Goal: Communication & Community: Participate in discussion

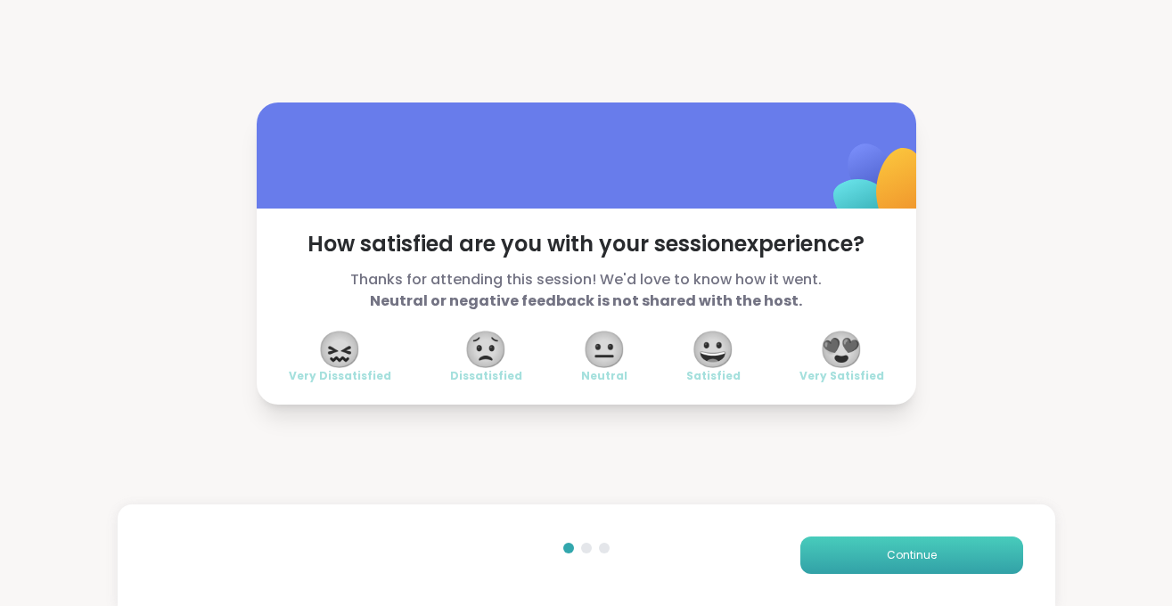
click at [892, 547] on span "Continue" at bounding box center [912, 555] width 50 height 16
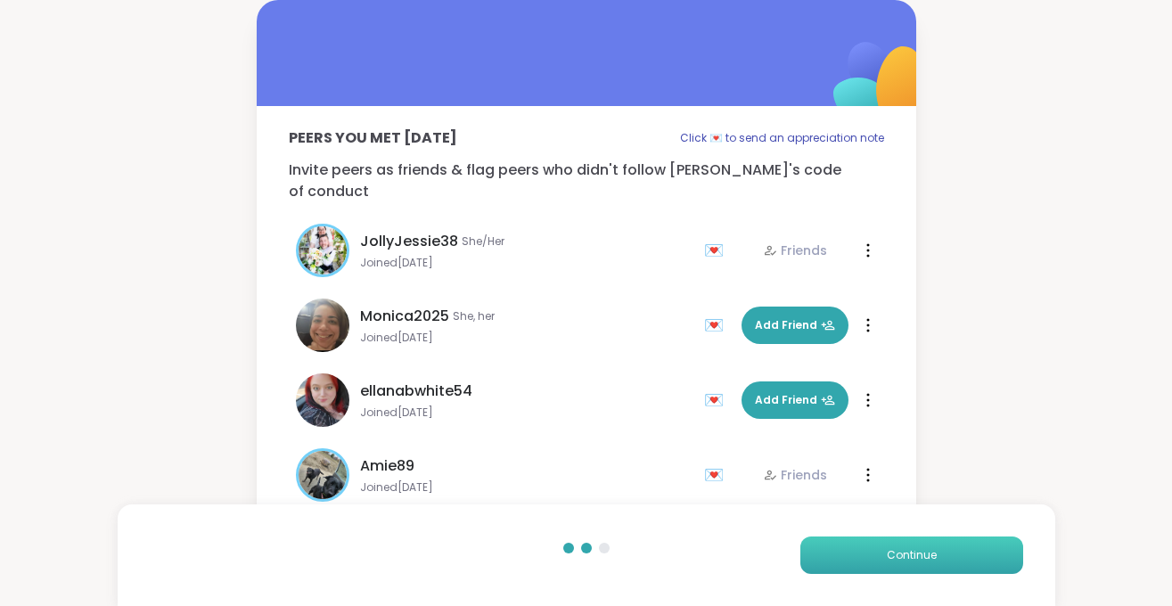
click at [892, 547] on span "Continue" at bounding box center [912, 555] width 50 height 16
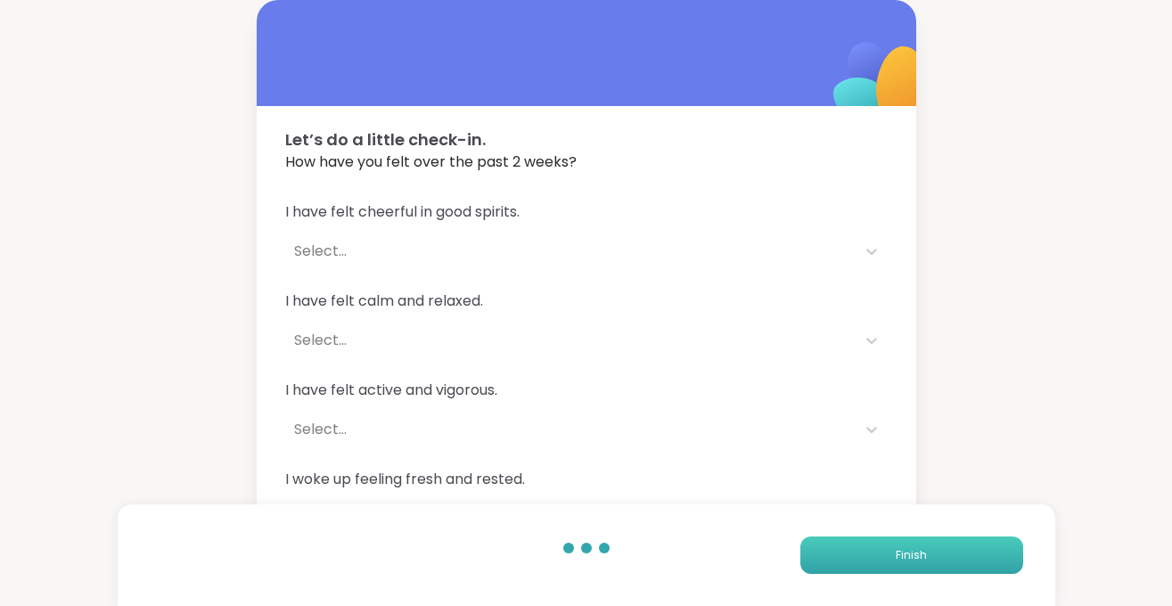
click at [892, 547] on button "Finish" at bounding box center [911, 554] width 223 height 37
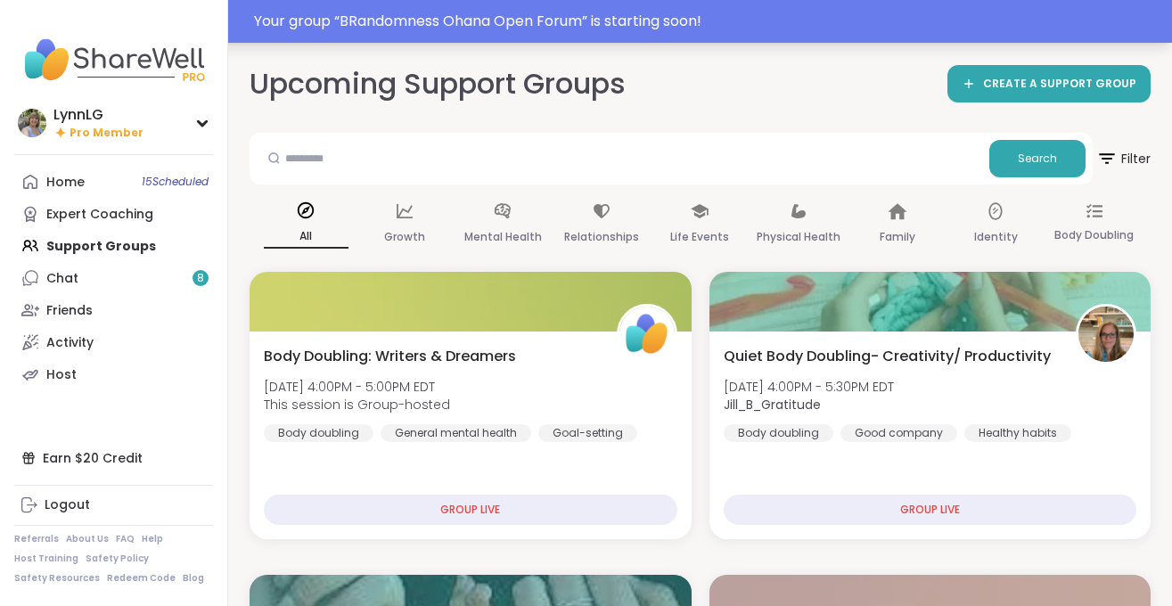
click at [751, 12] on div "Your group “ BRandomness Ohana Open Forum ” is starting soon!" at bounding box center [707, 21] width 907 height 21
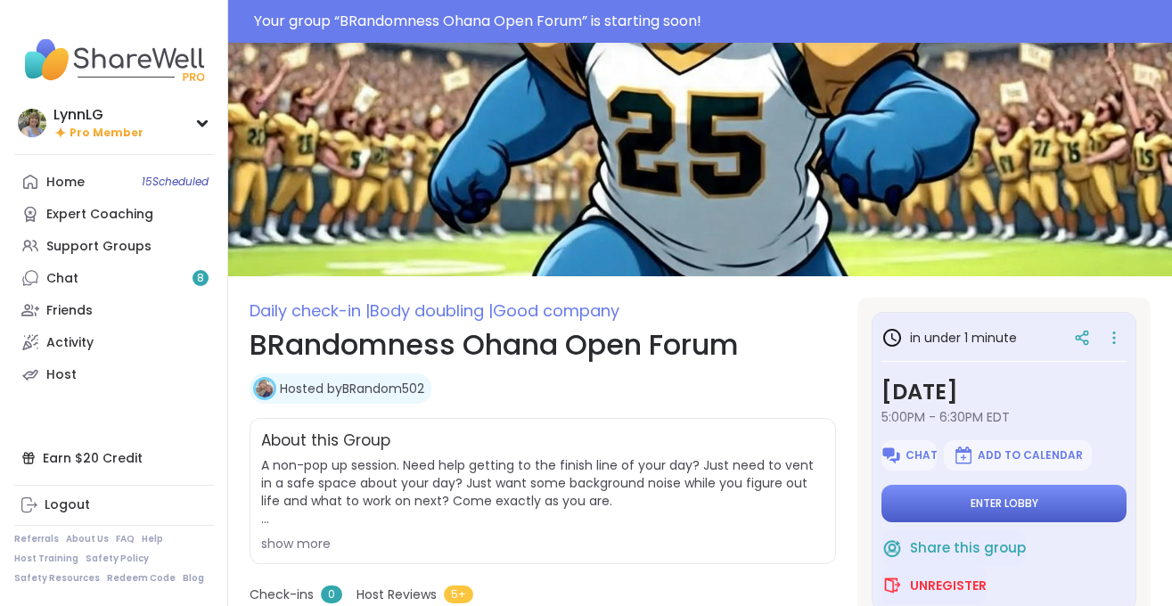
click at [993, 502] on span "Enter lobby" at bounding box center [1004, 503] width 68 height 14
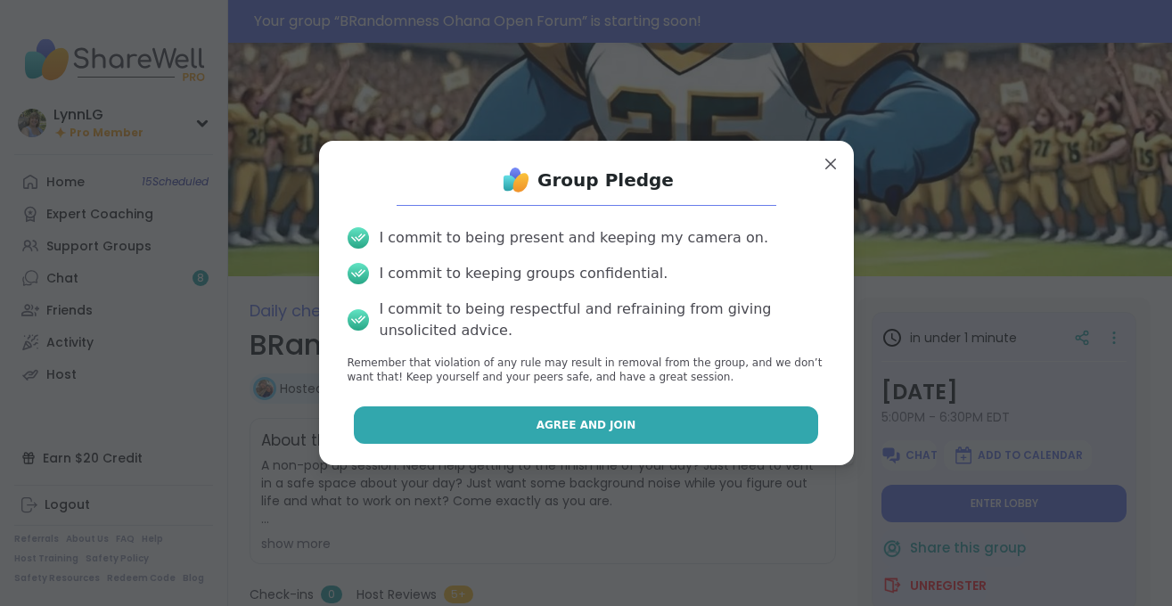
click at [512, 422] on button "Agree and Join" at bounding box center [586, 424] width 464 height 37
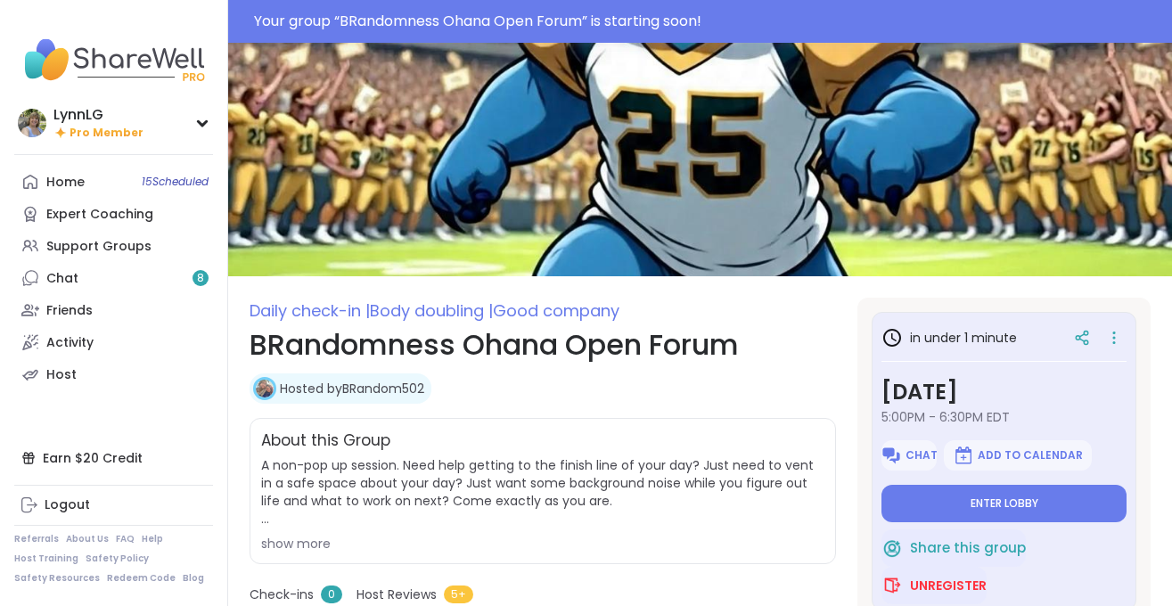
type textarea "*"
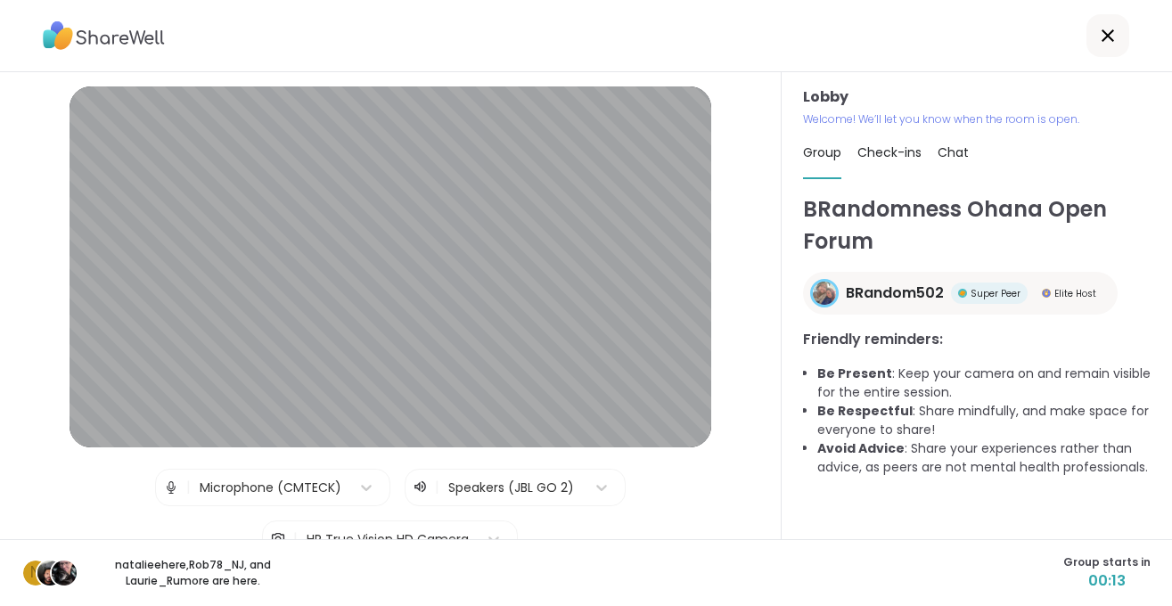
click at [688, 558] on div "n natalieehere , Rob78_NJ , and [PERSON_NAME] more are here. Group starts in 00…" at bounding box center [586, 572] width 1172 height 67
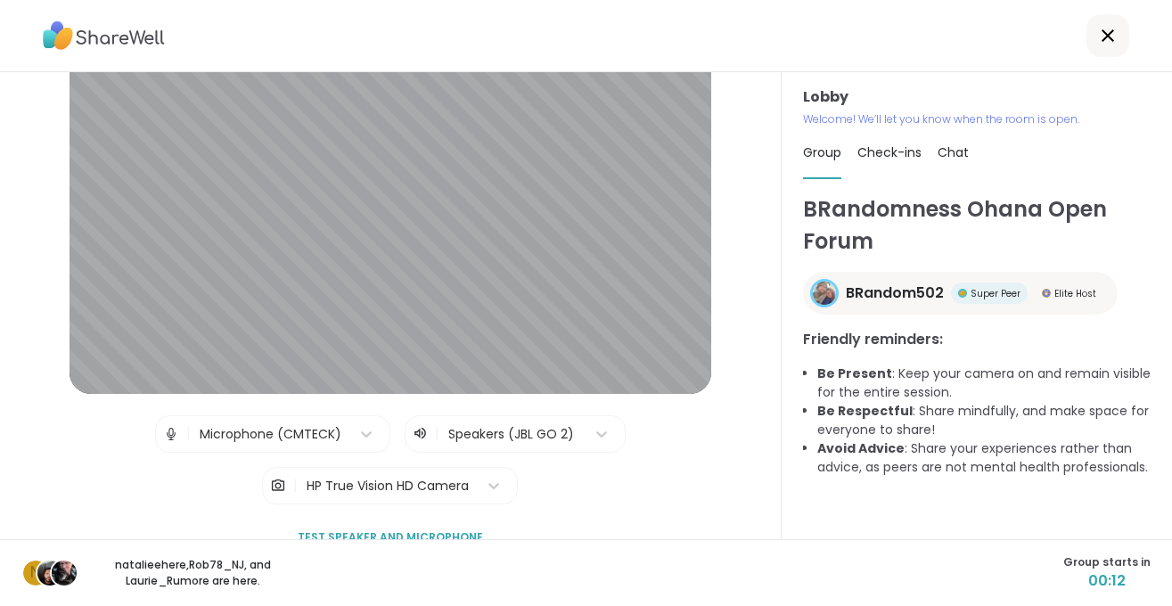
scroll to position [85, 0]
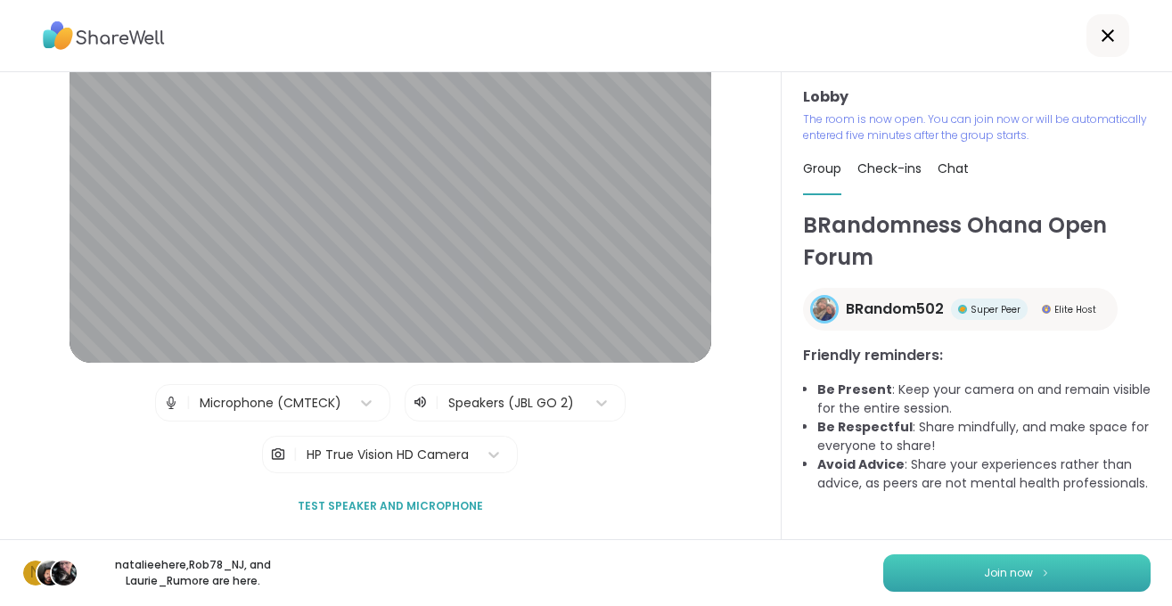
click at [999, 570] on span "Join now" at bounding box center [1008, 573] width 49 height 16
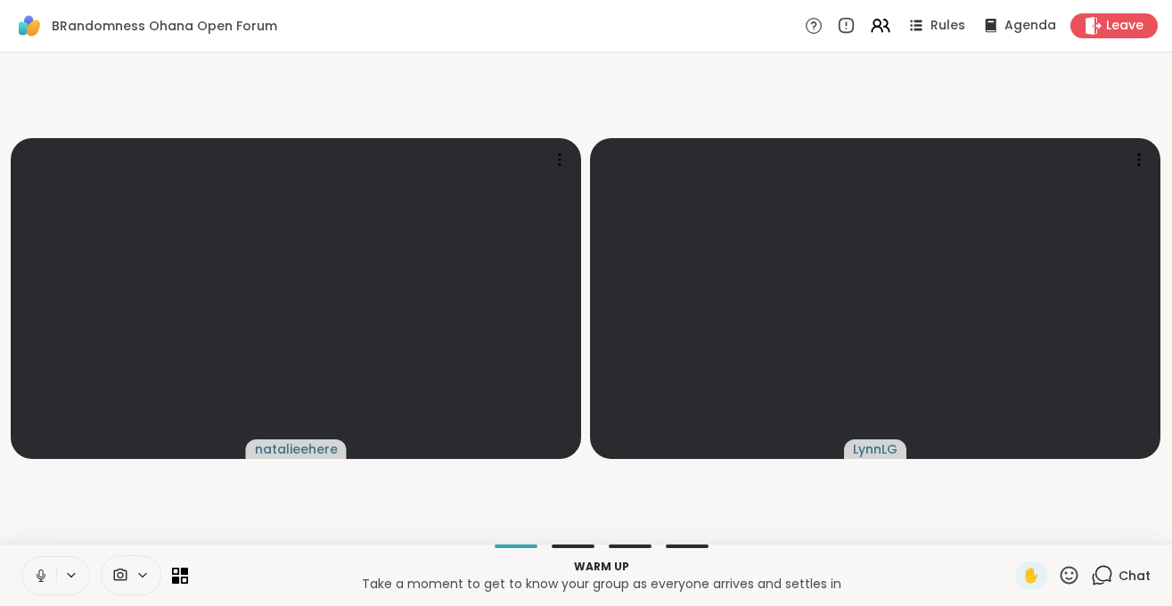
click at [37, 581] on icon at bounding box center [41, 576] width 16 height 16
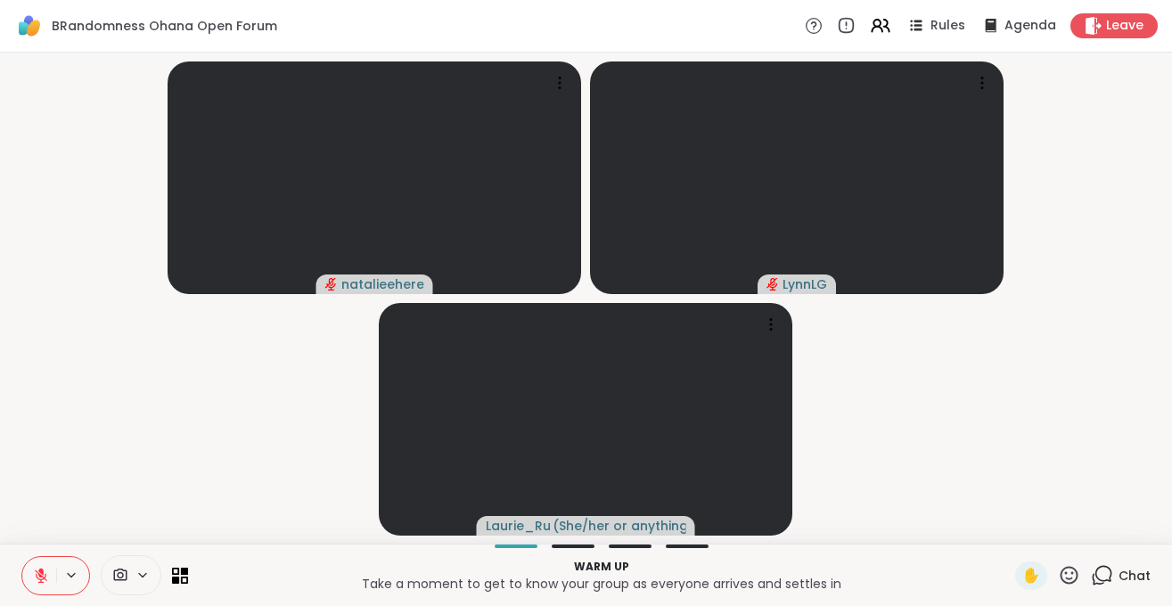
click at [1134, 570] on span "Chat" at bounding box center [1134, 576] width 32 height 18
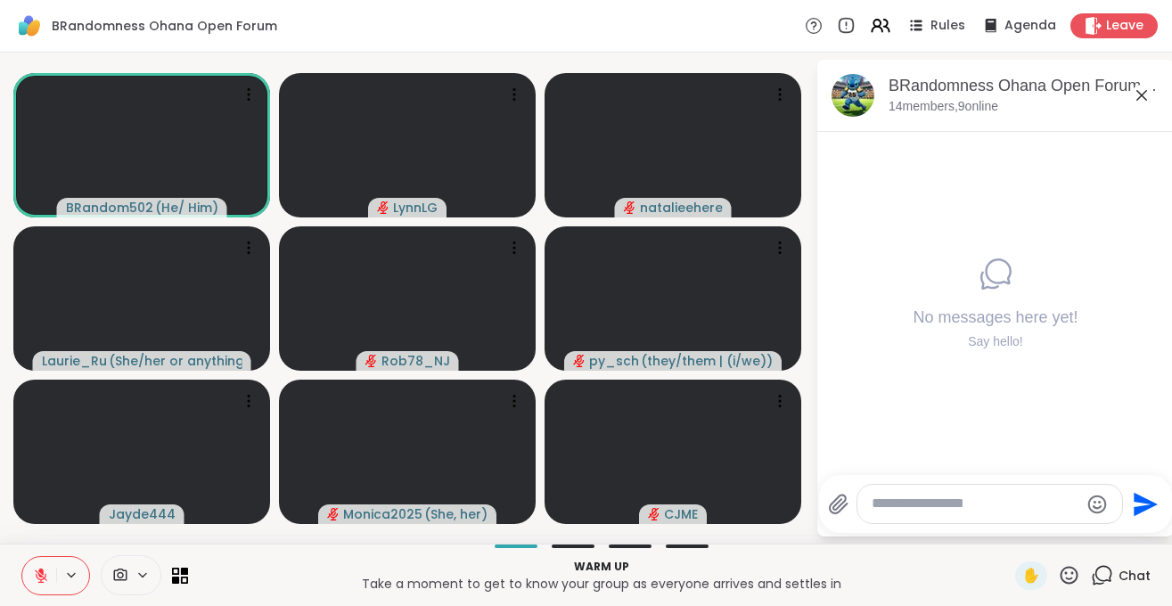
click at [40, 577] on icon at bounding box center [41, 576] width 16 height 16
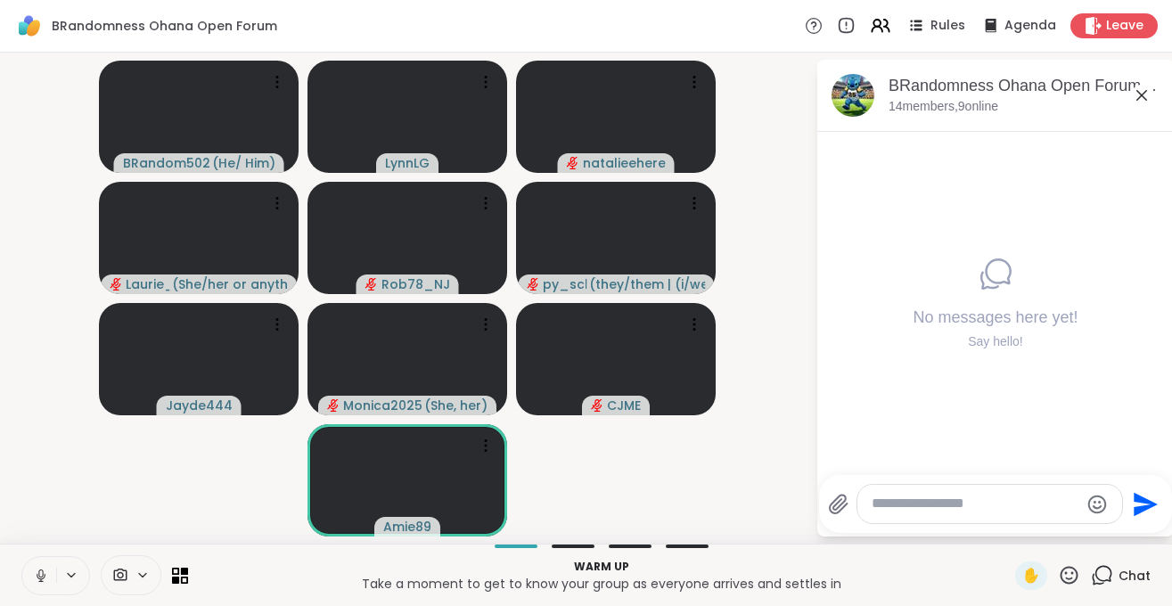
click at [44, 582] on icon at bounding box center [41, 576] width 16 height 16
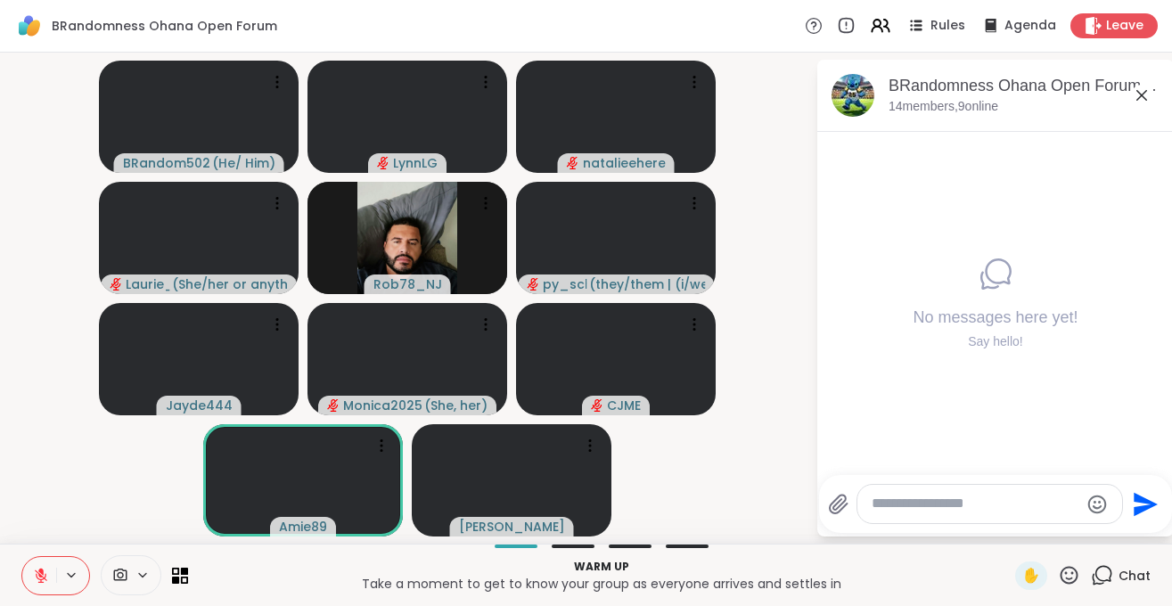
click at [33, 584] on button at bounding box center [39, 575] width 34 height 37
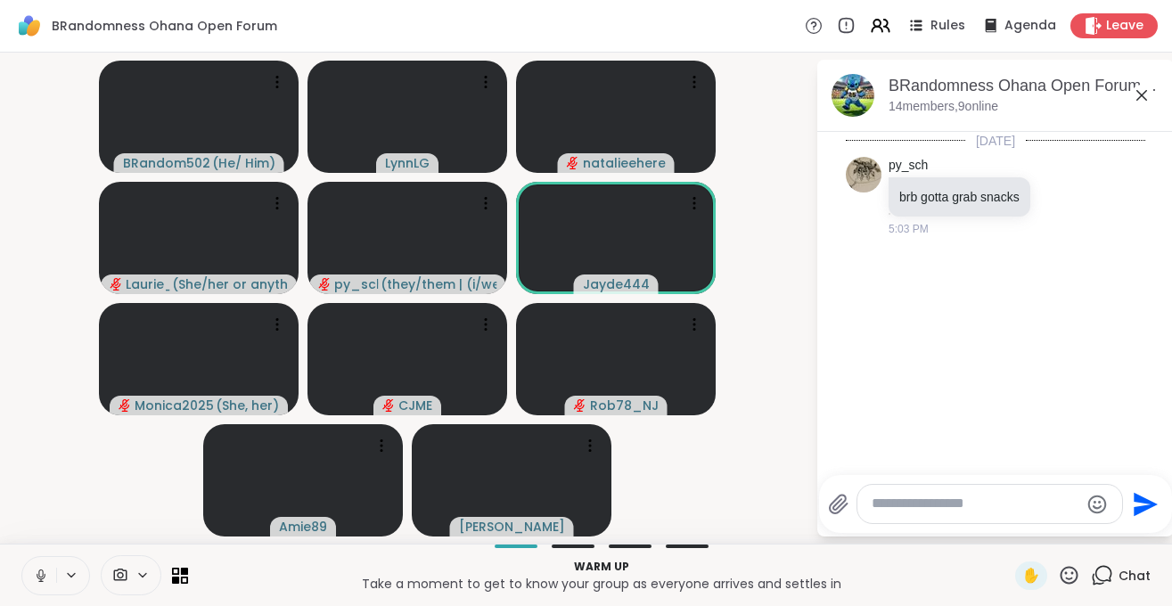
click at [45, 579] on icon at bounding box center [41, 576] width 16 height 16
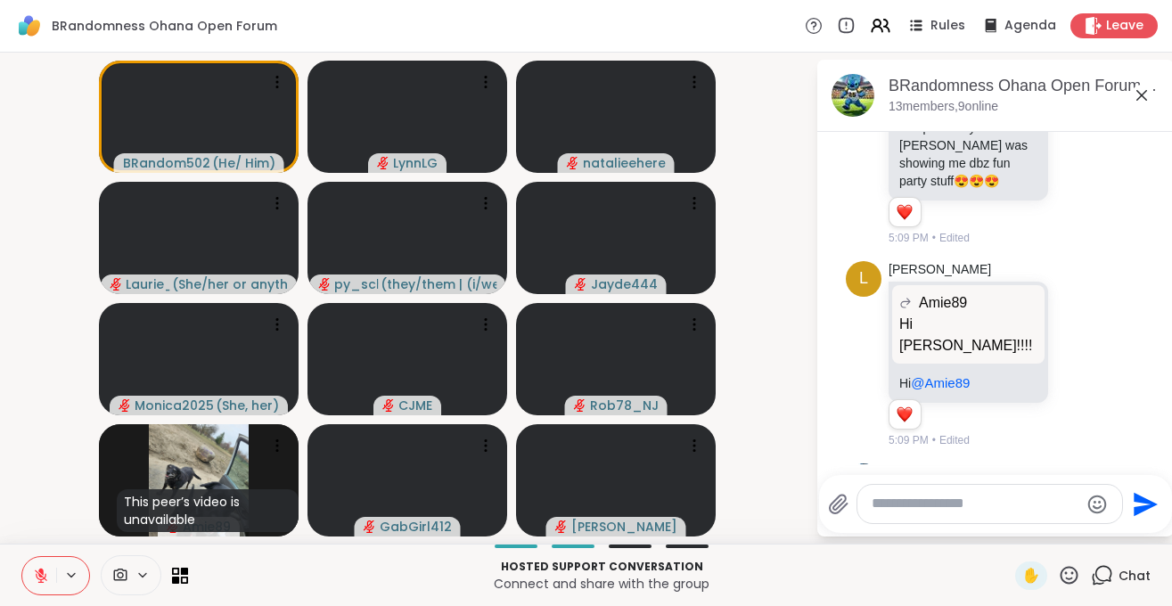
scroll to position [751, 0]
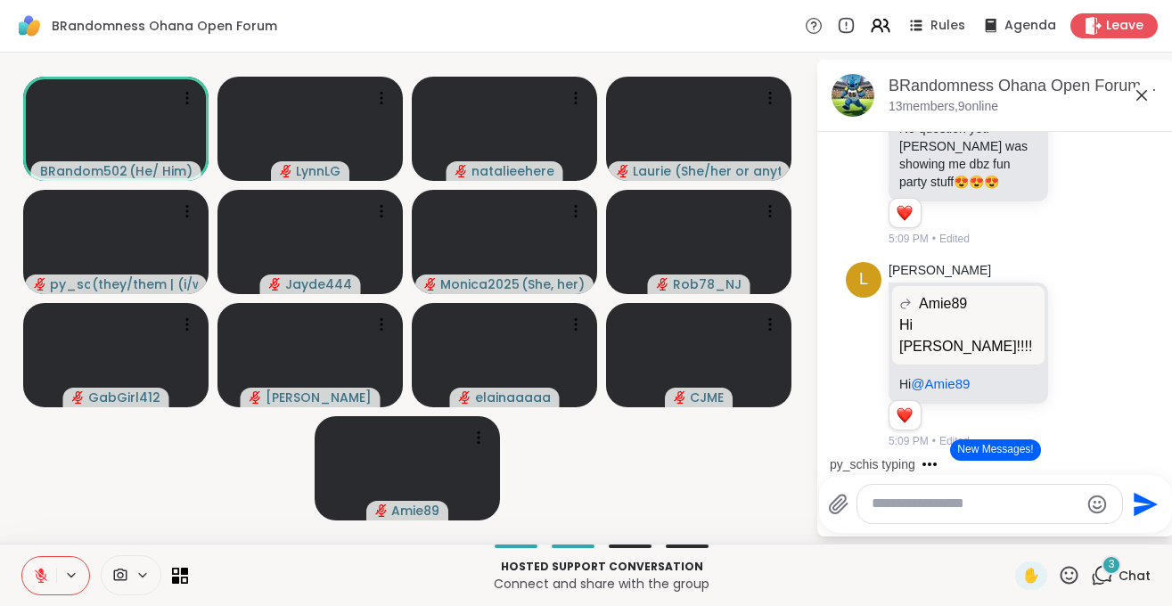
click at [45, 578] on icon at bounding box center [41, 575] width 12 height 12
drag, startPoint x: 46, startPoint y: 585, endPoint x: 45, endPoint y: 555, distance: 30.3
click at [45, 584] on button at bounding box center [39, 575] width 34 height 37
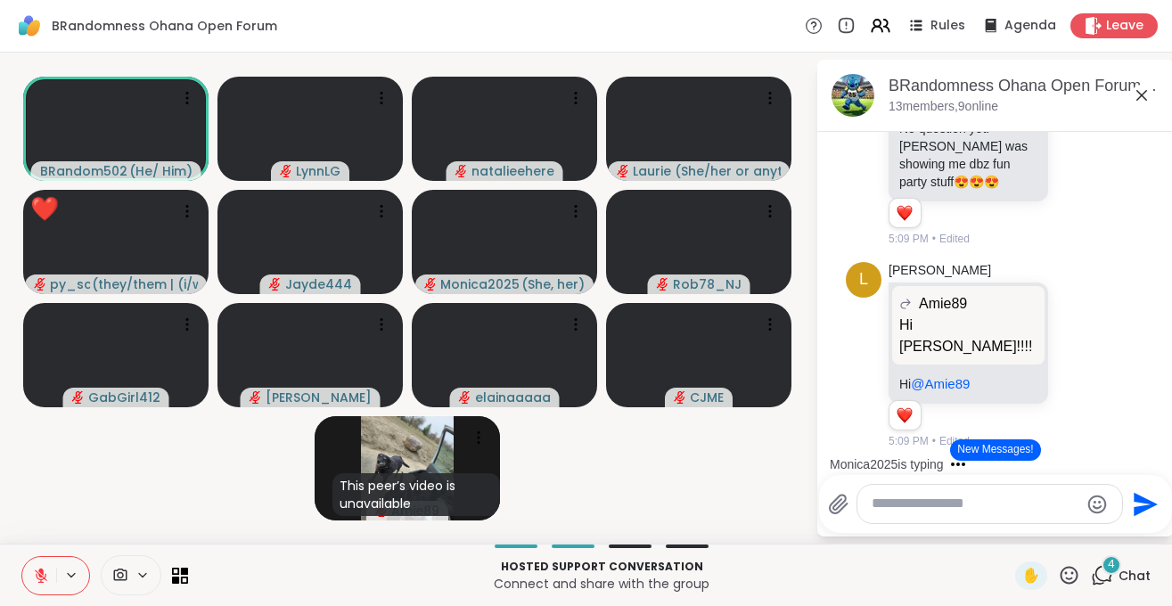
click at [894, 502] on textarea "Type your message" at bounding box center [975, 504] width 208 height 19
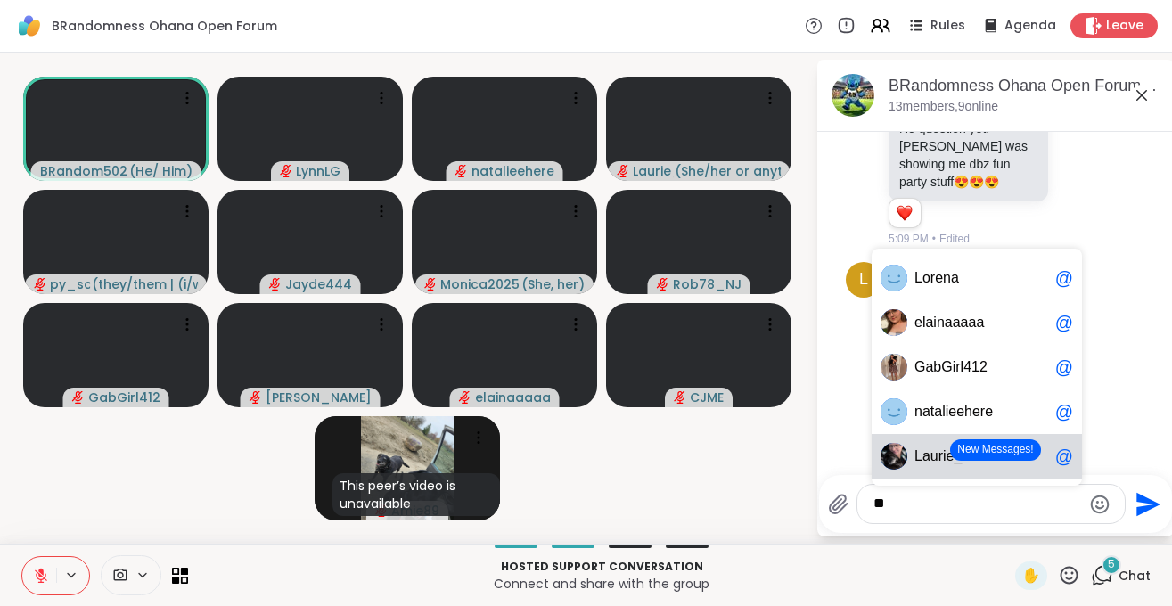
click at [925, 450] on span "aurie_Ru" at bounding box center [951, 456] width 58 height 18
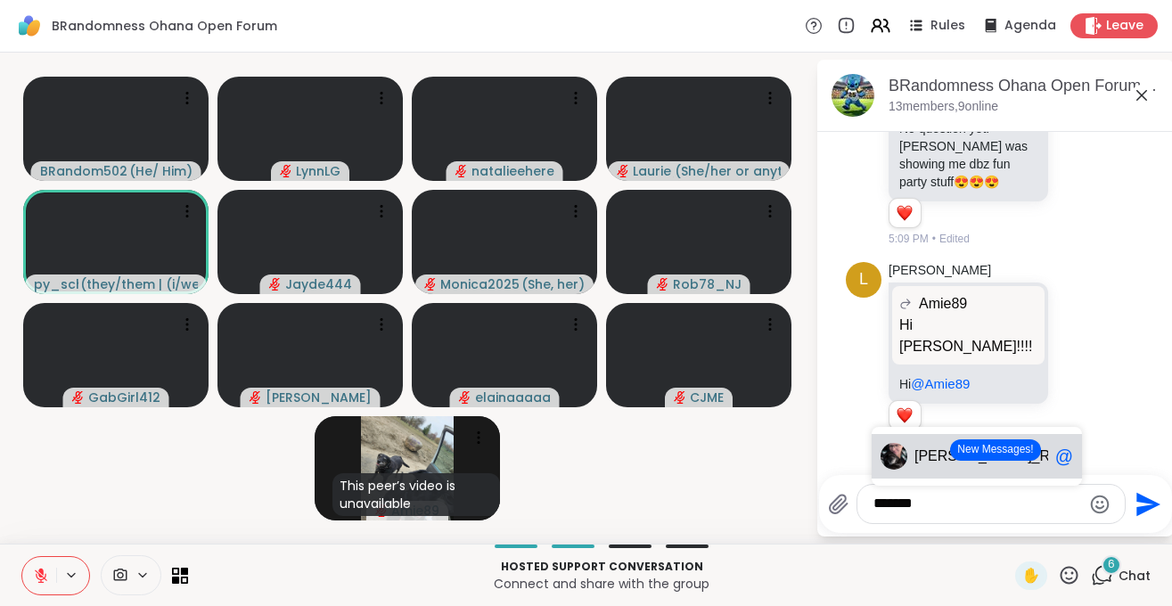
type textarea "******"
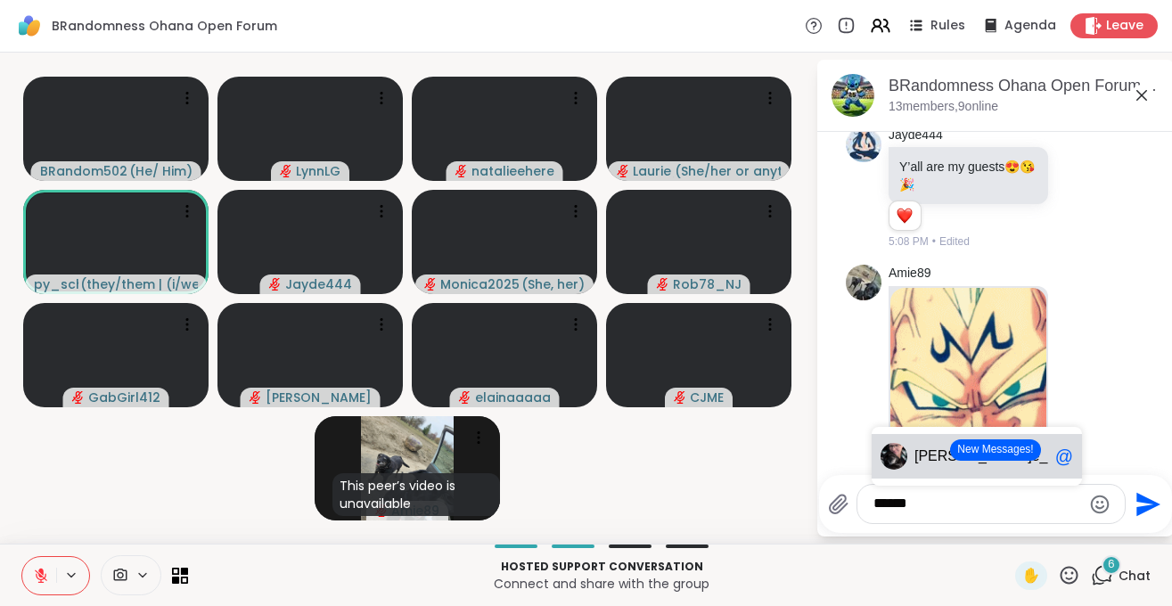
scroll to position [1088, 0]
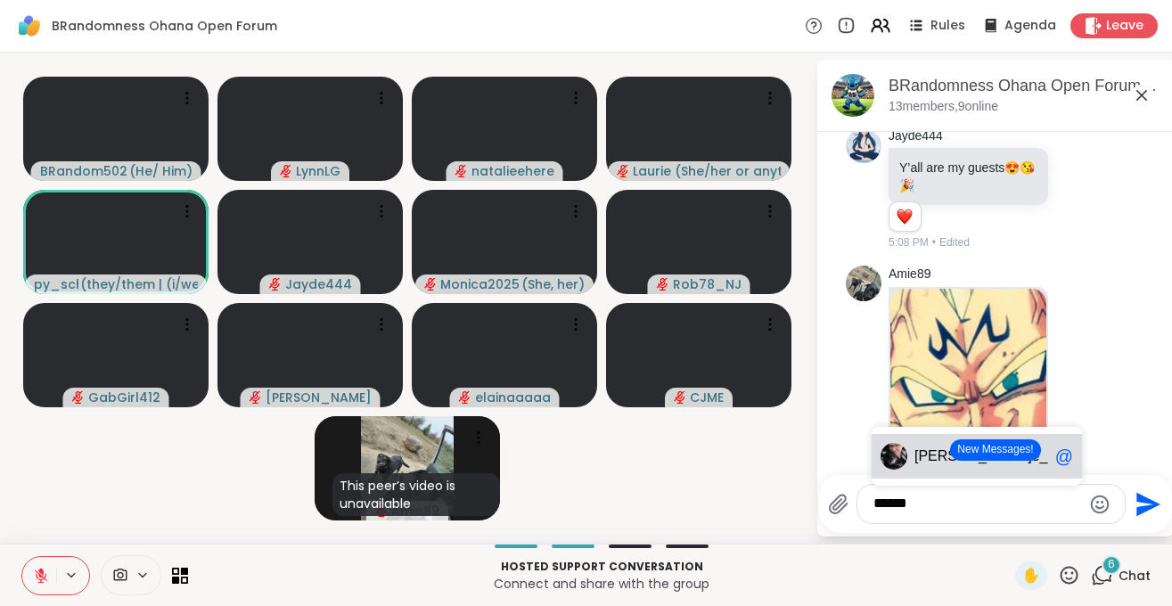
drag, startPoint x: 919, startPoint y: 503, endPoint x: 861, endPoint y: 520, distance: 60.6
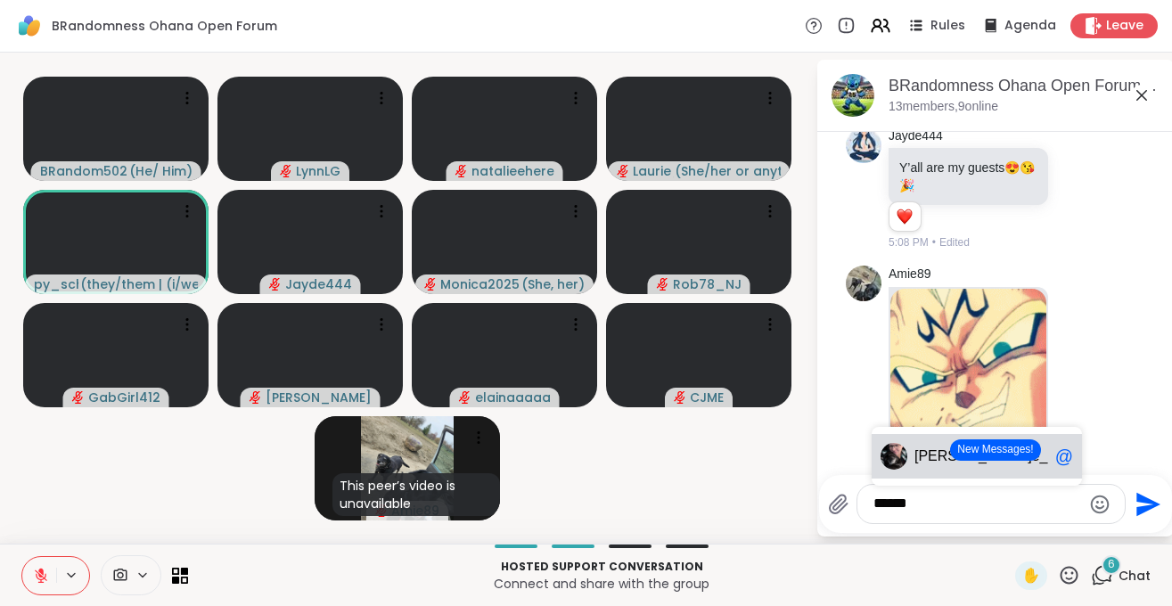
click at [873, 513] on textarea "******" at bounding box center [977, 504] width 208 height 19
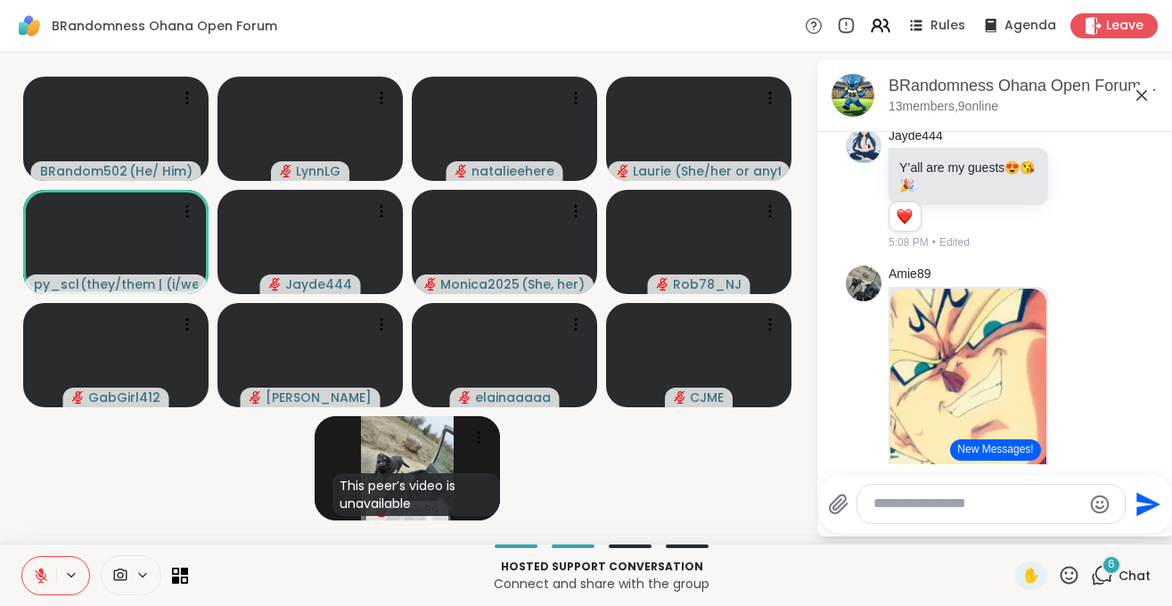
click at [990, 441] on button "New Messages!" at bounding box center [995, 449] width 90 height 21
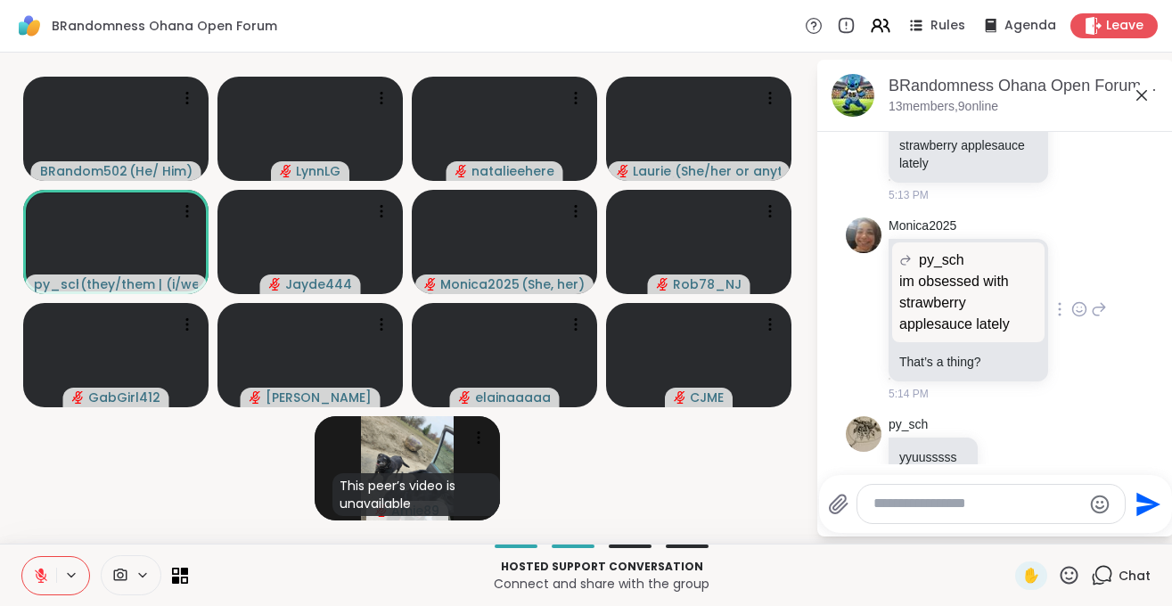
scroll to position [2037, 0]
click at [964, 499] on textarea "Type your message" at bounding box center [977, 504] width 208 height 19
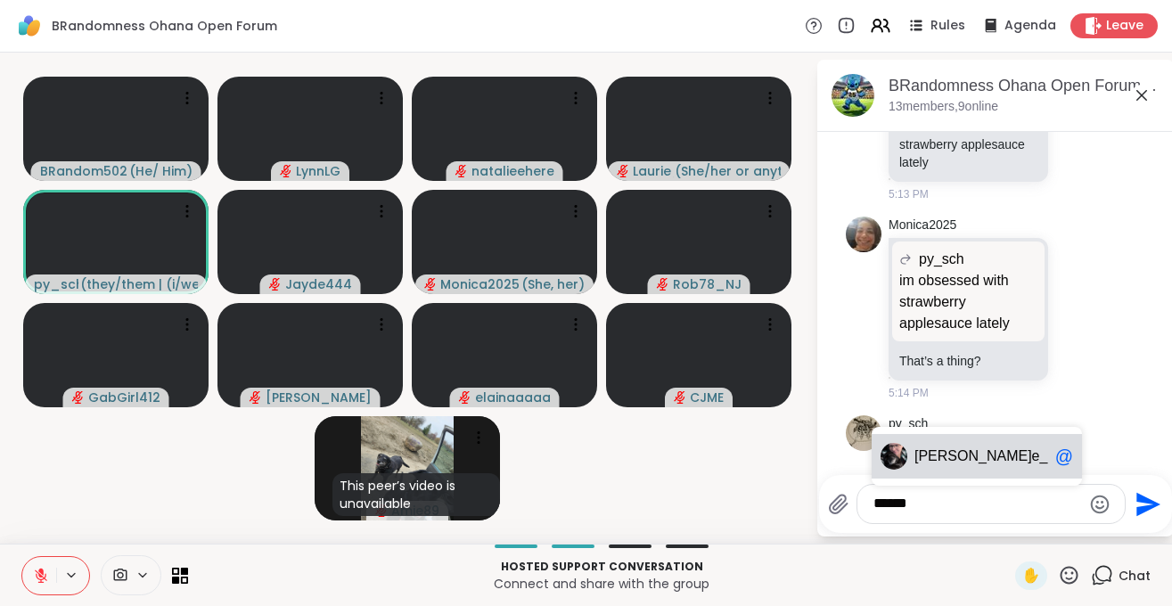
click at [997, 452] on span "[PERSON_NAME] e_Ru" at bounding box center [981, 456] width 134 height 18
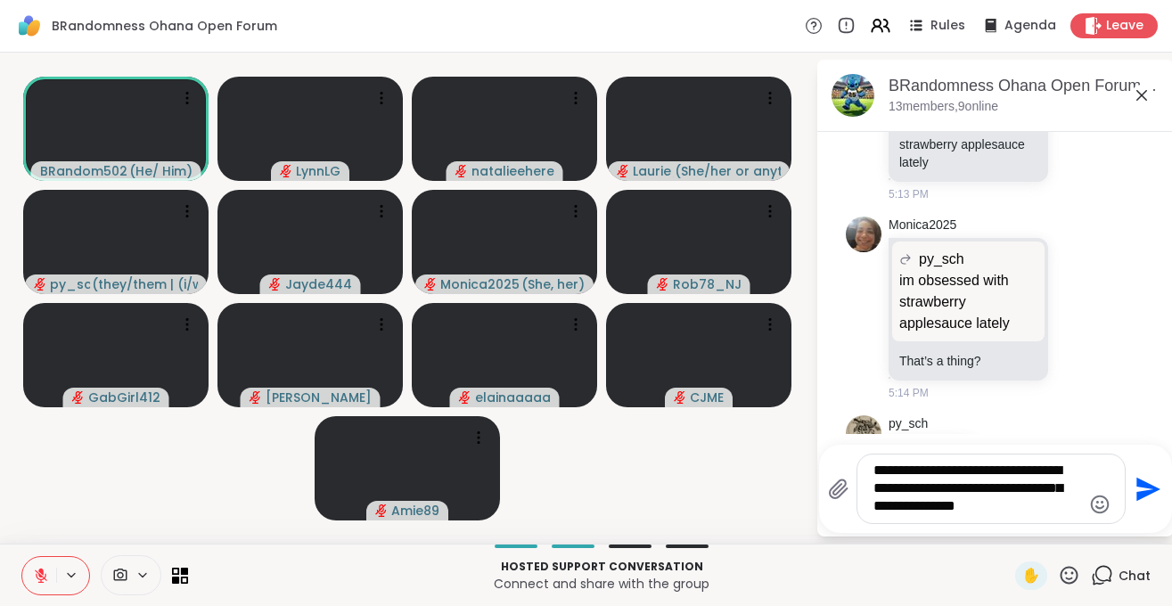
drag, startPoint x: 996, startPoint y: 507, endPoint x: 861, endPoint y: 454, distance: 145.3
click at [873, 462] on textarea "**********" at bounding box center [977, 489] width 208 height 54
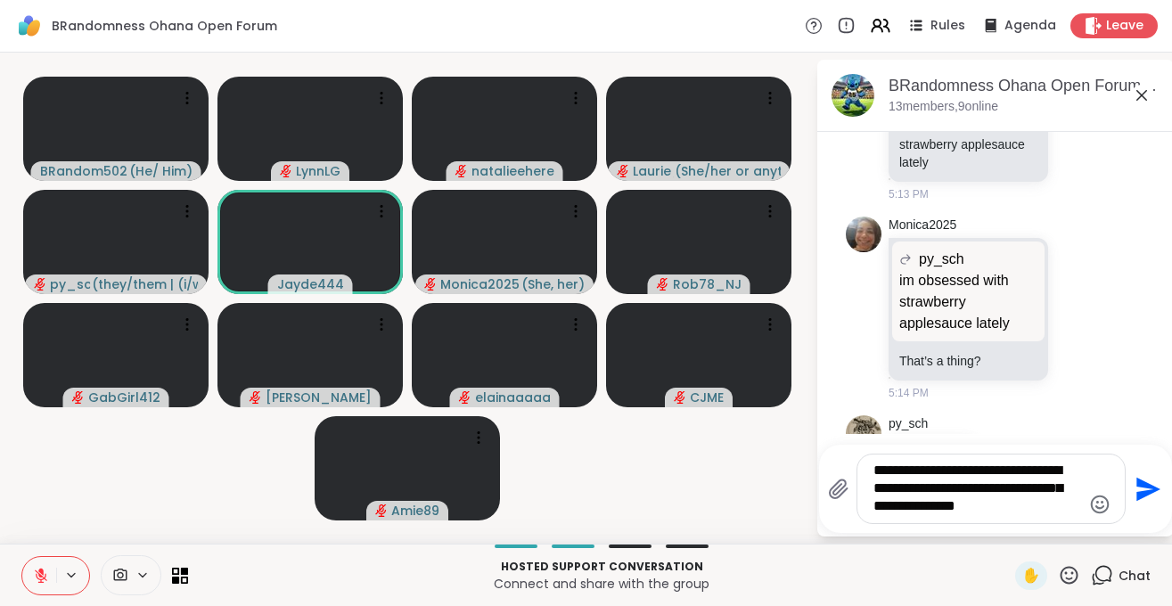
scroll to position [2180, 0]
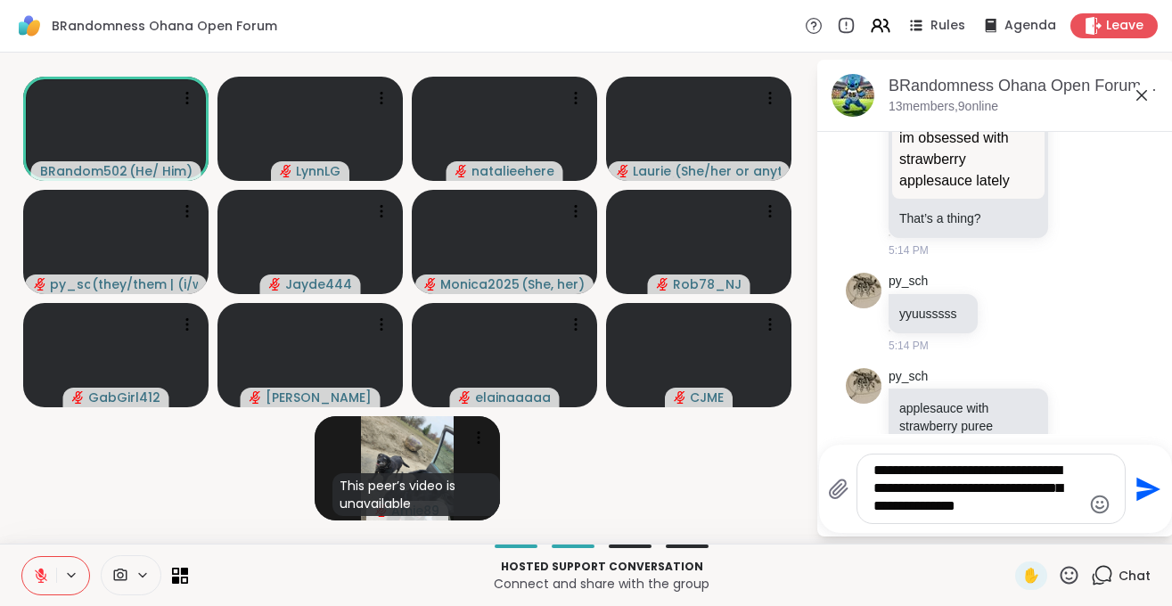
click at [959, 487] on textarea "**********" at bounding box center [977, 489] width 208 height 54
type textarea "**********"
drag, startPoint x: 987, startPoint y: 506, endPoint x: 872, endPoint y: 458, distance: 124.6
click at [873, 462] on textarea "**********" at bounding box center [977, 489] width 208 height 54
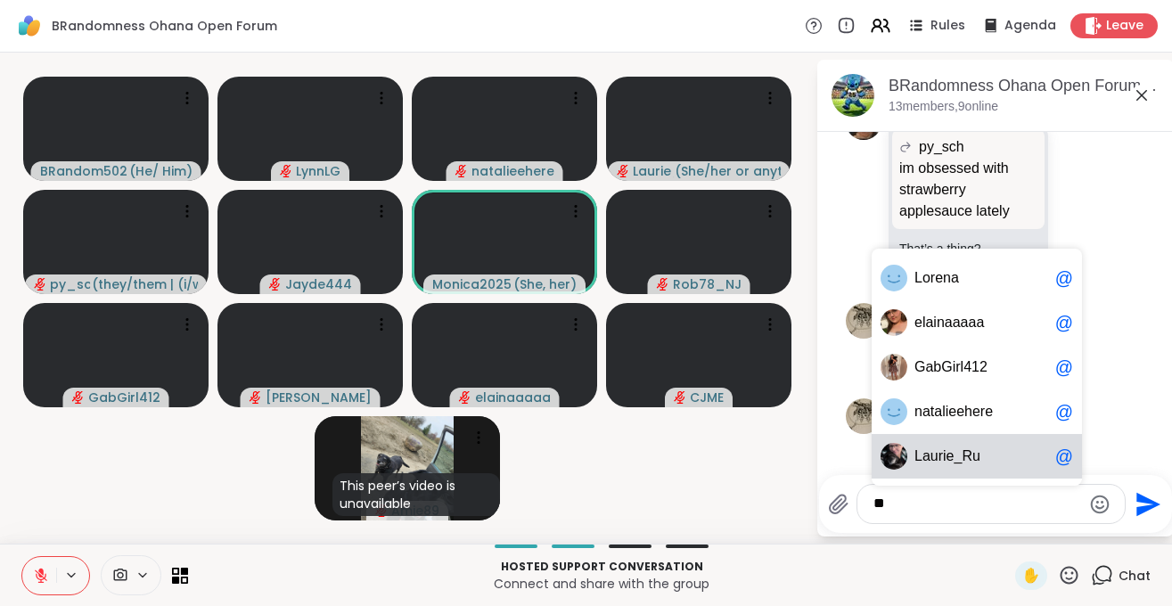
click at [924, 456] on span "aurie_Ru" at bounding box center [951, 456] width 58 height 18
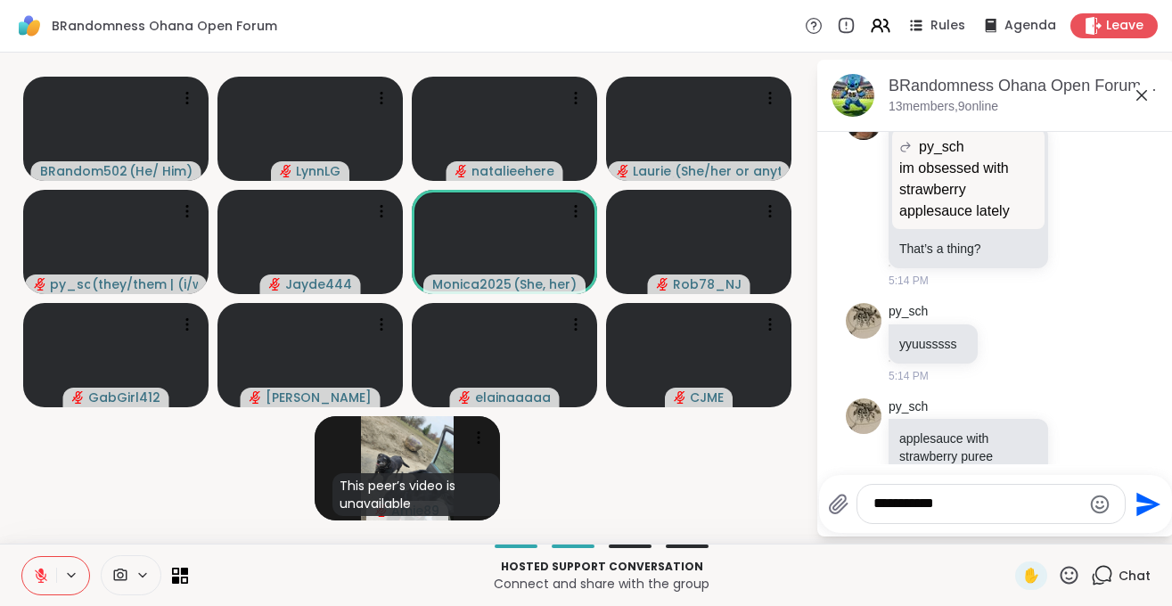
scroll to position [4, 0]
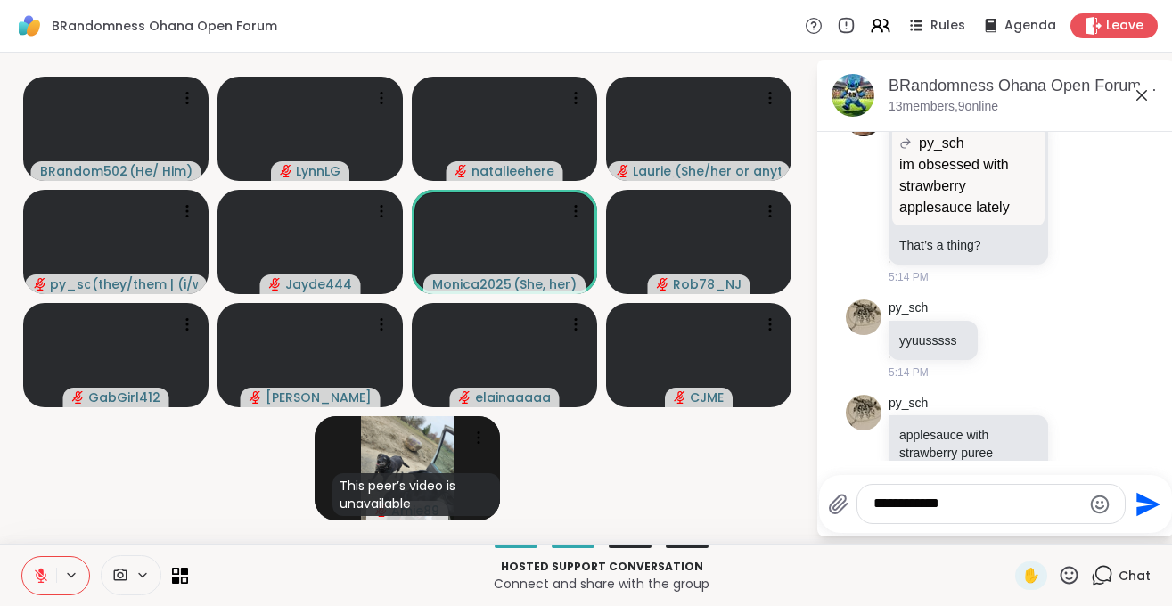
type textarea "**********"
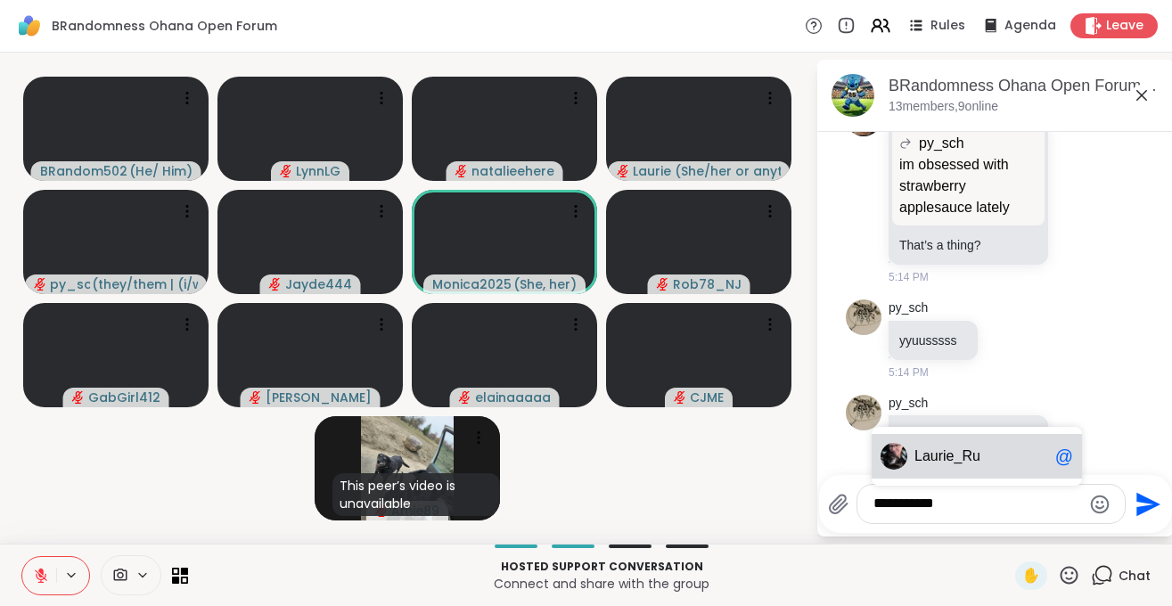
click at [956, 449] on span "Laurie_Ru" at bounding box center [947, 456] width 66 height 18
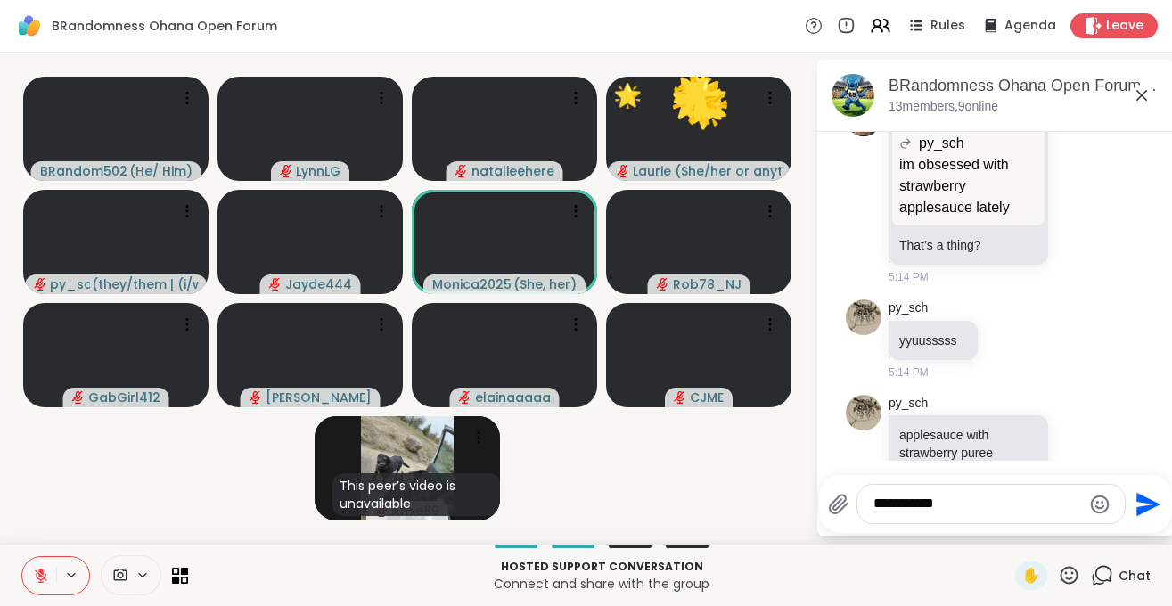
drag, startPoint x: 954, startPoint y: 510, endPoint x: 827, endPoint y: 524, distance: 128.2
click at [873, 513] on textarea "**********" at bounding box center [977, 504] width 208 height 19
click at [945, 503] on textarea "Type your message" at bounding box center [977, 504] width 208 height 19
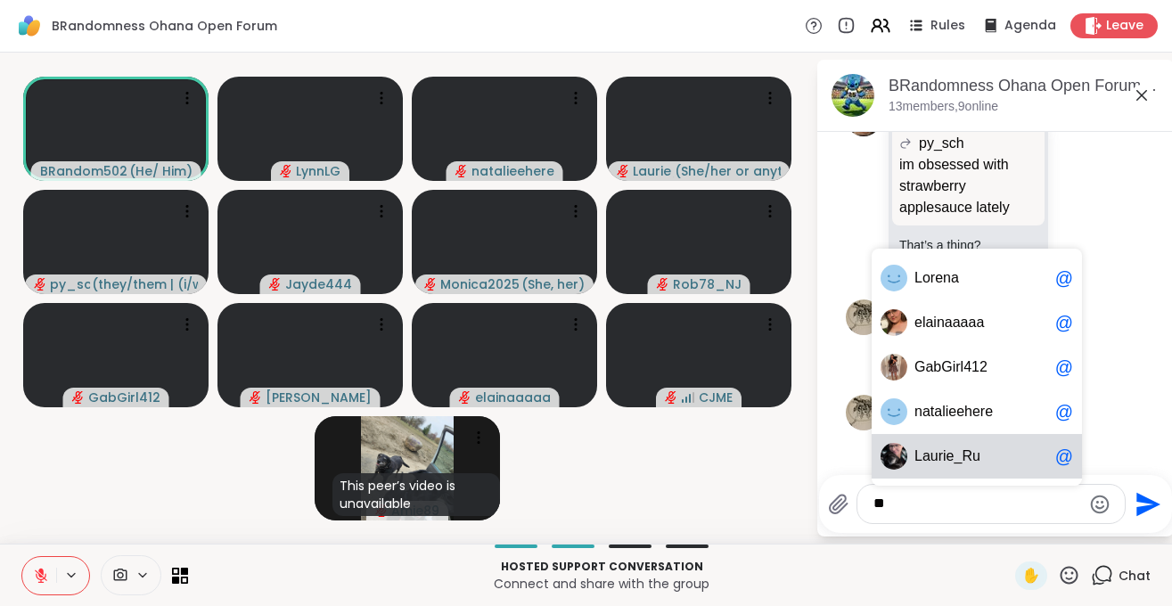
click at [977, 457] on span "L aurie_Ru" at bounding box center [981, 456] width 134 height 18
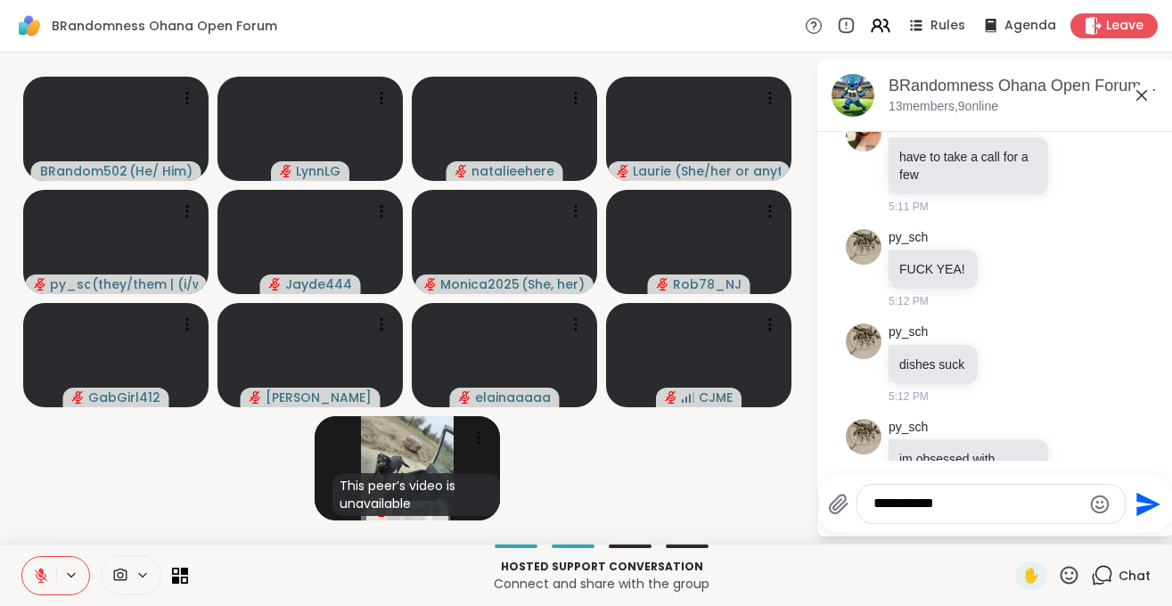
scroll to position [2149, 0]
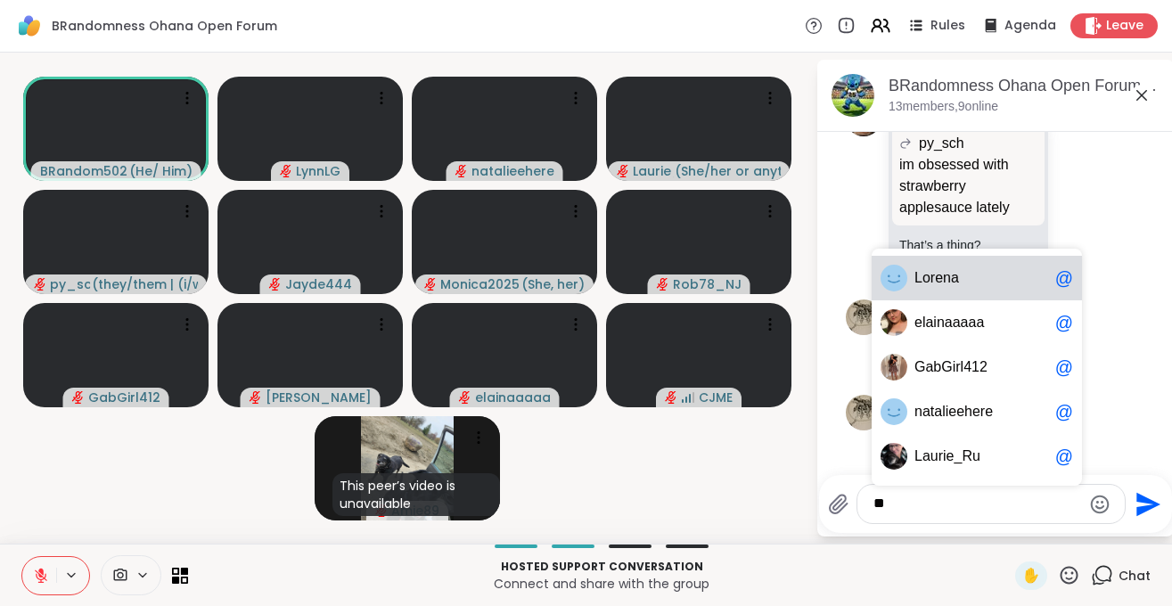
type textarea "*"
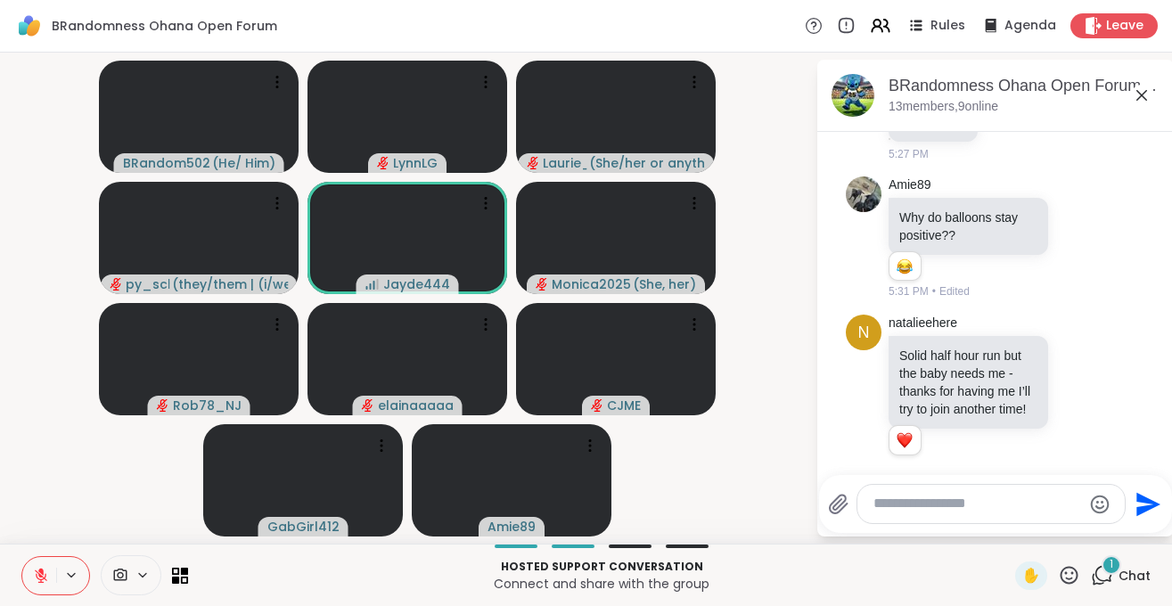
scroll to position [3254, 0]
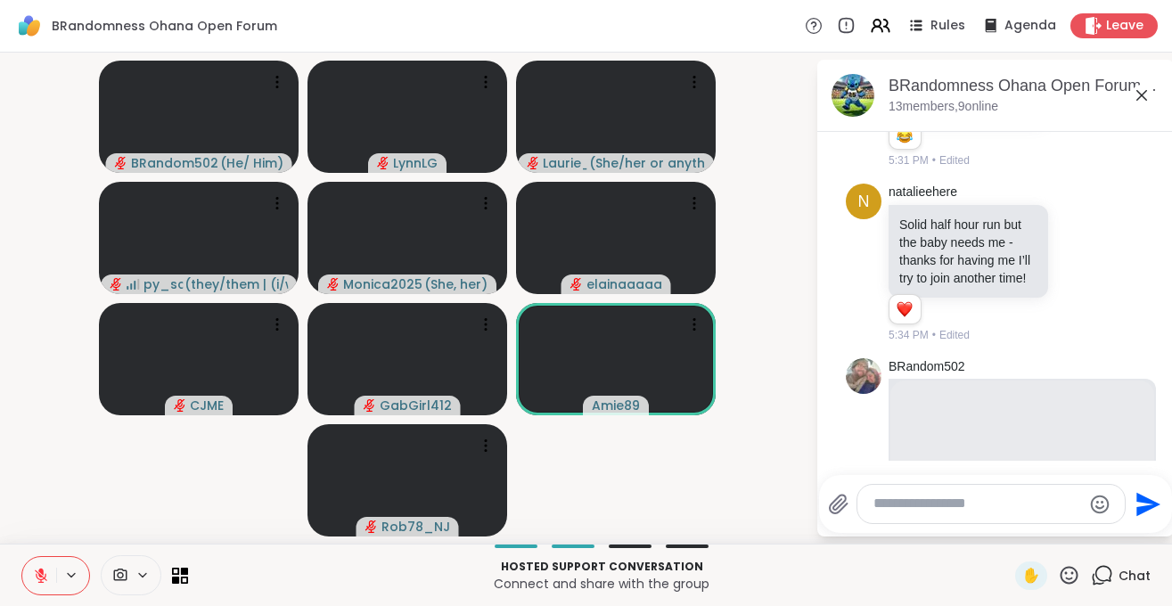
click at [837, 496] on icon at bounding box center [838, 504] width 21 height 21
click at [0, 0] on input "file" at bounding box center [0, 0] width 0 height 0
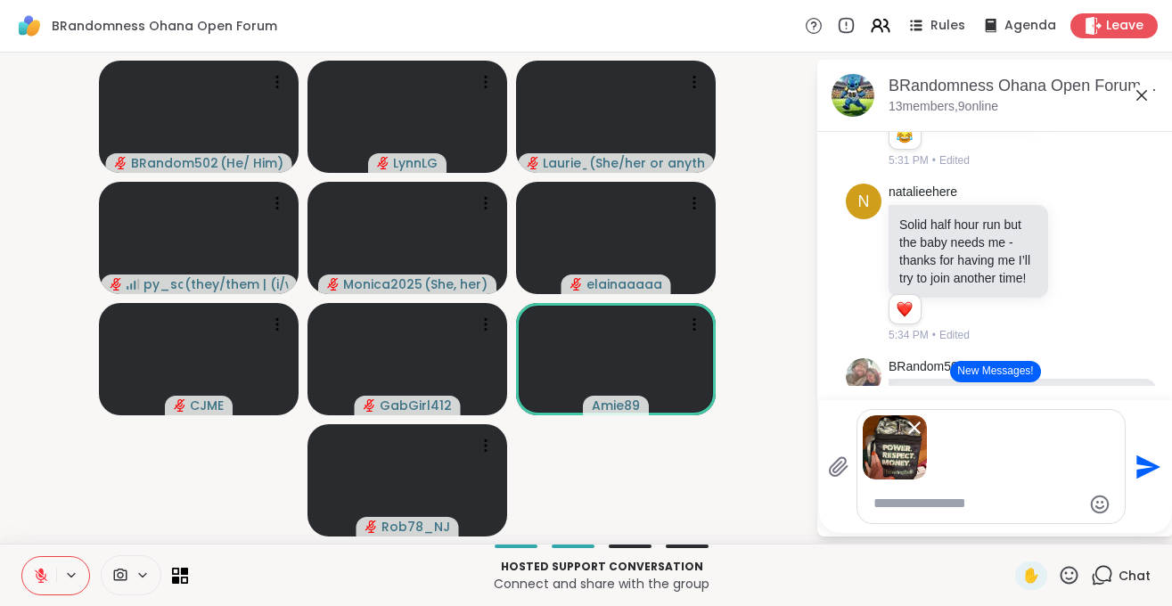
click at [836, 470] on icon at bounding box center [838, 466] width 21 height 21
click at [0, 0] on input "file" at bounding box center [0, 0] width 0 height 0
click at [832, 463] on icon at bounding box center [838, 466] width 21 height 21
click at [0, 0] on input "file" at bounding box center [0, 0] width 0 height 0
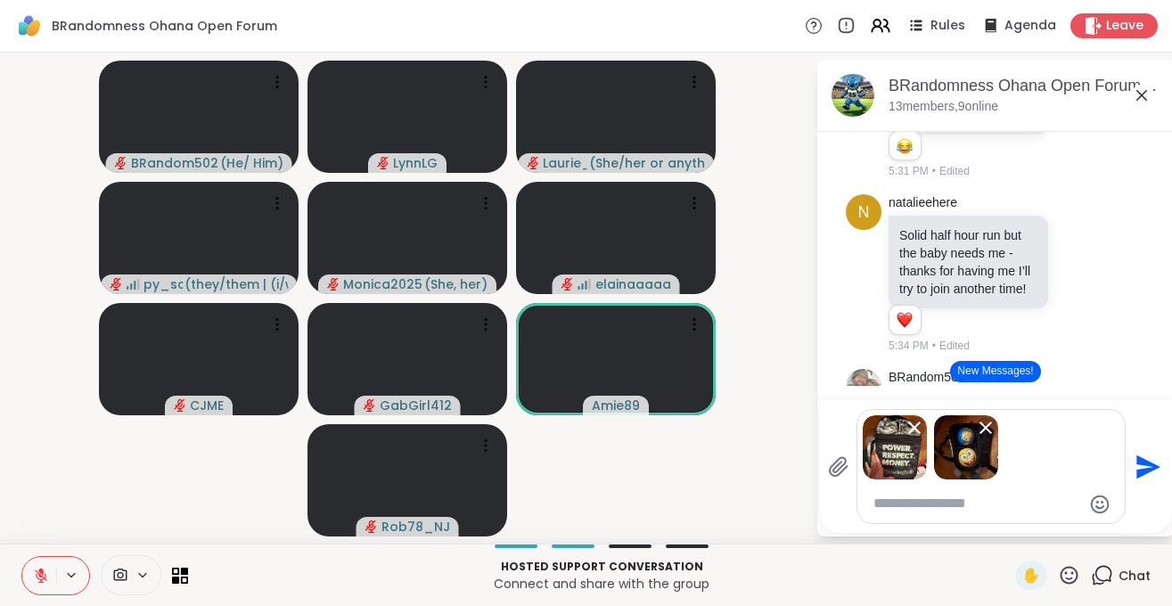
scroll to position [3243, 0]
click at [987, 425] on icon "Remove attachment" at bounding box center [985, 427] width 12 height 12
click at [915, 422] on icon "Remove attachment" at bounding box center [914, 427] width 21 height 21
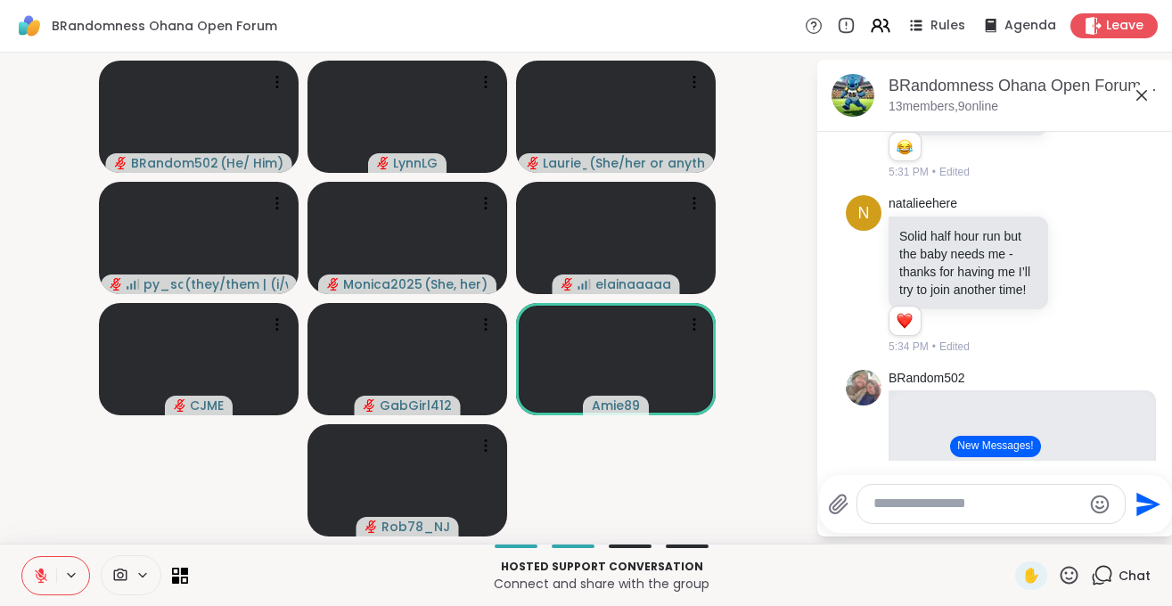
click at [831, 503] on icon at bounding box center [838, 504] width 21 height 21
click at [0, 0] on input "file" at bounding box center [0, 0] width 0 height 0
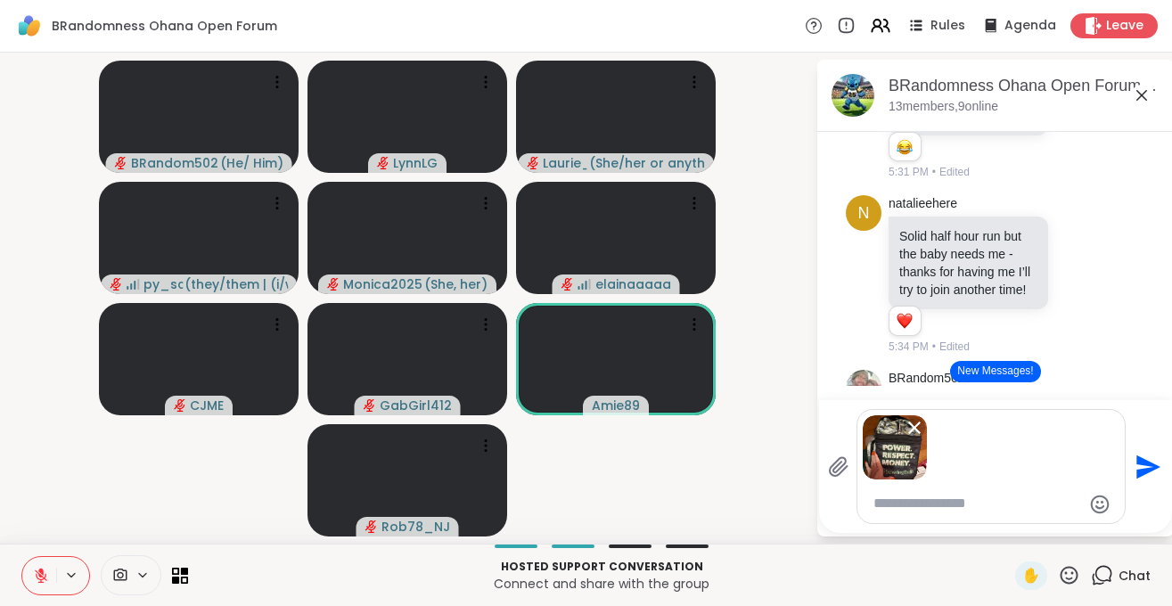
click at [833, 463] on icon at bounding box center [838, 466] width 21 height 21
click at [0, 0] on input "file" at bounding box center [0, 0] width 0 height 0
click at [831, 470] on icon at bounding box center [838, 466] width 21 height 21
click at [0, 0] on input "file" at bounding box center [0, 0] width 0 height 0
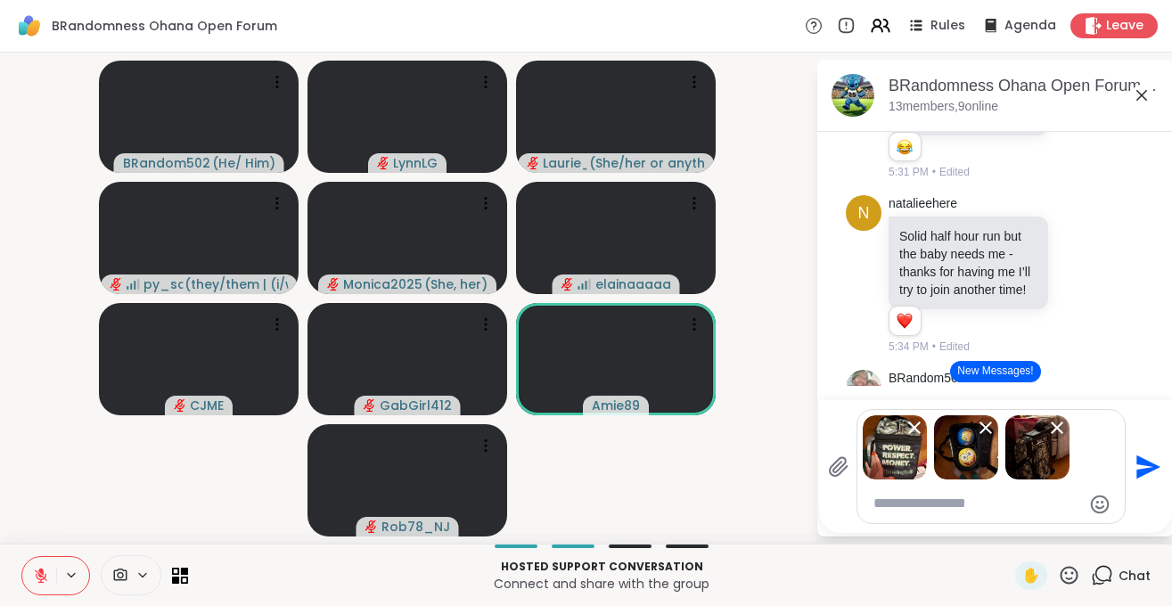
click at [831, 467] on icon at bounding box center [838, 466] width 17 height 19
click at [0, 0] on input "file" at bounding box center [0, 0] width 0 height 0
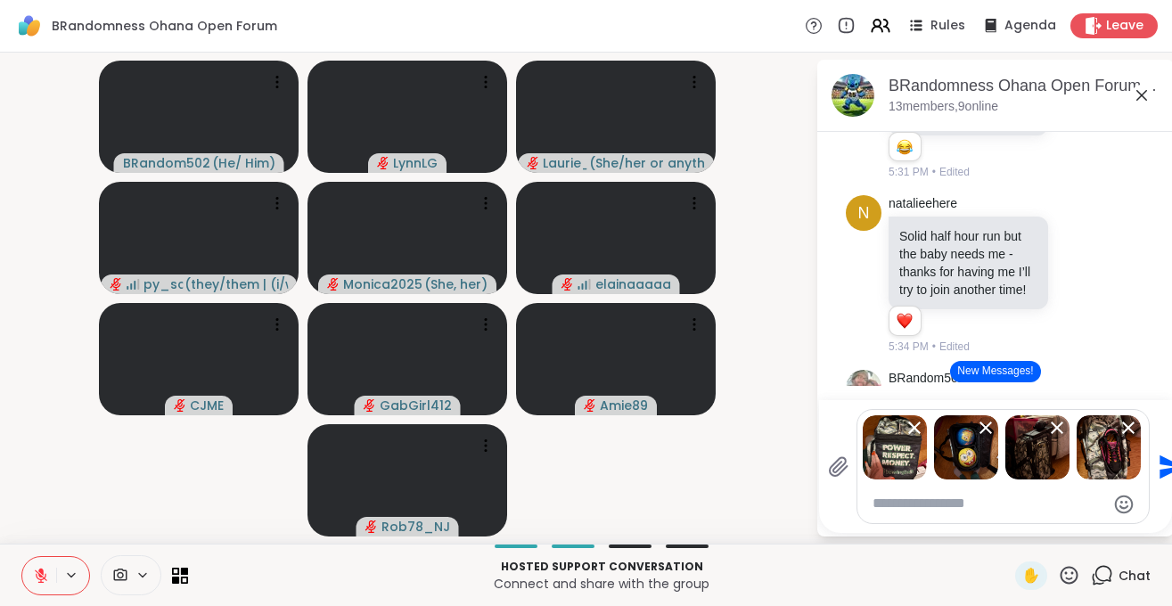
click at [838, 465] on icon at bounding box center [838, 466] width 17 height 19
click at [0, 0] on input "file" at bounding box center [0, 0] width 0 height 0
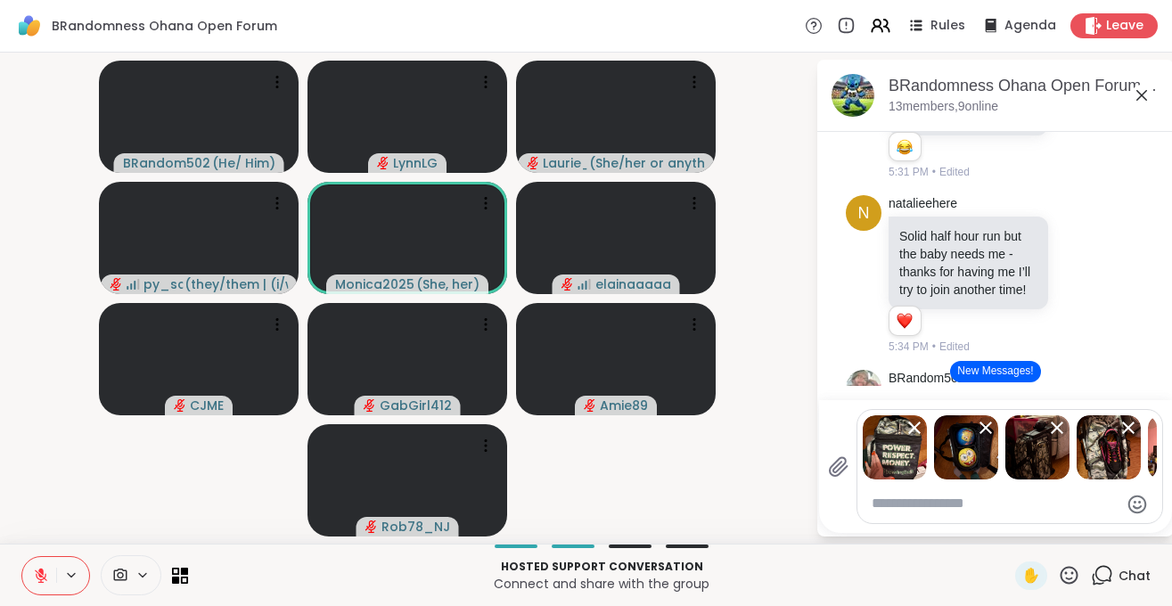
click at [835, 465] on icon at bounding box center [838, 466] width 21 height 21
click at [0, 0] on input "file" at bounding box center [0, 0] width 0 height 0
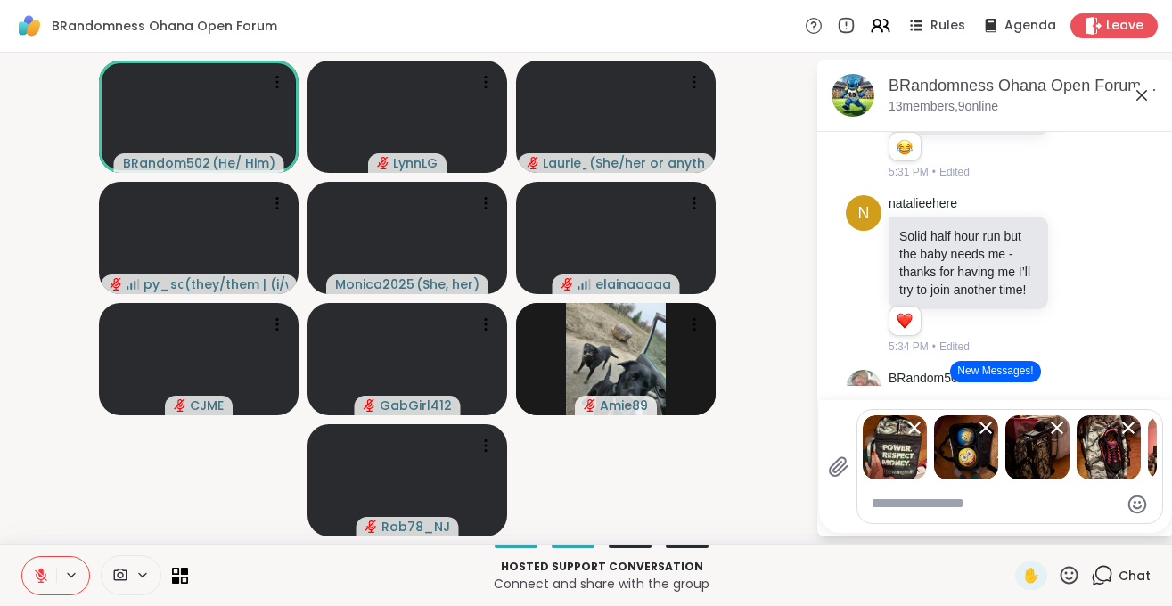
click at [839, 465] on icon at bounding box center [838, 466] width 17 height 19
click at [0, 0] on input "file" at bounding box center [0, 0] width 0 height 0
click at [836, 466] on icon at bounding box center [838, 466] width 17 height 19
click at [0, 0] on input "file" at bounding box center [0, 0] width 0 height 0
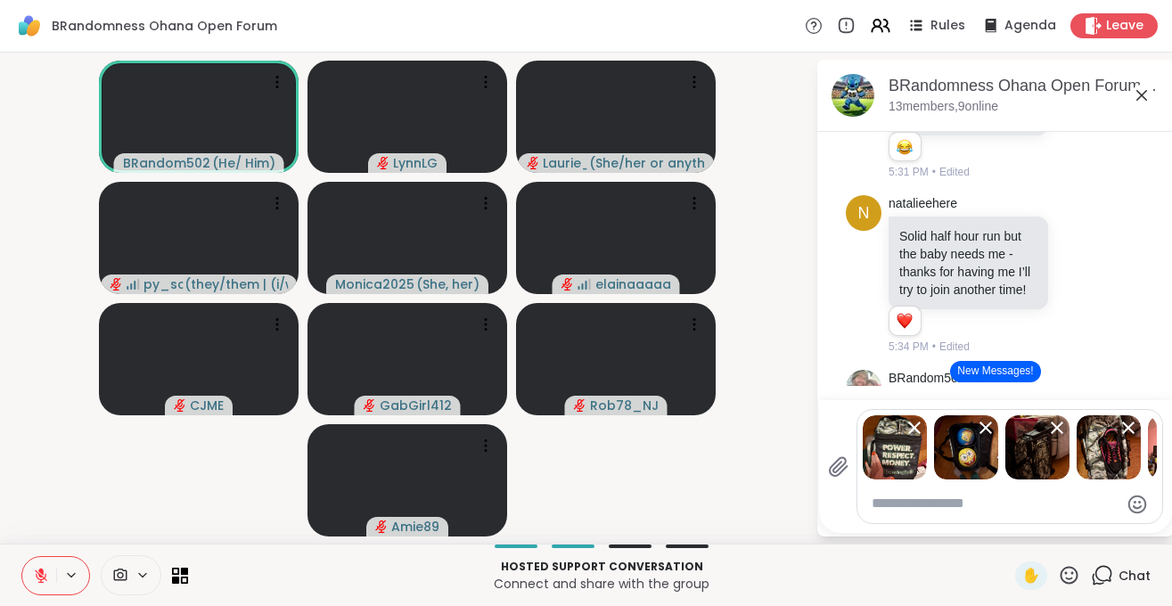
click at [907, 503] on textarea "Type your message" at bounding box center [995, 504] width 248 height 19
click at [907, 505] on textarea "Type your message" at bounding box center [995, 504] width 248 height 19
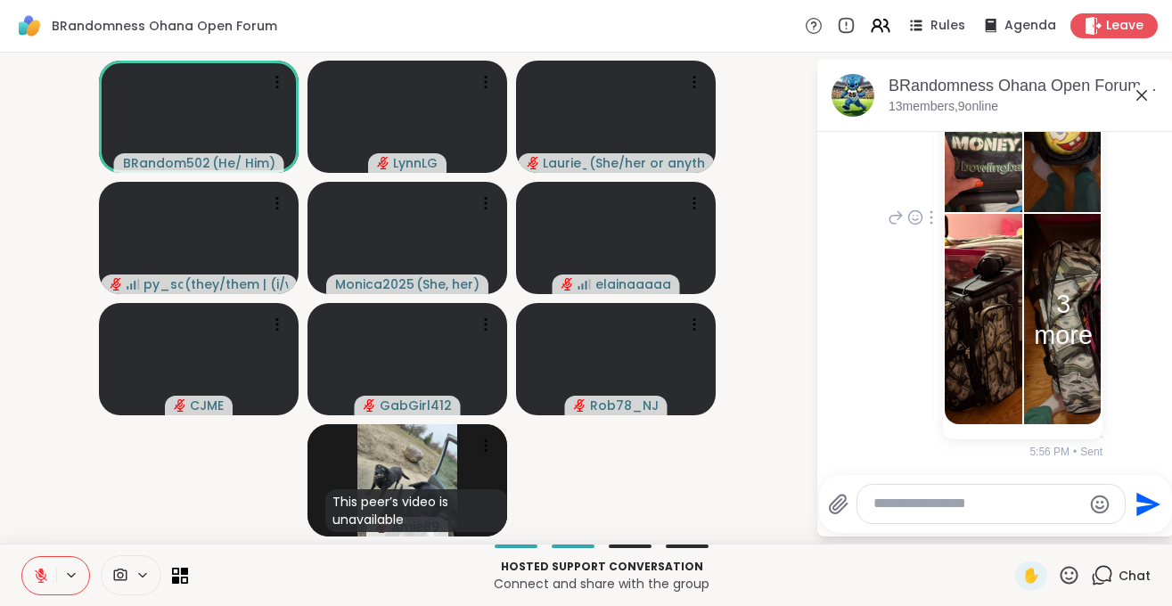
scroll to position [4674, 0]
click at [1053, 362] on button "3 more" at bounding box center [1063, 319] width 78 height 212
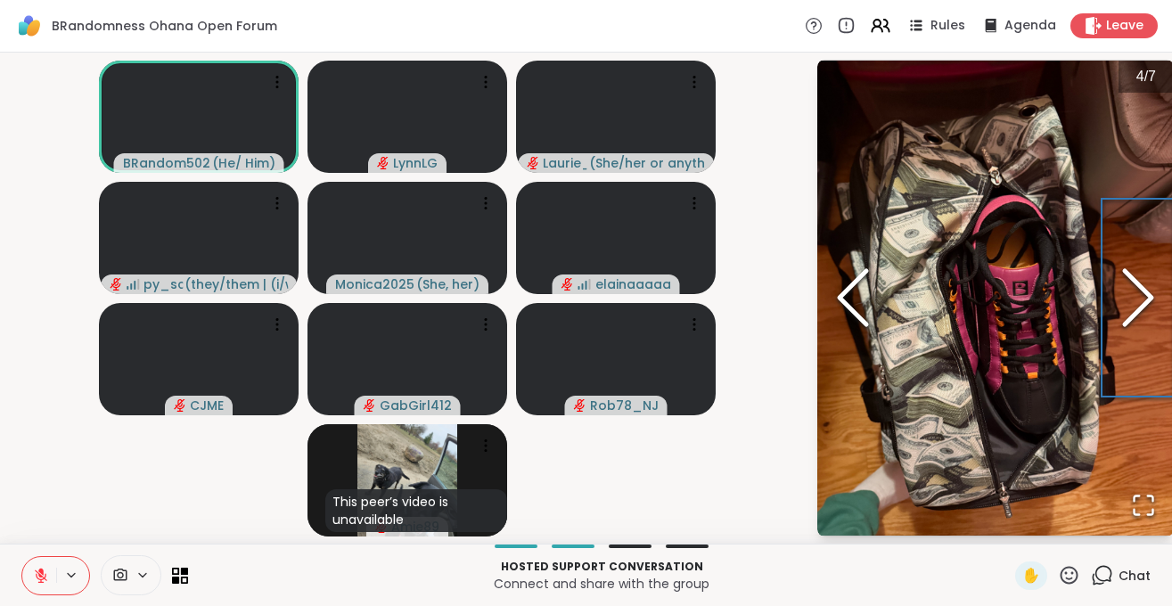
click at [1142, 299] on icon "Next Slide" at bounding box center [1137, 297] width 53 height 107
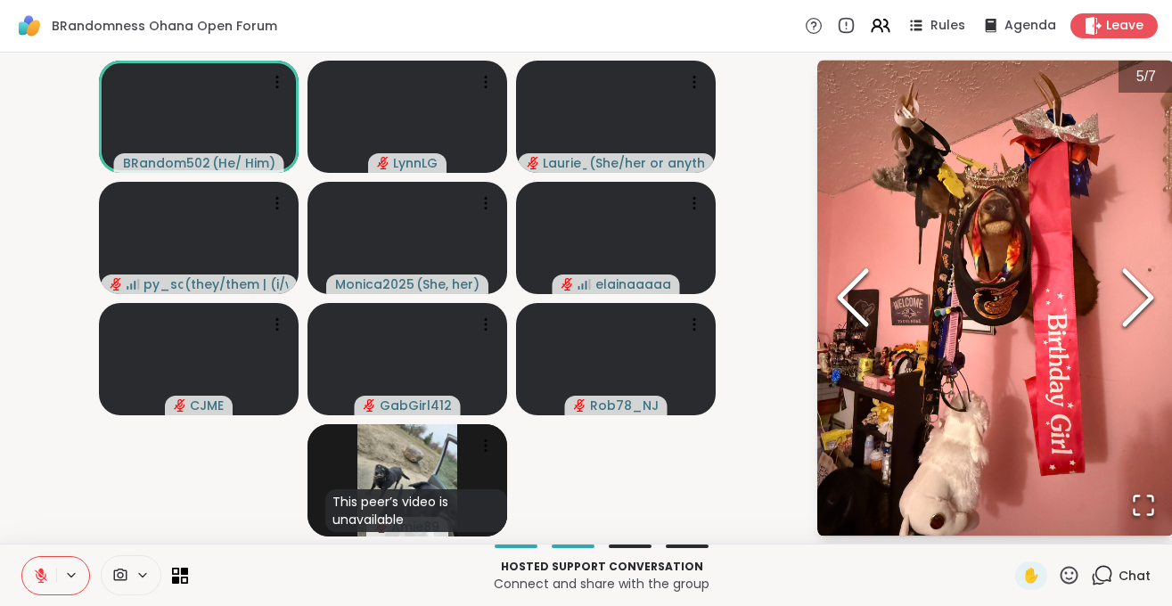
click at [1142, 299] on icon "Next Slide" at bounding box center [1137, 297] width 53 height 107
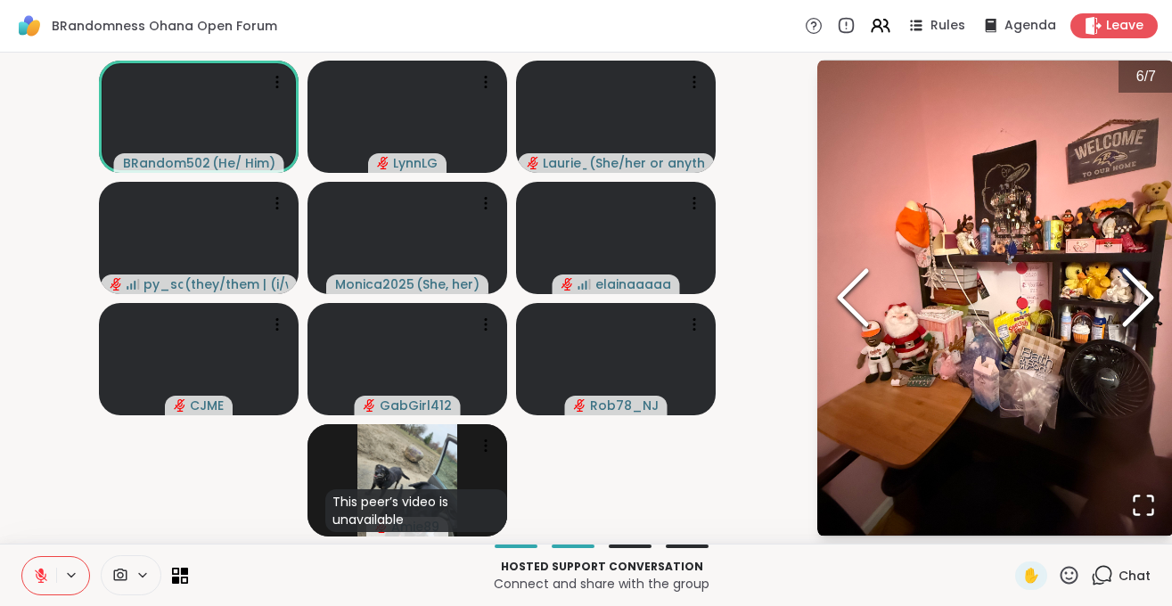
click at [1142, 299] on icon "Next Slide" at bounding box center [1137, 297] width 53 height 107
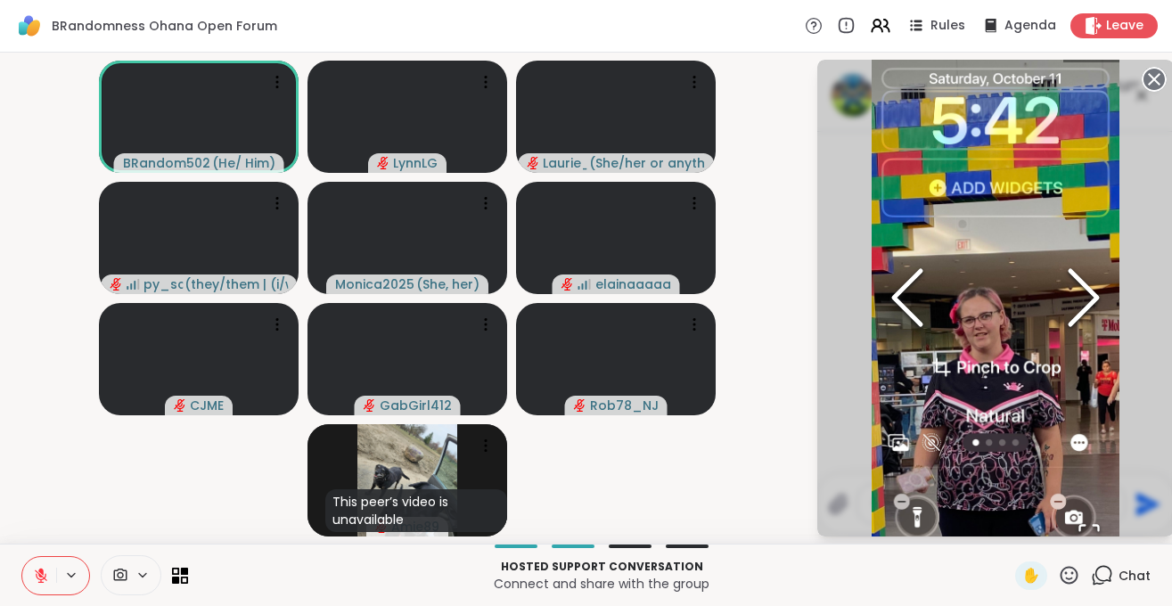
click at [1142, 299] on div "7 / 7" at bounding box center [995, 298] width 356 height 477
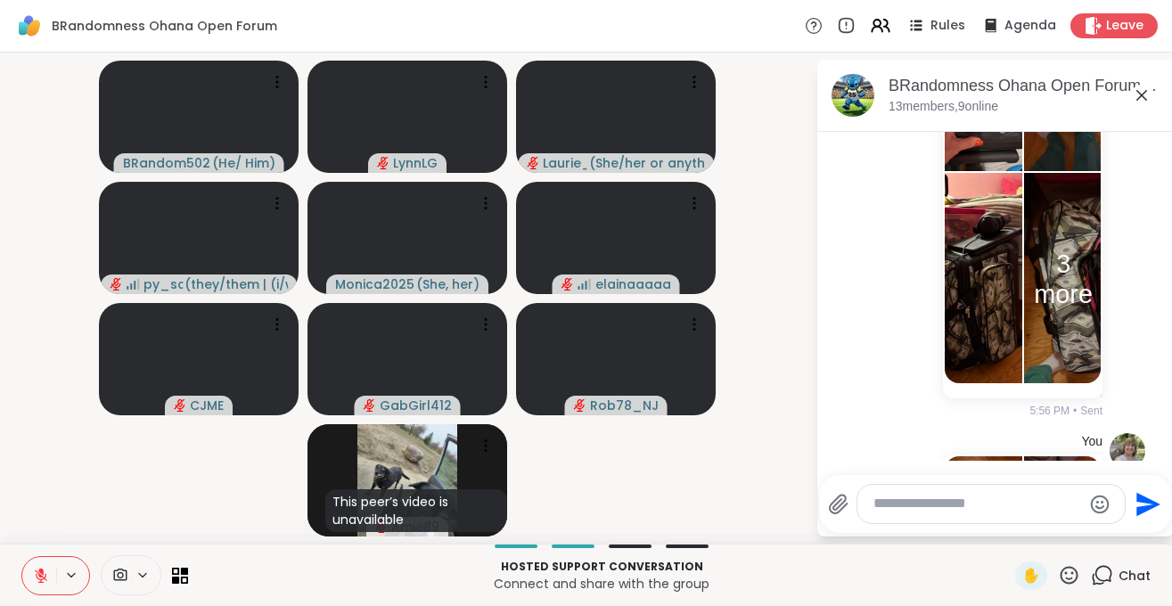
scroll to position [4219, 0]
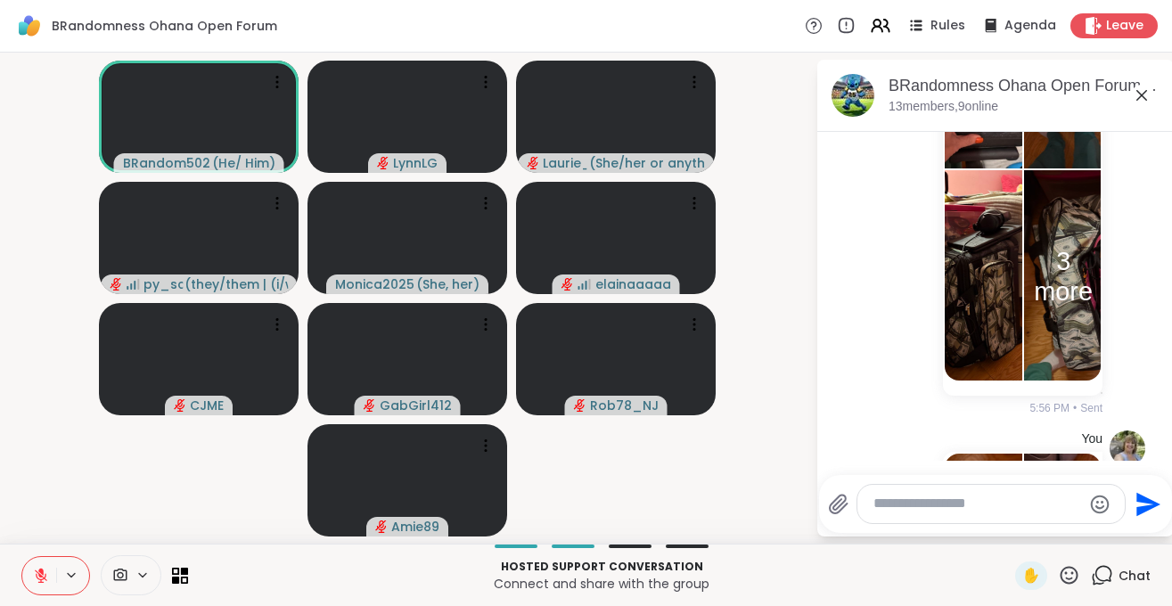
click at [835, 501] on icon at bounding box center [838, 504] width 17 height 19
click at [0, 0] on input "file" at bounding box center [0, 0] width 0 height 0
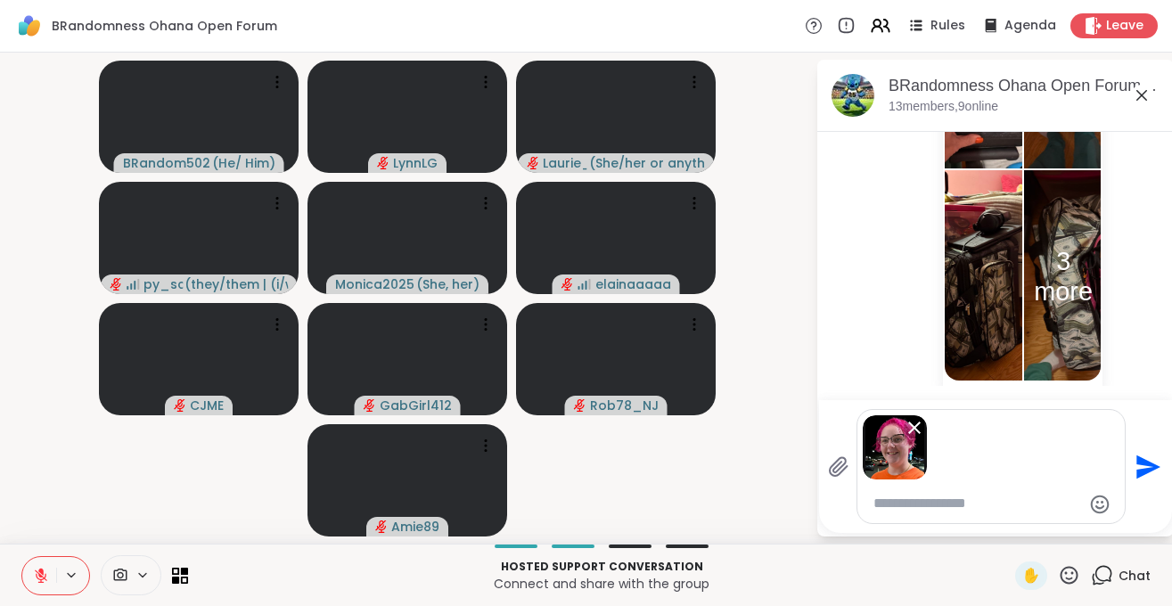
click at [1140, 464] on icon "Send" at bounding box center [1148, 466] width 24 height 24
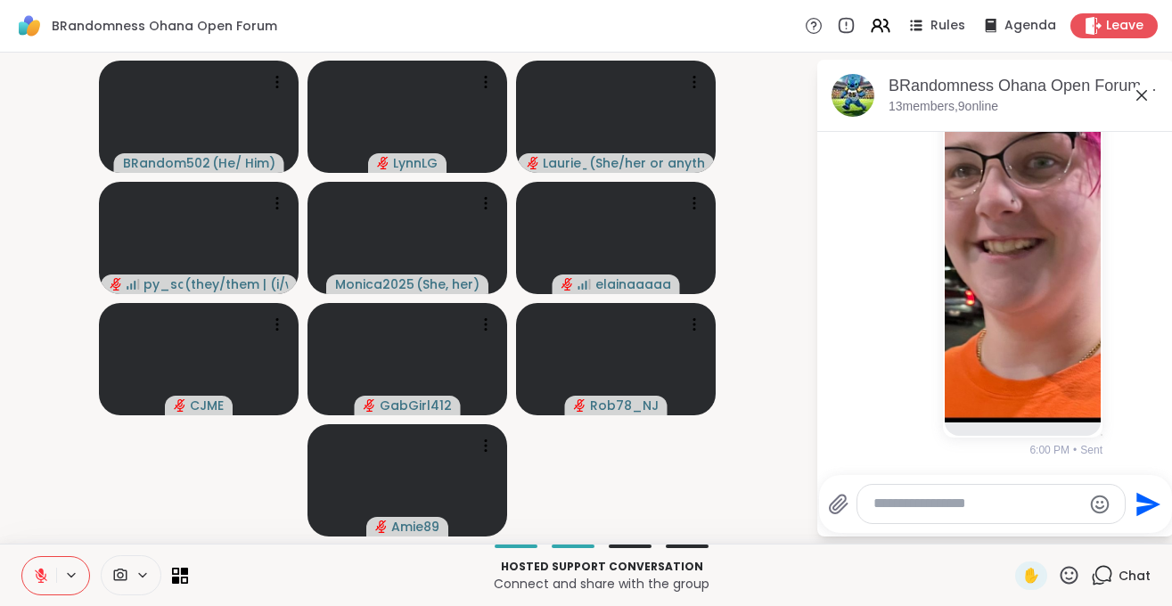
scroll to position [5249, 0]
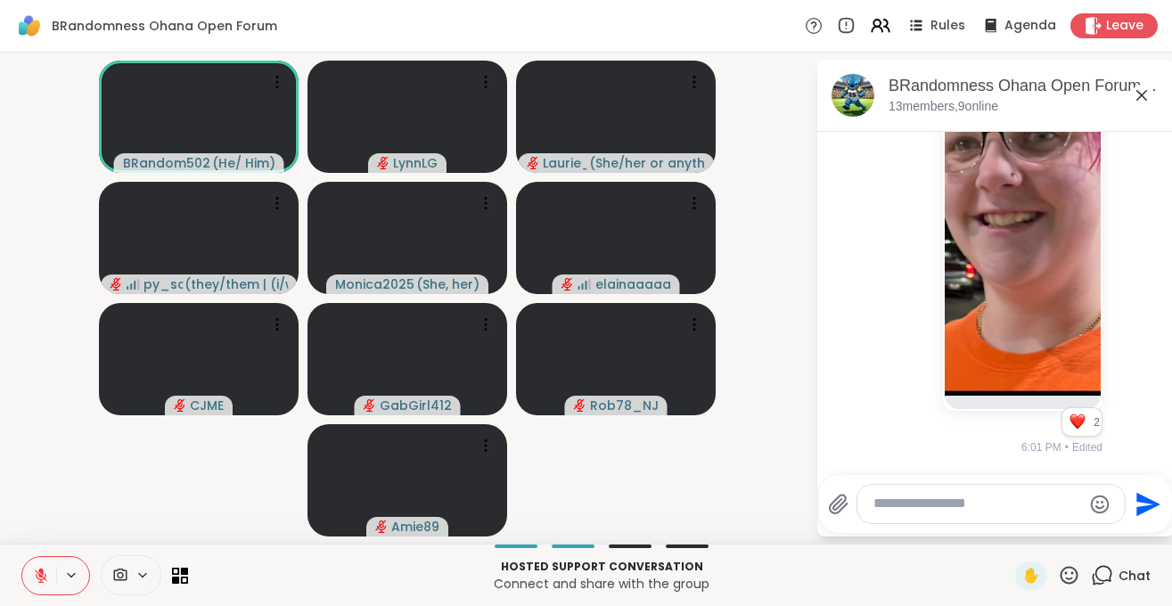
click at [40, 577] on icon at bounding box center [41, 576] width 16 height 16
click at [38, 581] on icon at bounding box center [41, 576] width 16 height 16
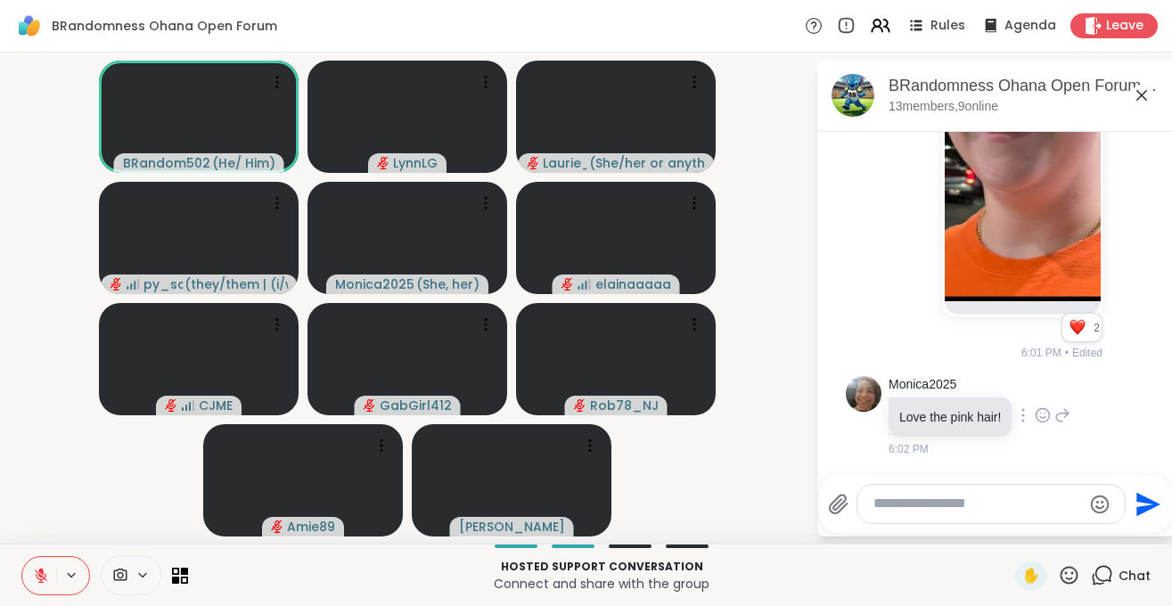
click at [1043, 410] on icon at bounding box center [1043, 415] width 16 height 18
click at [1042, 388] on div "Select Reaction: Heart" at bounding box center [1043, 387] width 16 height 16
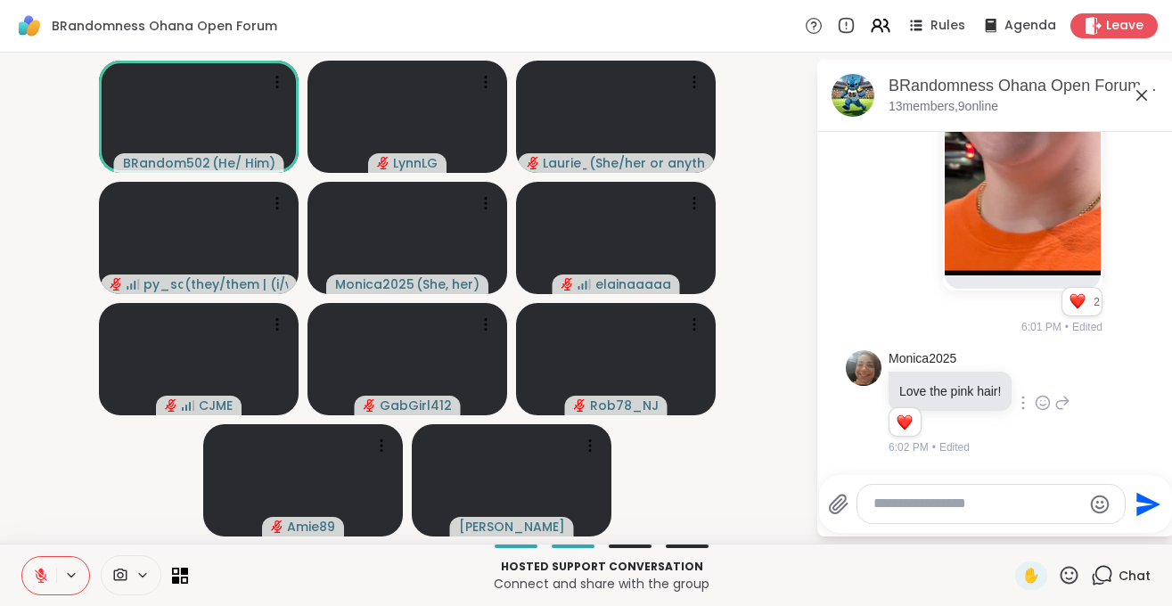
click at [926, 511] on textarea "Type your message" at bounding box center [977, 504] width 208 height 19
click at [29, 582] on button at bounding box center [39, 575] width 34 height 37
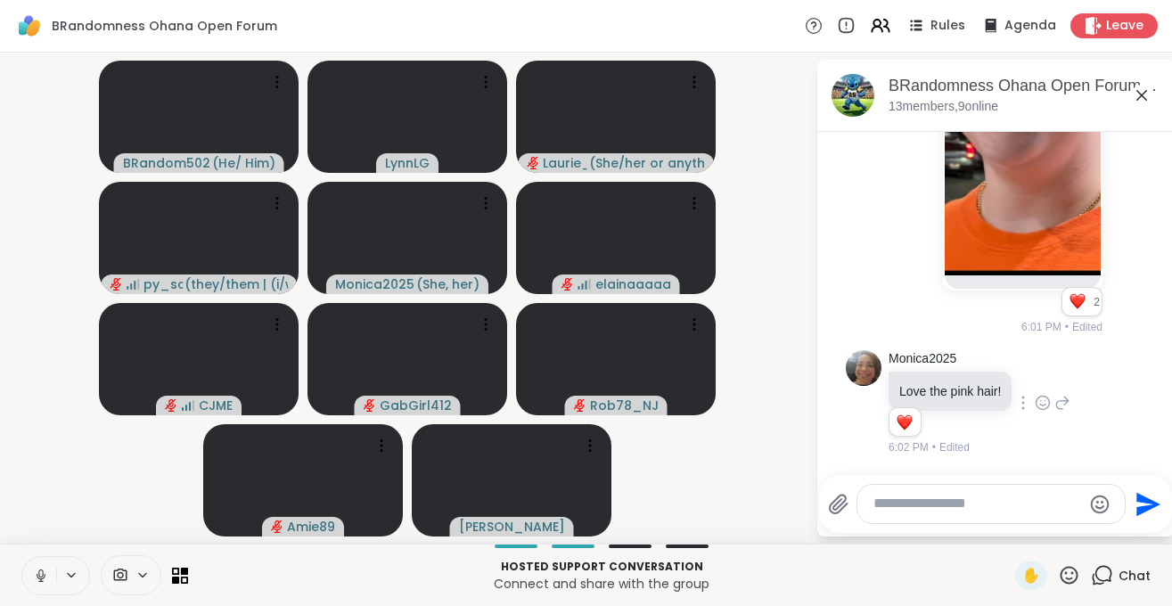
click at [44, 579] on icon at bounding box center [41, 576] width 16 height 16
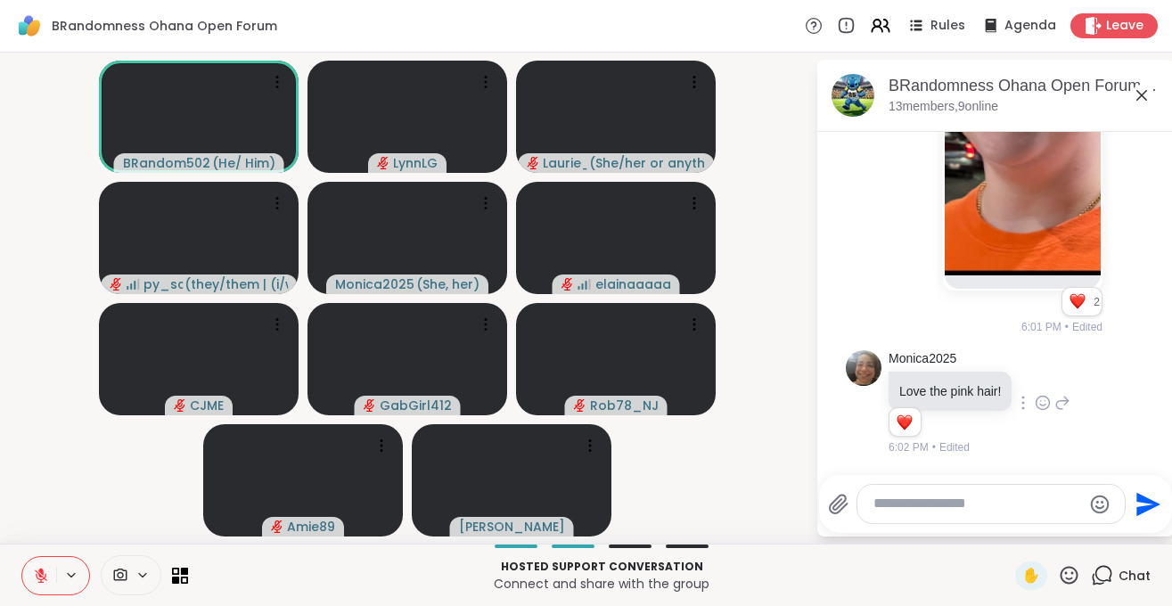
click at [969, 500] on textarea "Type your message" at bounding box center [977, 504] width 208 height 19
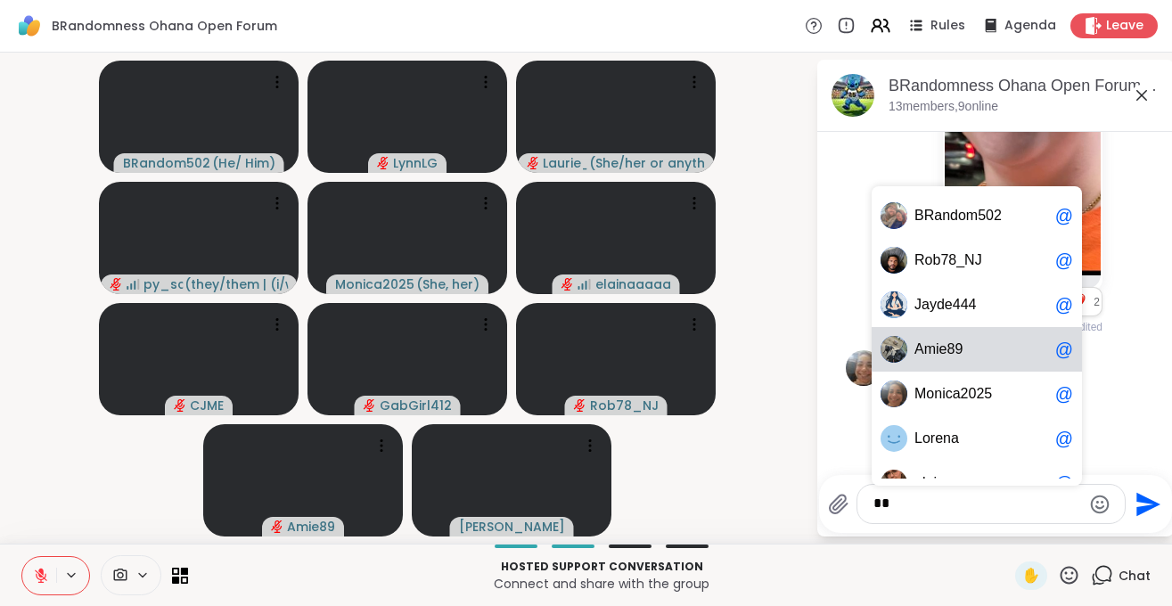
click at [958, 359] on div "A m i e 8 9 @" at bounding box center [976, 349] width 210 height 45
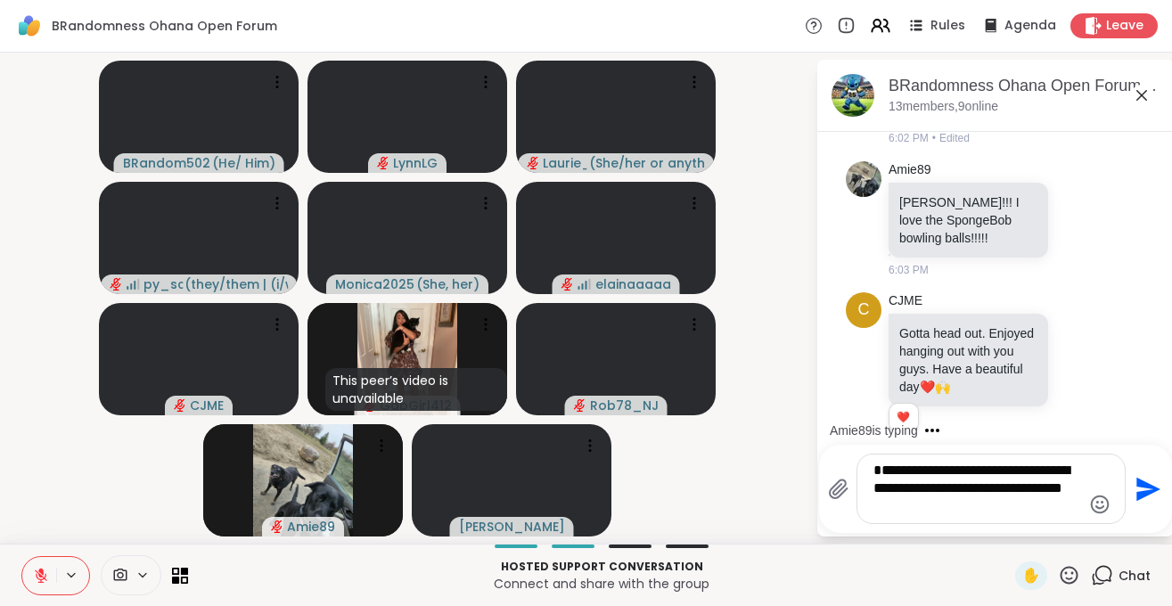
scroll to position [5705, 0]
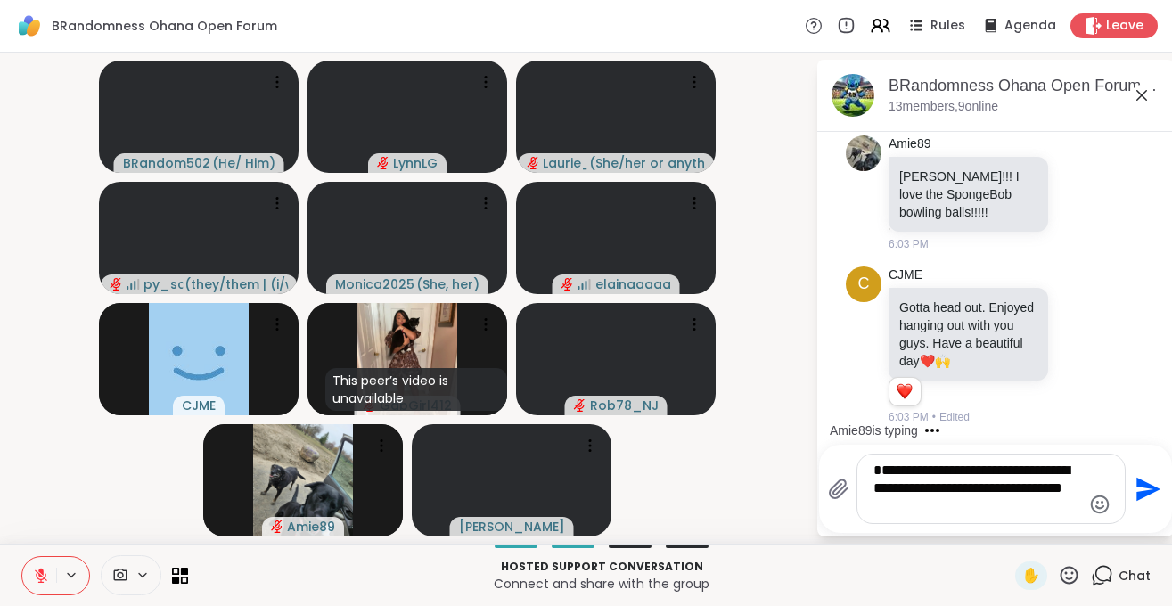
click at [1018, 514] on textarea "**********" at bounding box center [977, 489] width 208 height 54
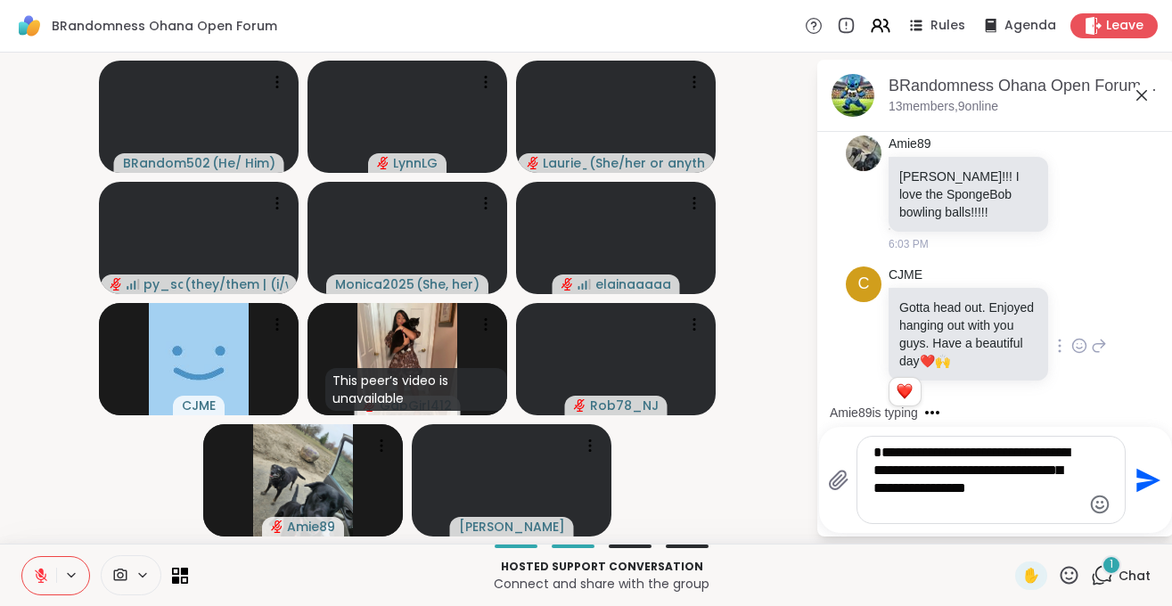
scroll to position [5853, 0]
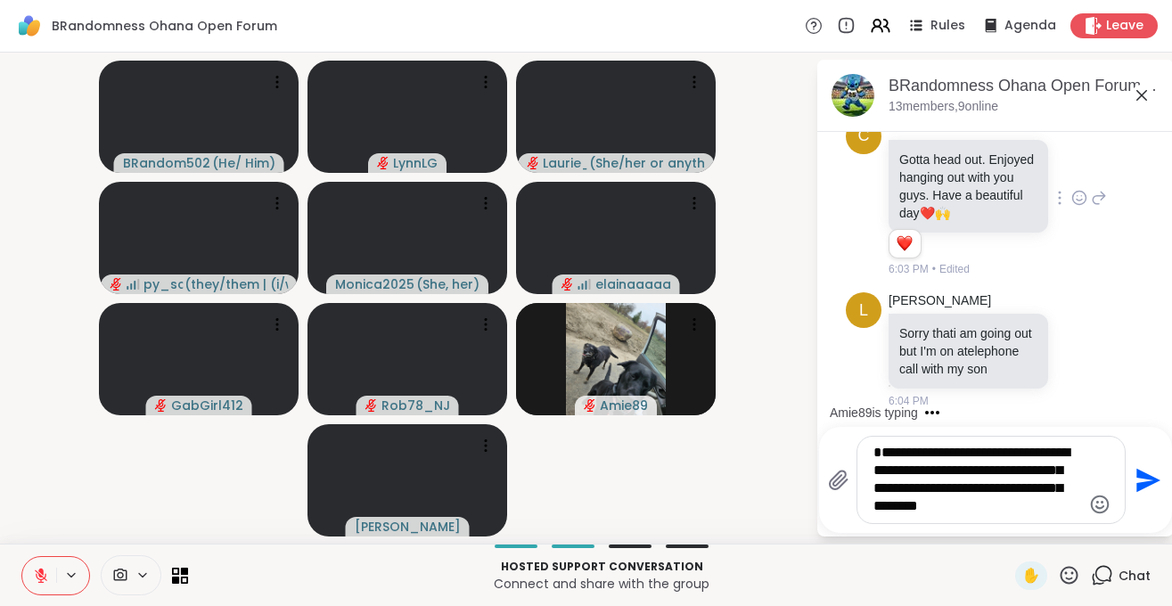
type textarea "**********"
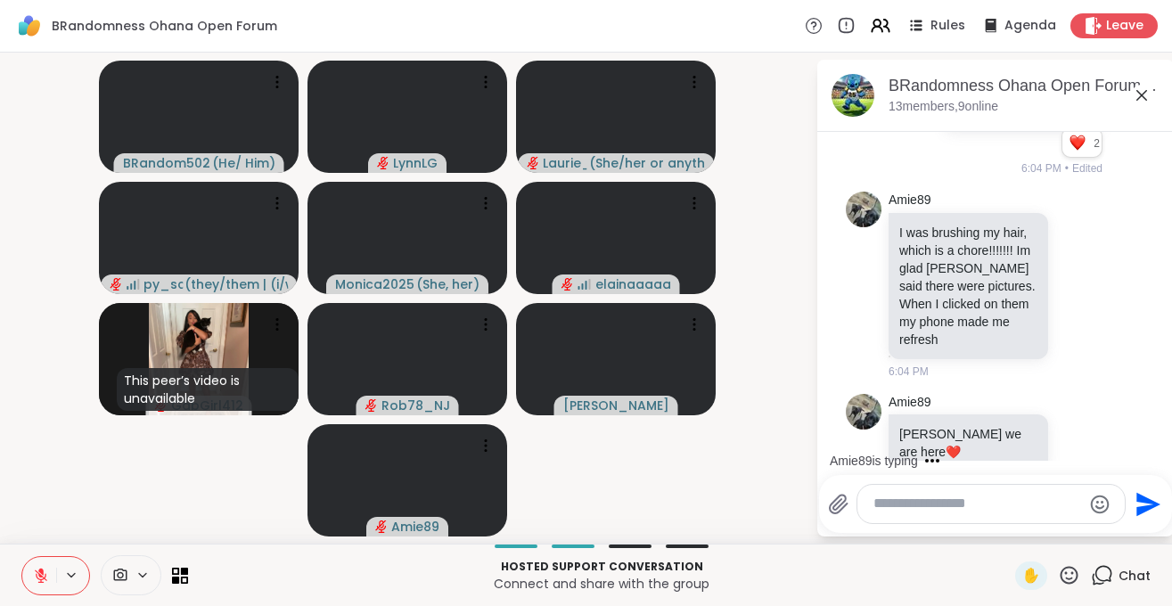
scroll to position [6442, 0]
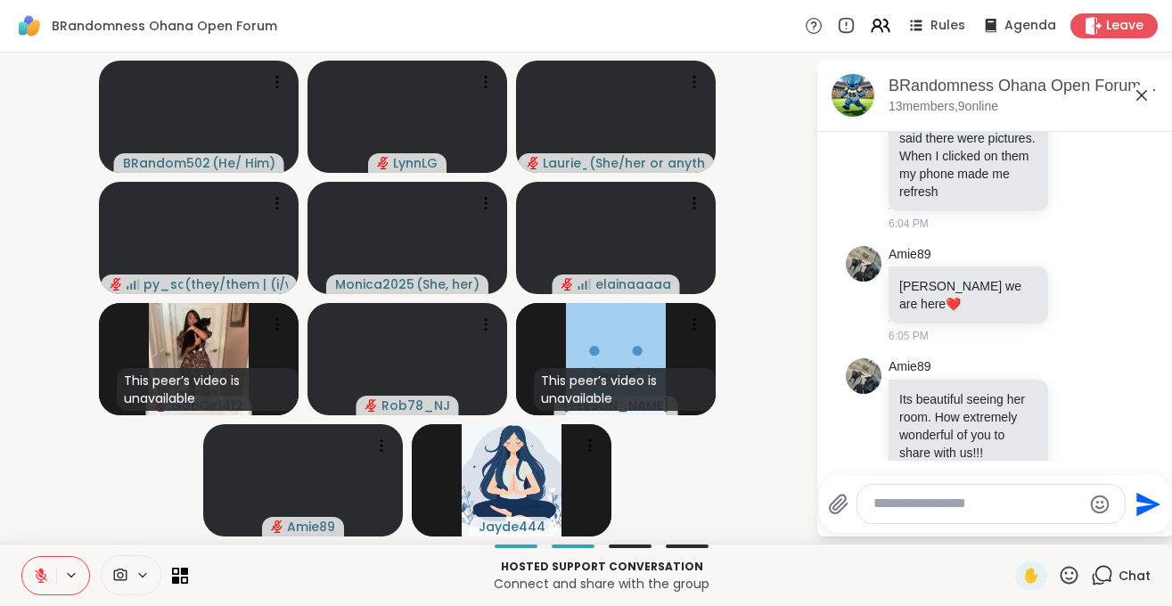
click at [933, 508] on textarea "Type your message" at bounding box center [977, 504] width 208 height 19
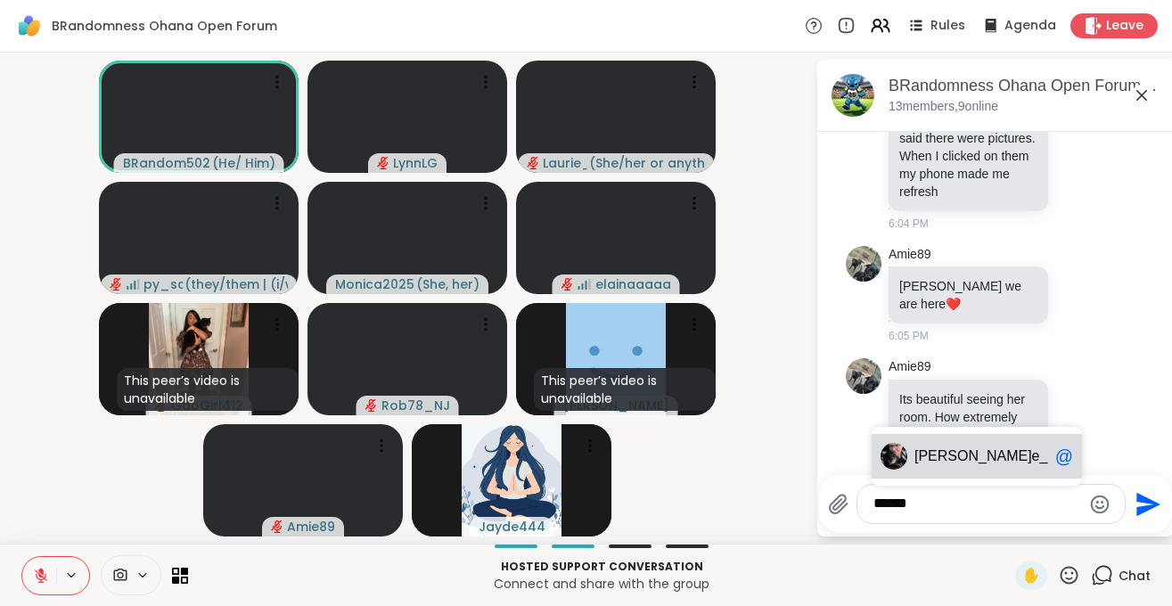
click at [976, 453] on span "[PERSON_NAME] e_Ru" at bounding box center [981, 456] width 134 height 18
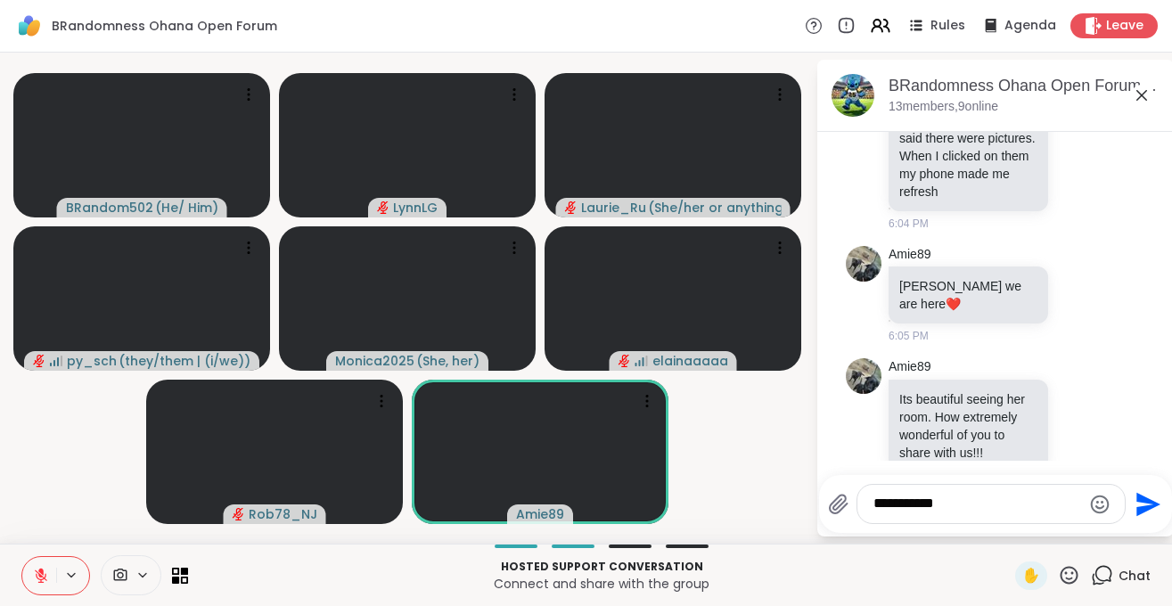
click at [953, 503] on textarea "**********" at bounding box center [977, 504] width 208 height 19
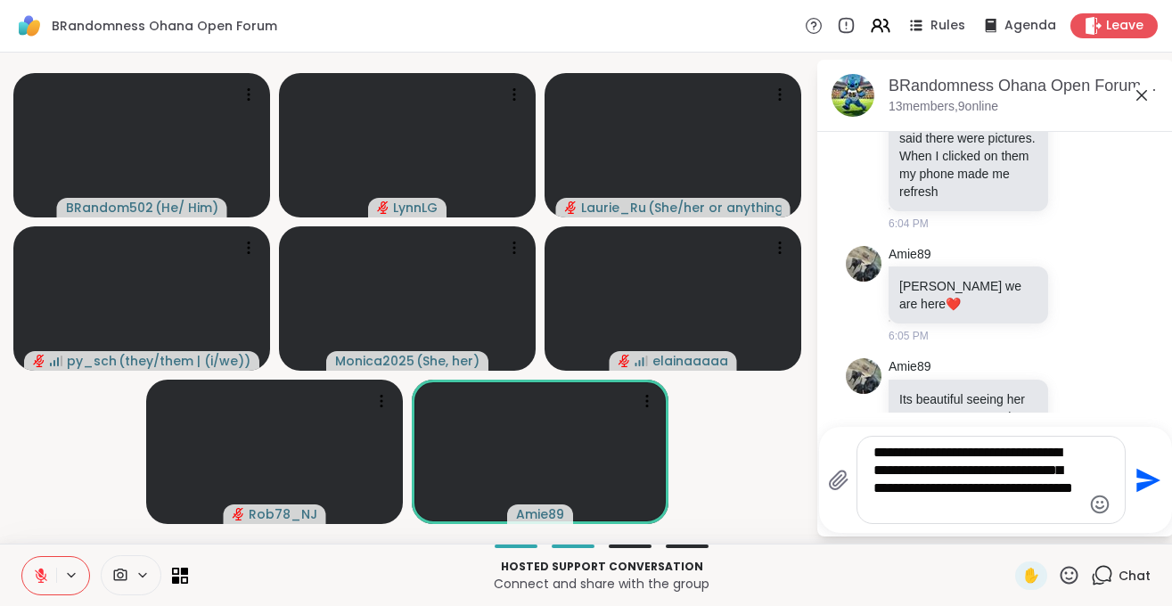
scroll to position [6467, 0]
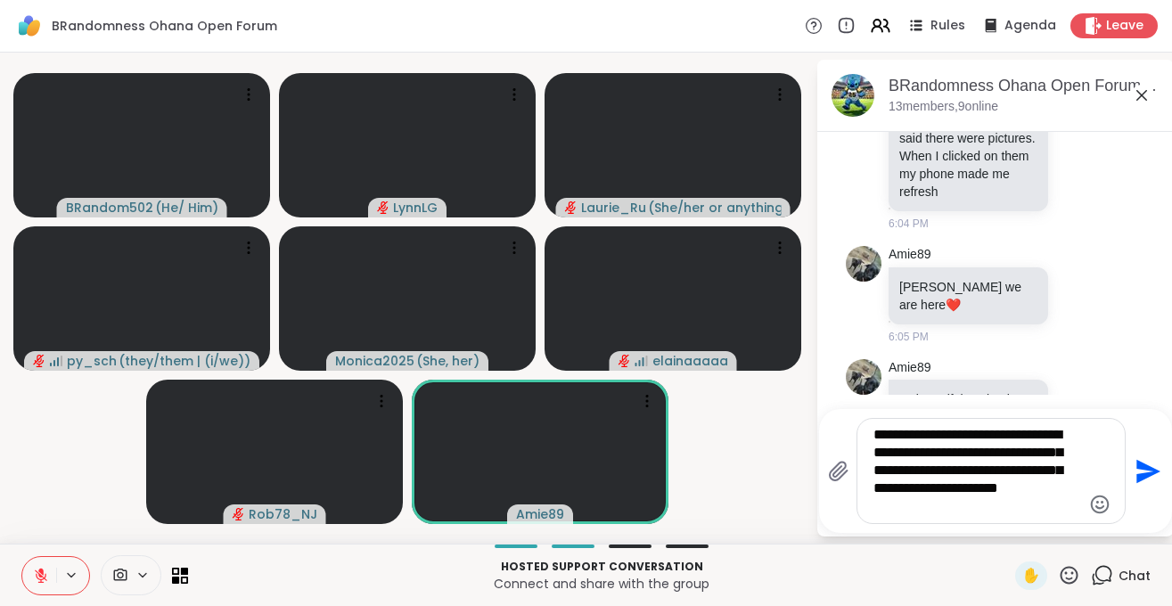
type textarea "**********"
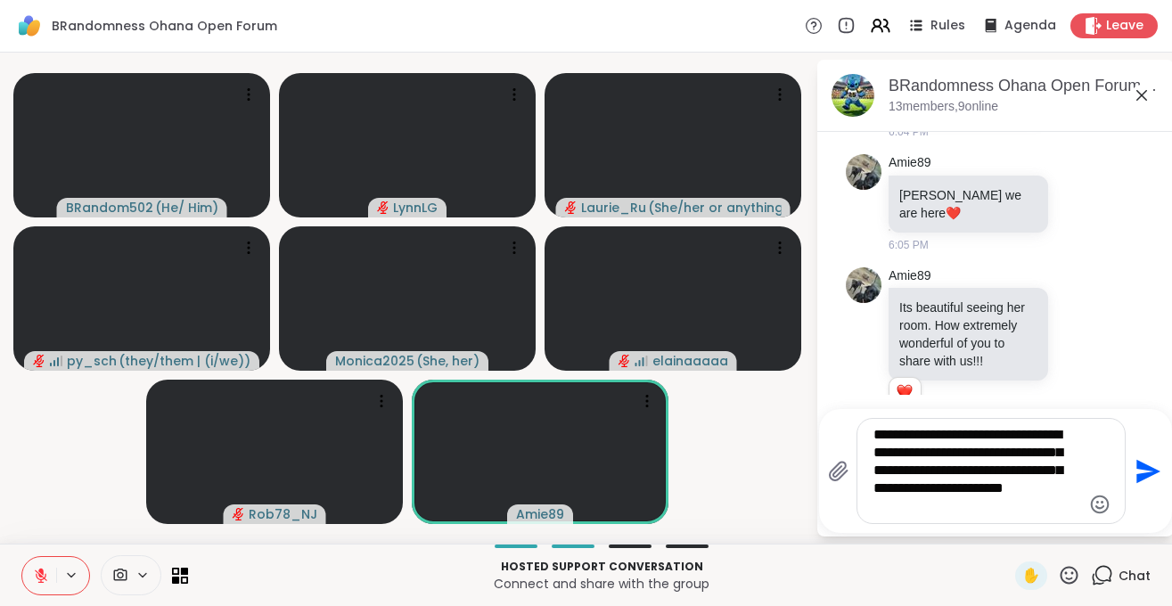
click at [962, 479] on textarea "**********" at bounding box center [977, 471] width 208 height 90
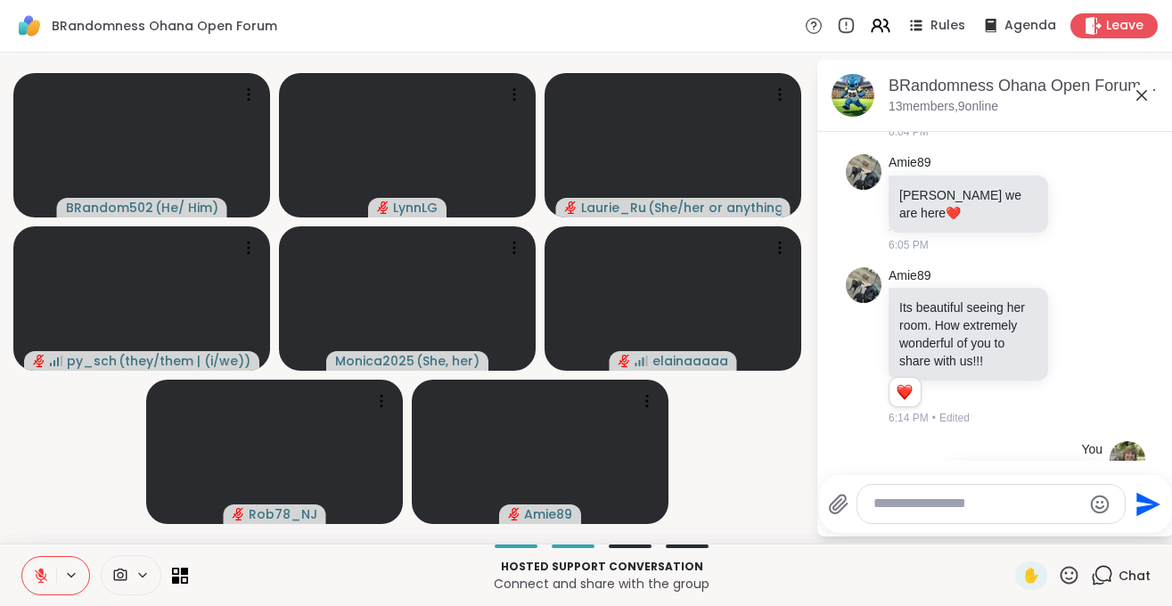
scroll to position [6695, 0]
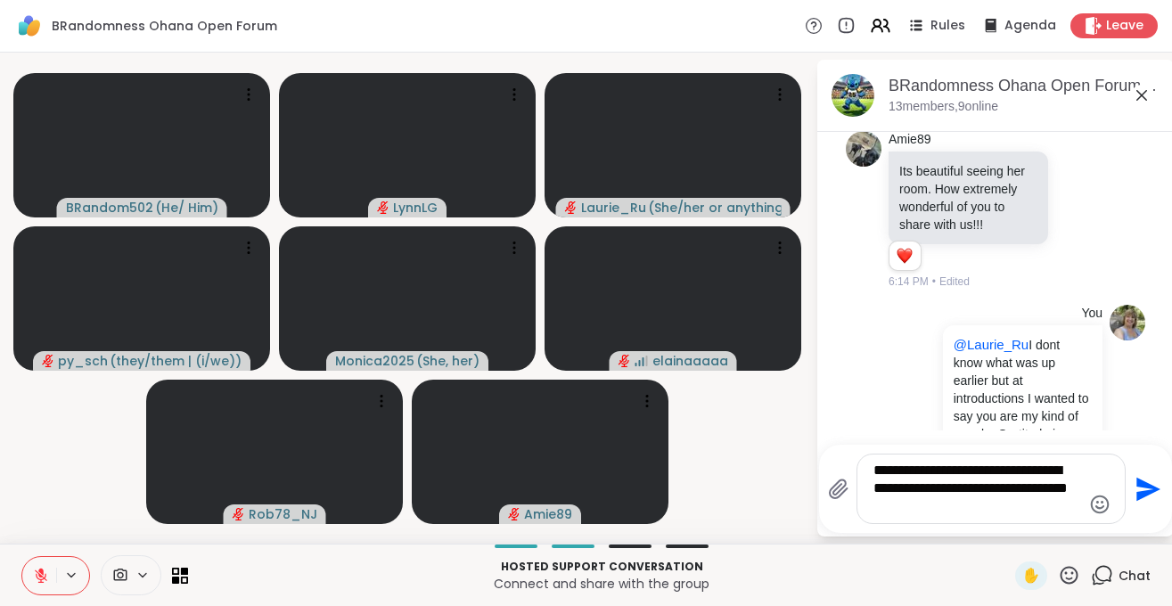
click at [911, 517] on div "**********" at bounding box center [990, 488] width 267 height 69
click at [937, 491] on textarea "**********" at bounding box center [977, 489] width 208 height 54
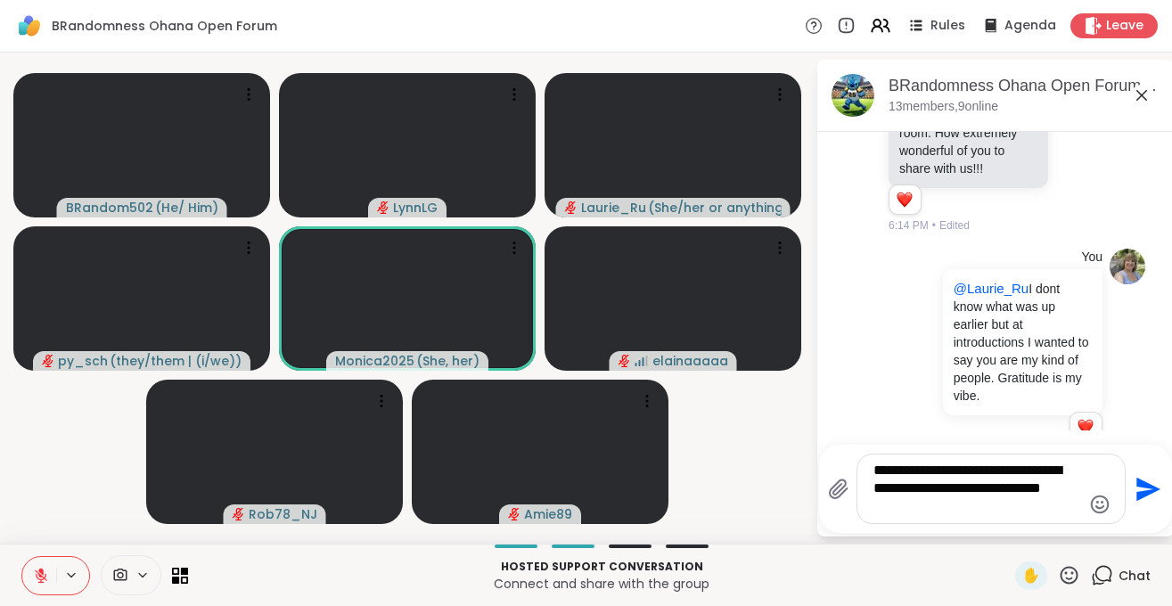
scroll to position [6733, 0]
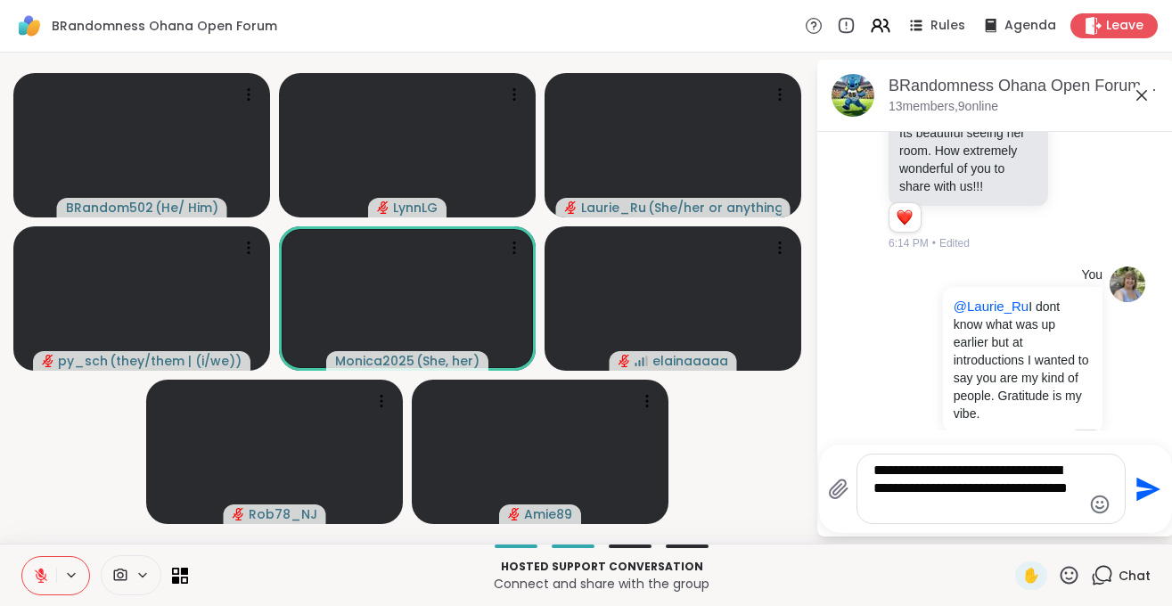
click at [913, 510] on textarea "**********" at bounding box center [977, 489] width 208 height 54
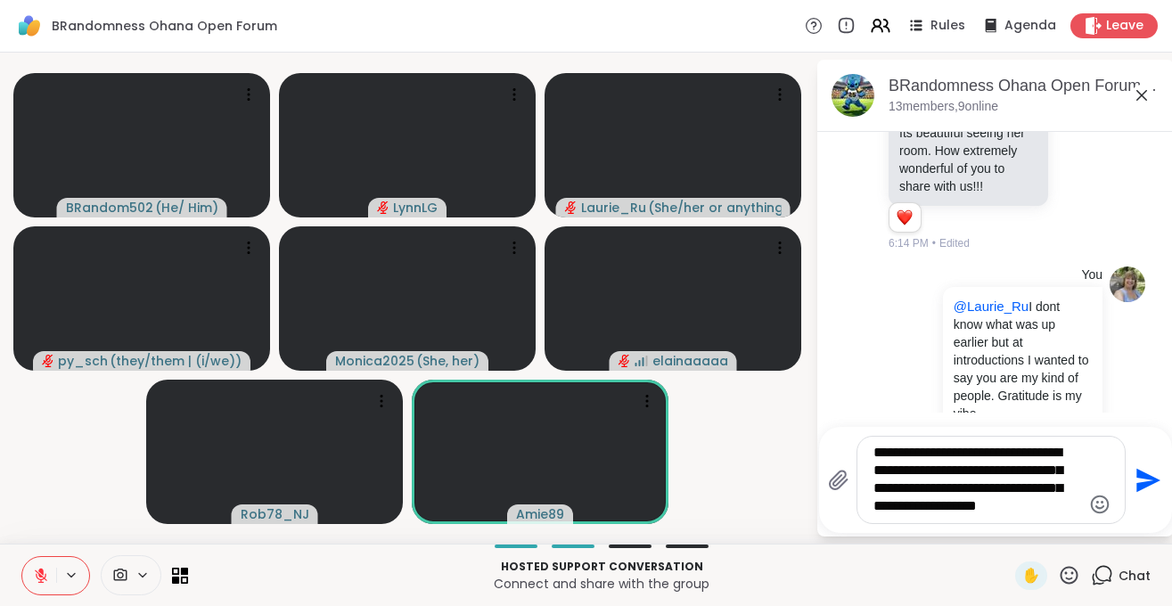
type textarea "**********"
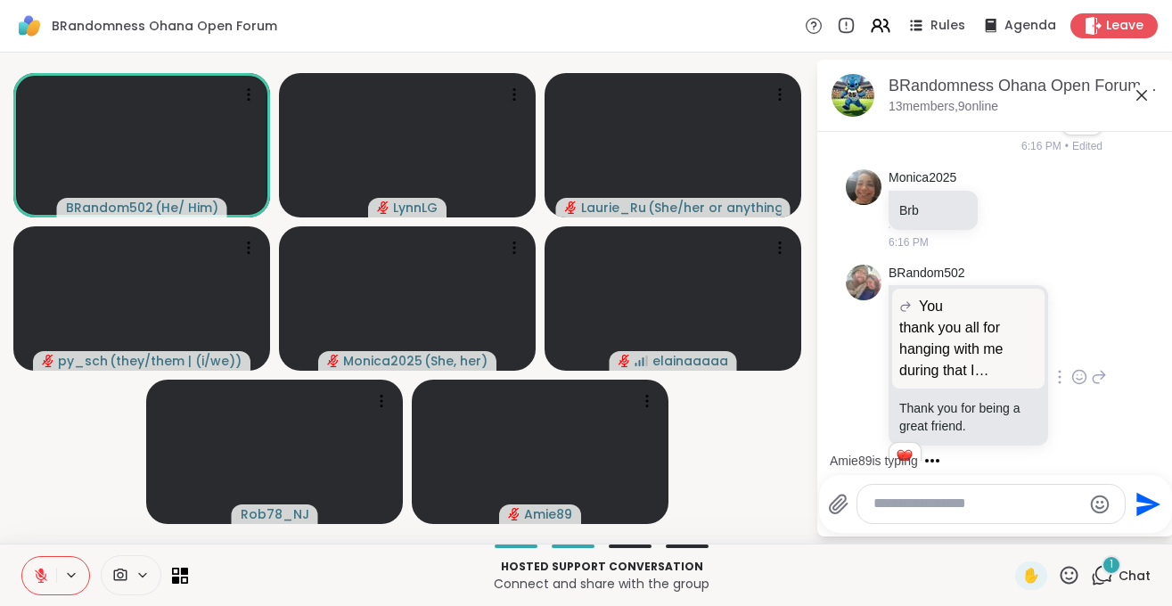
scroll to position [7518, 0]
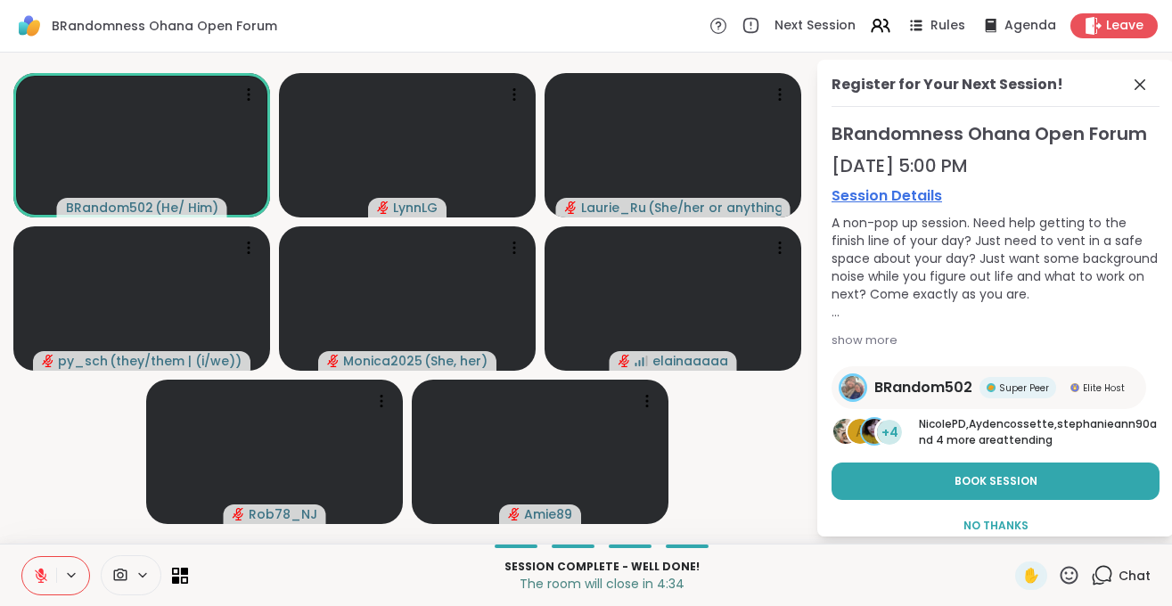
drag, startPoint x: 32, startPoint y: 579, endPoint x: 85, endPoint y: 536, distance: 67.8
click at [34, 579] on button at bounding box center [39, 575] width 34 height 37
click at [42, 586] on button at bounding box center [39, 575] width 34 height 37
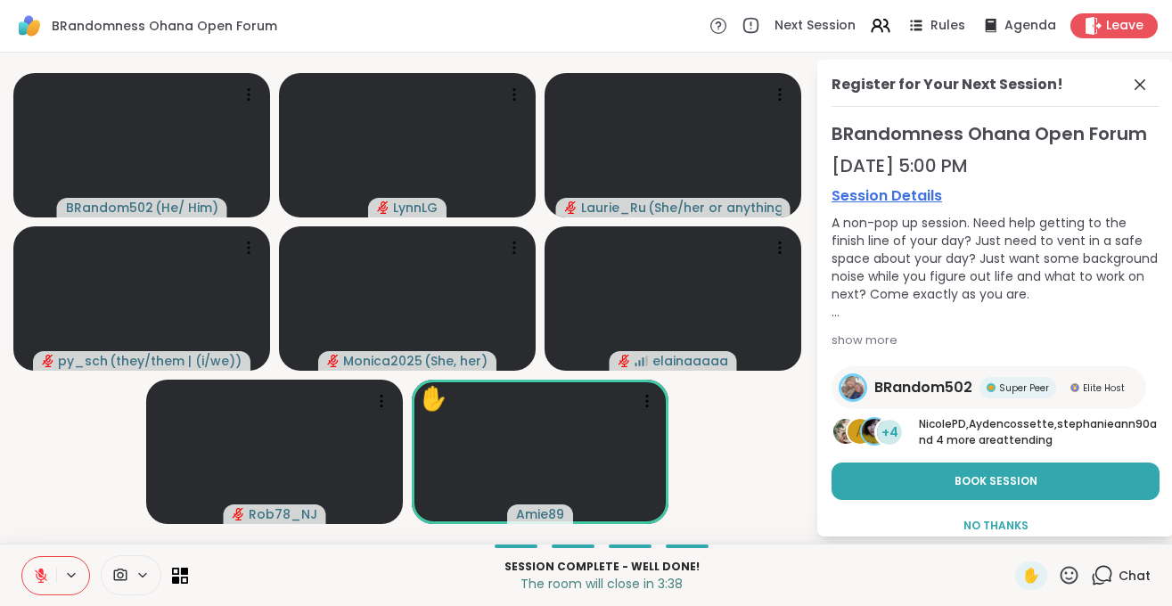
click at [40, 589] on button at bounding box center [39, 575] width 34 height 37
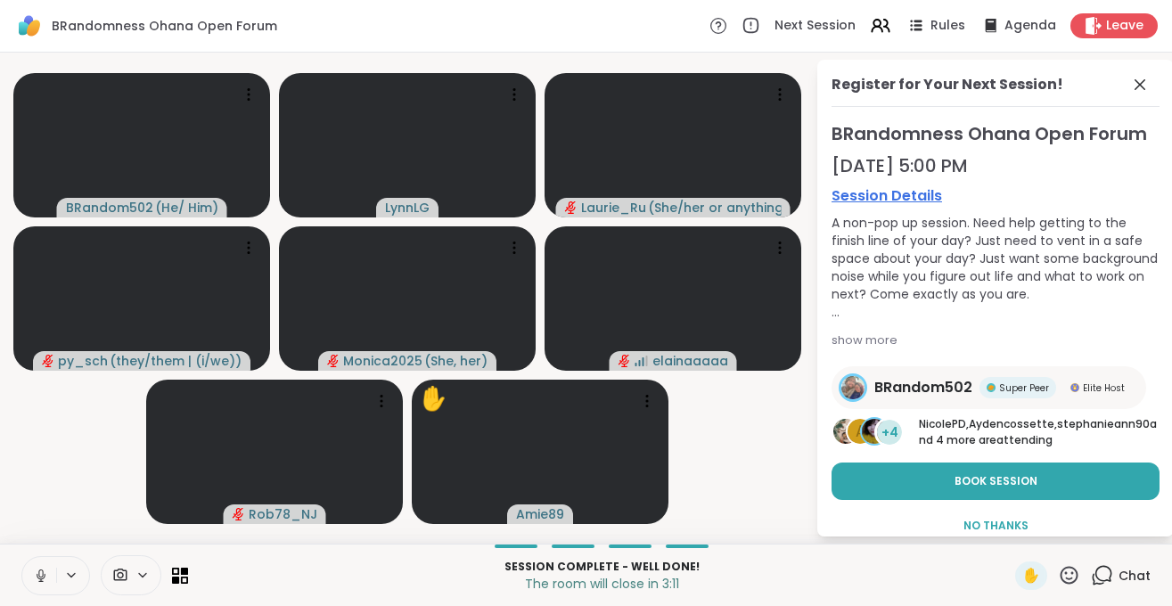
click at [44, 578] on icon at bounding box center [41, 575] width 9 height 5
click at [42, 584] on button at bounding box center [39, 575] width 34 height 37
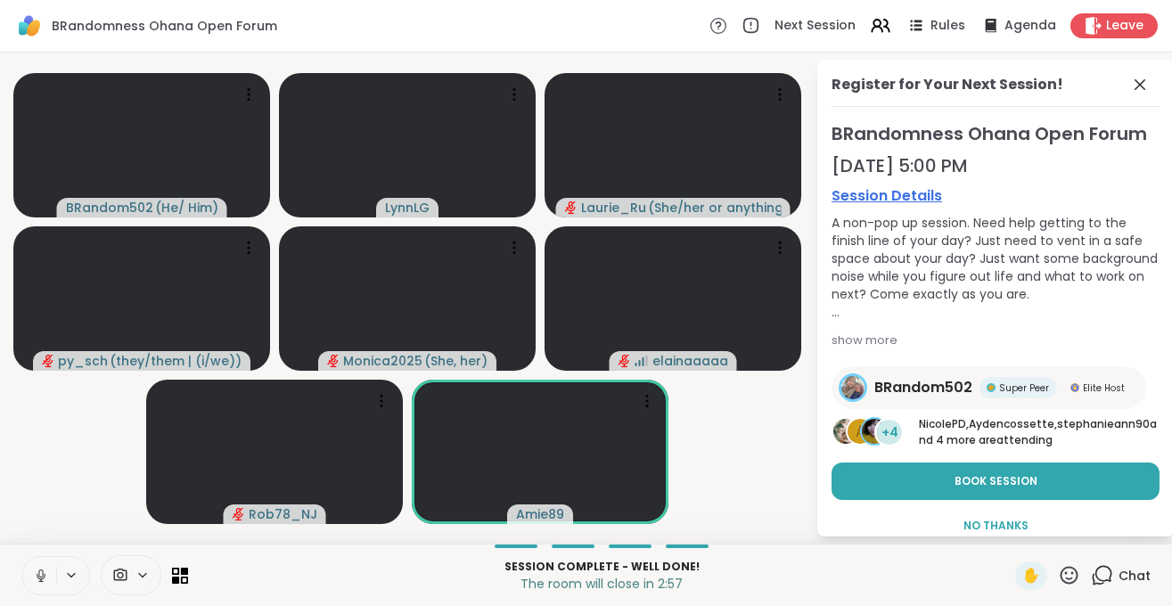
click at [45, 588] on button at bounding box center [39, 575] width 34 height 37
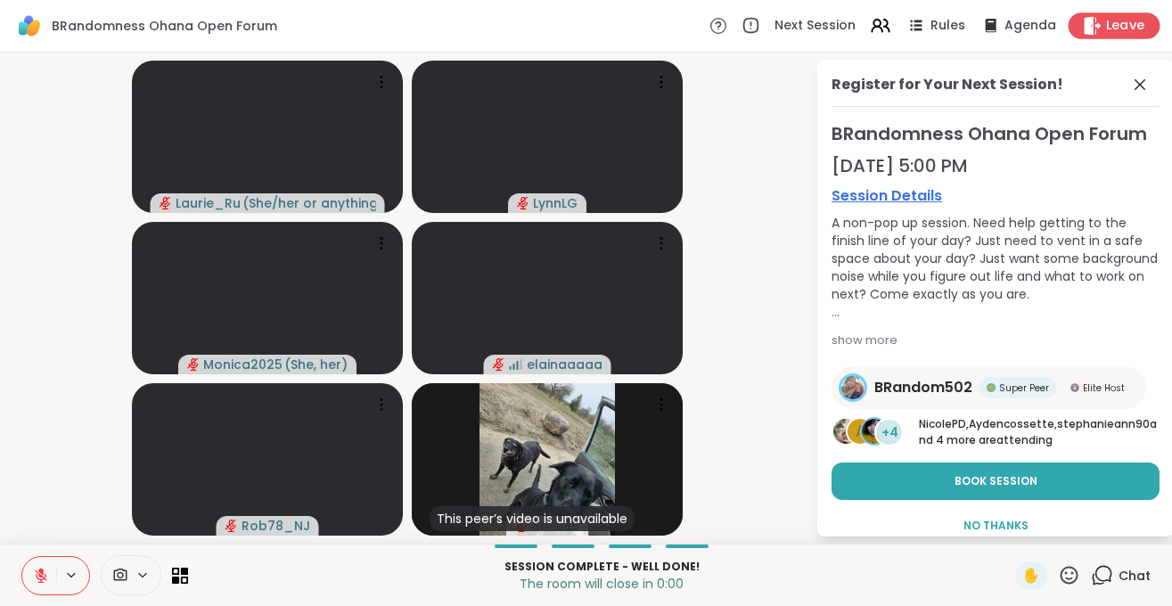
click at [1128, 24] on span "Leave" at bounding box center [1125, 26] width 39 height 19
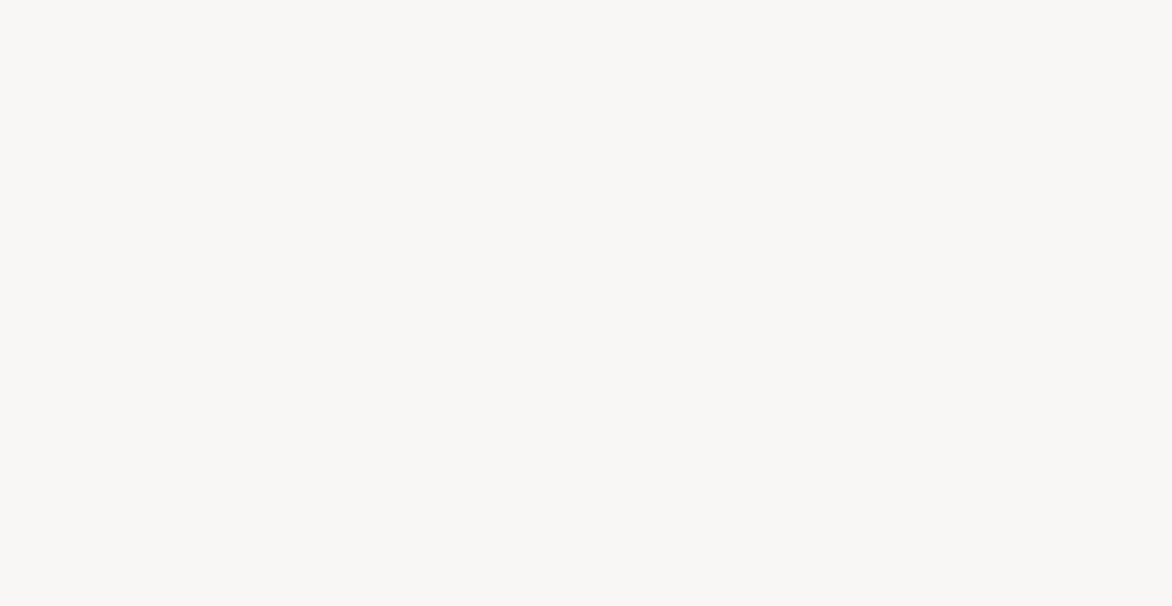
click at [607, 341] on div at bounding box center [586, 303] width 1172 height 606
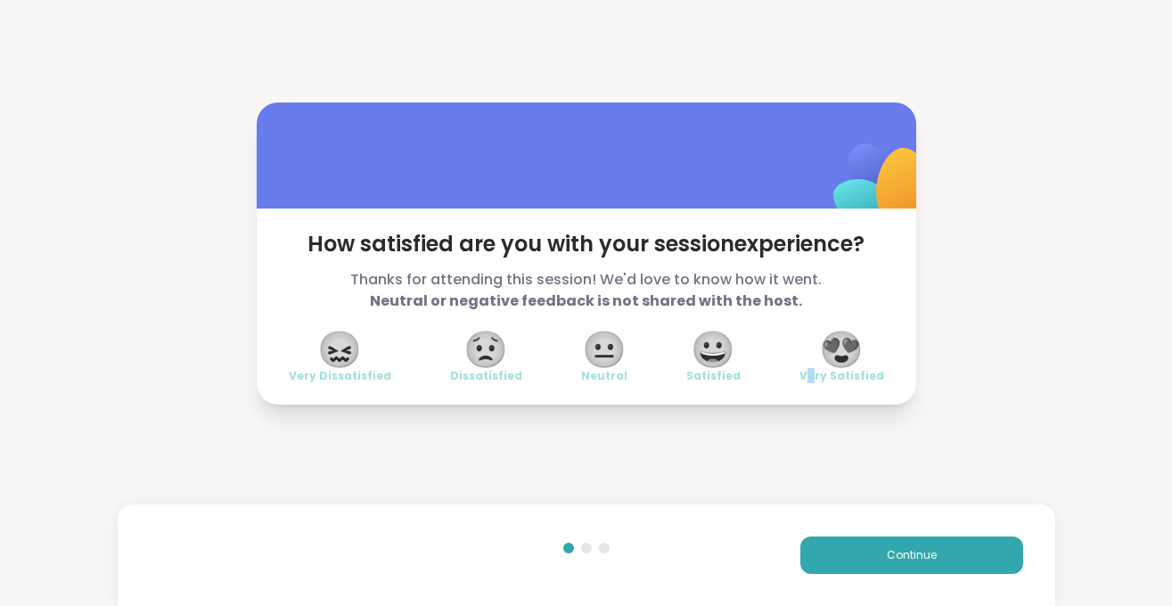
click at [819, 354] on div "😍 Very Satisfied" at bounding box center [841, 358] width 85 height 50
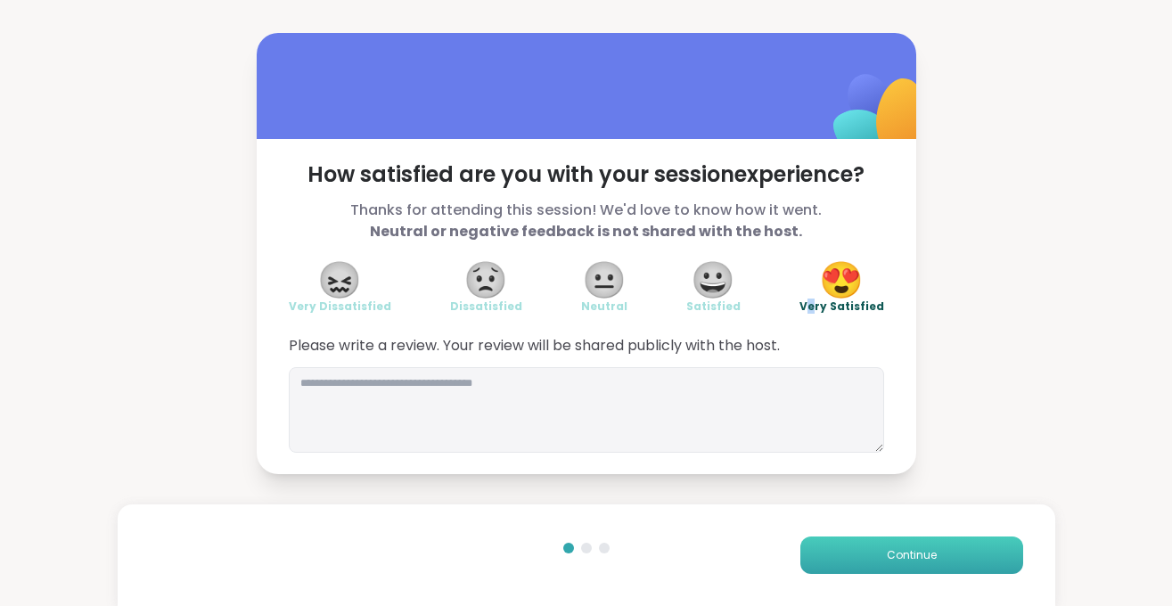
drag, startPoint x: 916, startPoint y: 557, endPoint x: 915, endPoint y: 547, distance: 9.8
click at [916, 547] on span "Continue" at bounding box center [912, 555] width 50 height 16
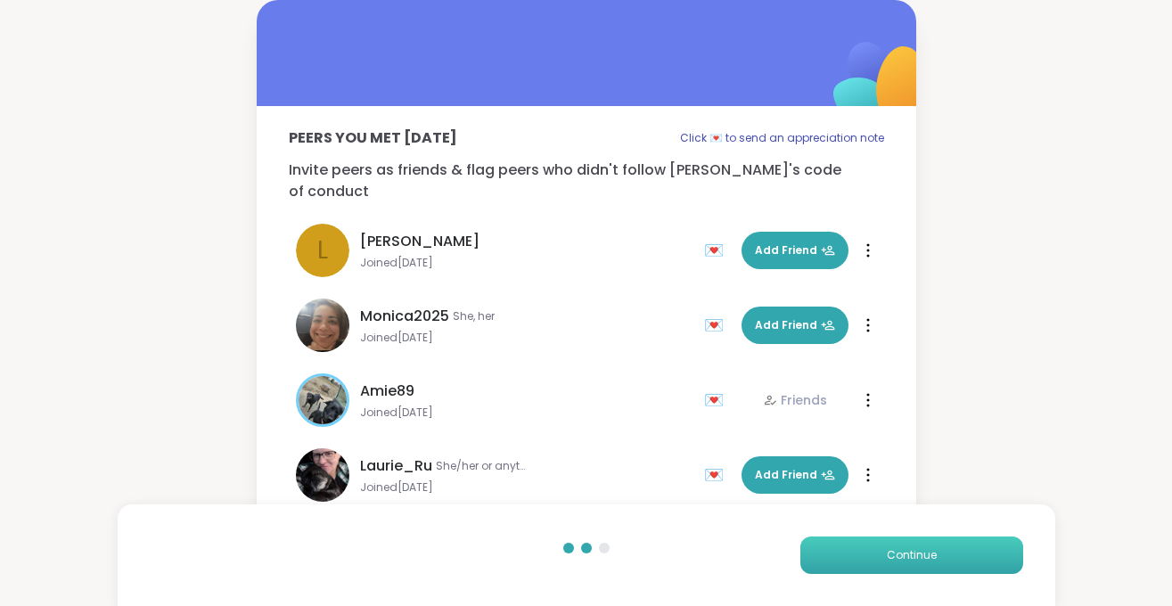
click at [914, 561] on span "Continue" at bounding box center [912, 555] width 50 height 16
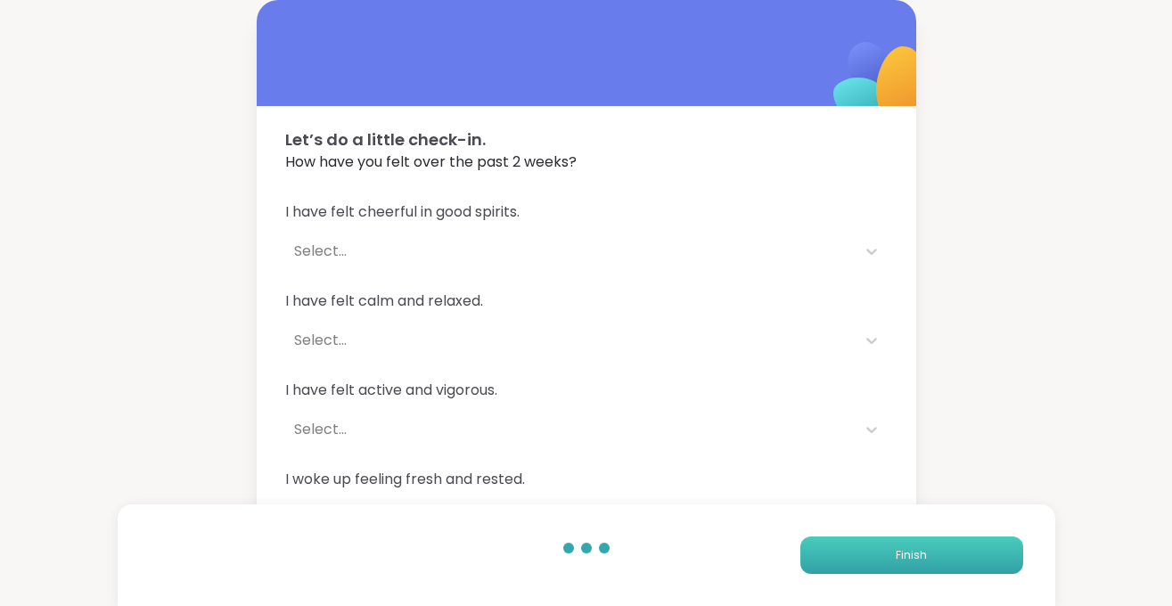
click at [913, 552] on span "Finish" at bounding box center [911, 555] width 31 height 16
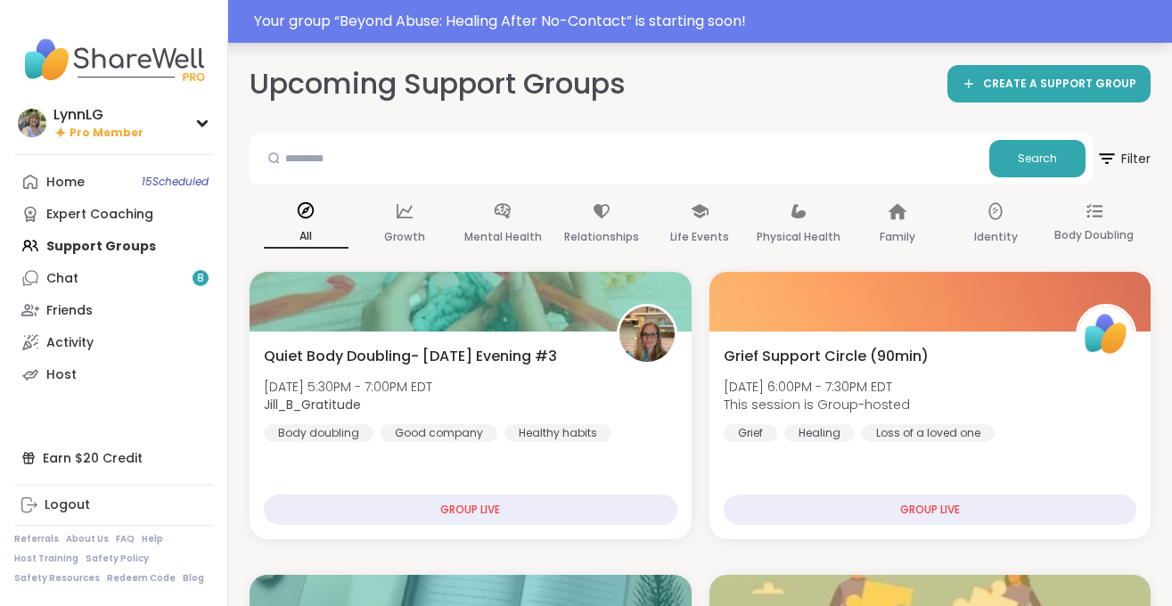
click at [790, 16] on div "Your group “ Beyond Abuse: Healing After No-Contact ” is starting soon!" at bounding box center [707, 21] width 907 height 21
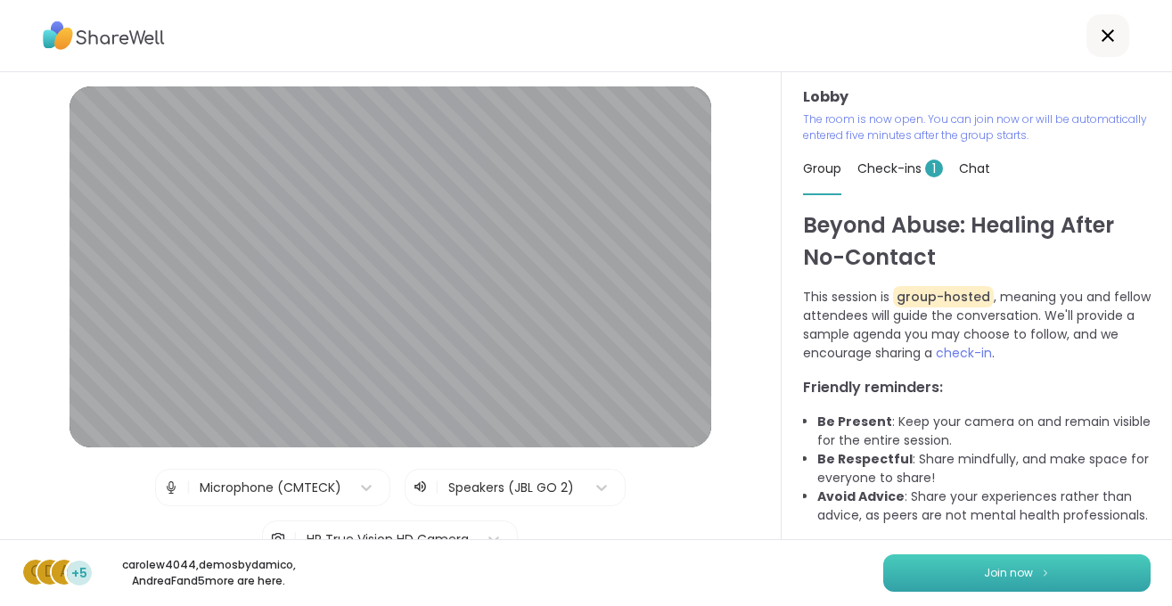
click at [1012, 569] on span "Join now" at bounding box center [1008, 573] width 49 height 16
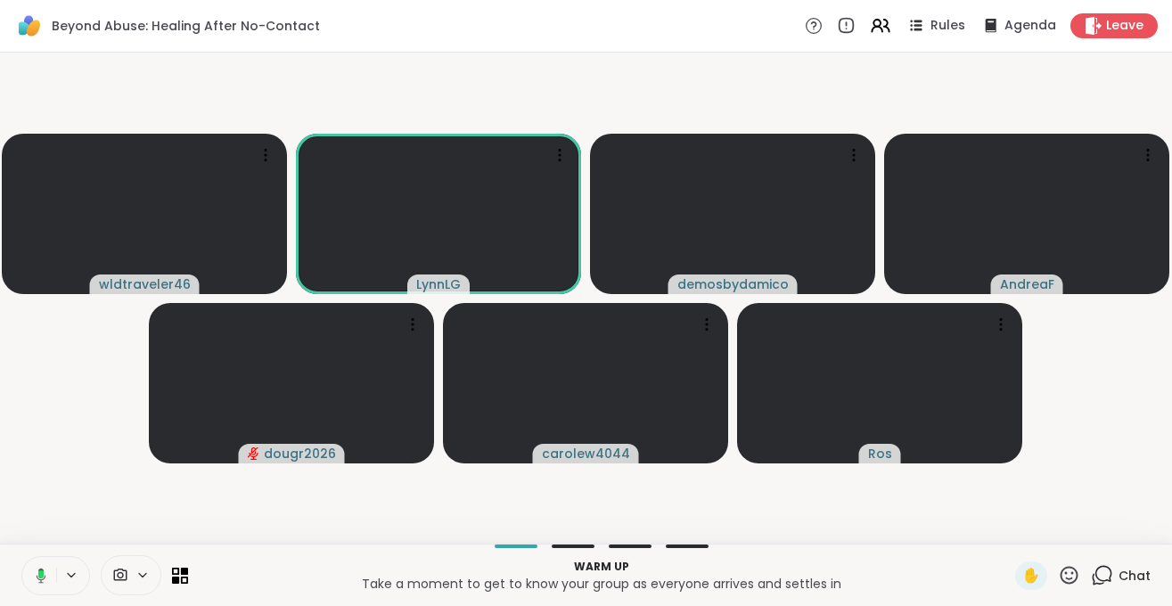
click at [36, 586] on button at bounding box center [38, 575] width 37 height 37
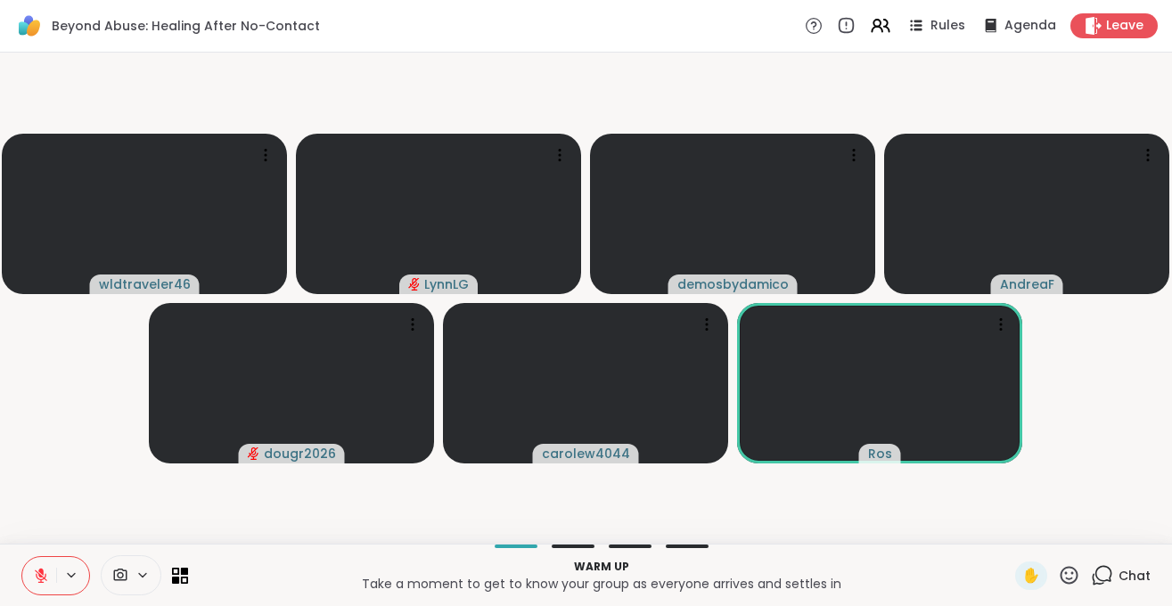
click at [1125, 576] on span "Chat" at bounding box center [1134, 576] width 32 height 18
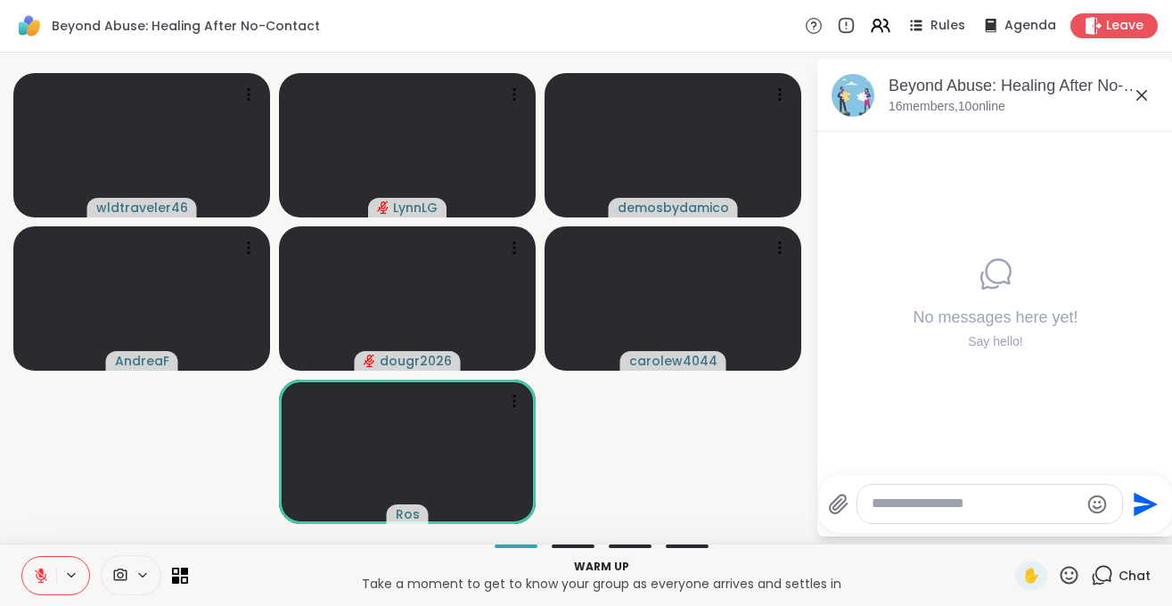
click at [954, 506] on textarea "Type your message" at bounding box center [975, 504] width 208 height 19
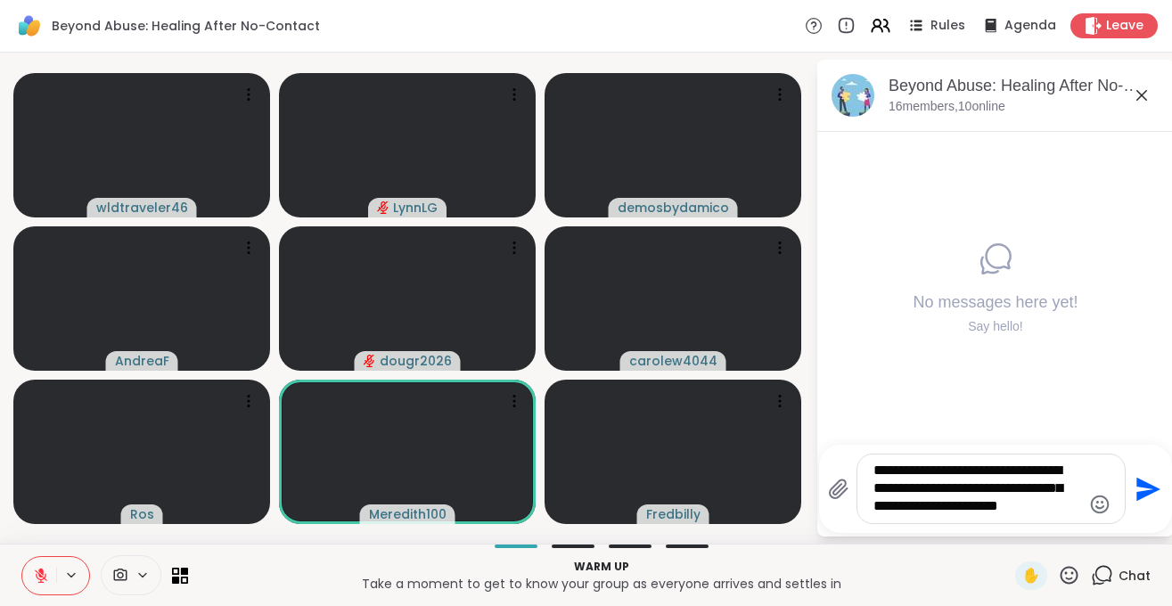
type textarea "**********"
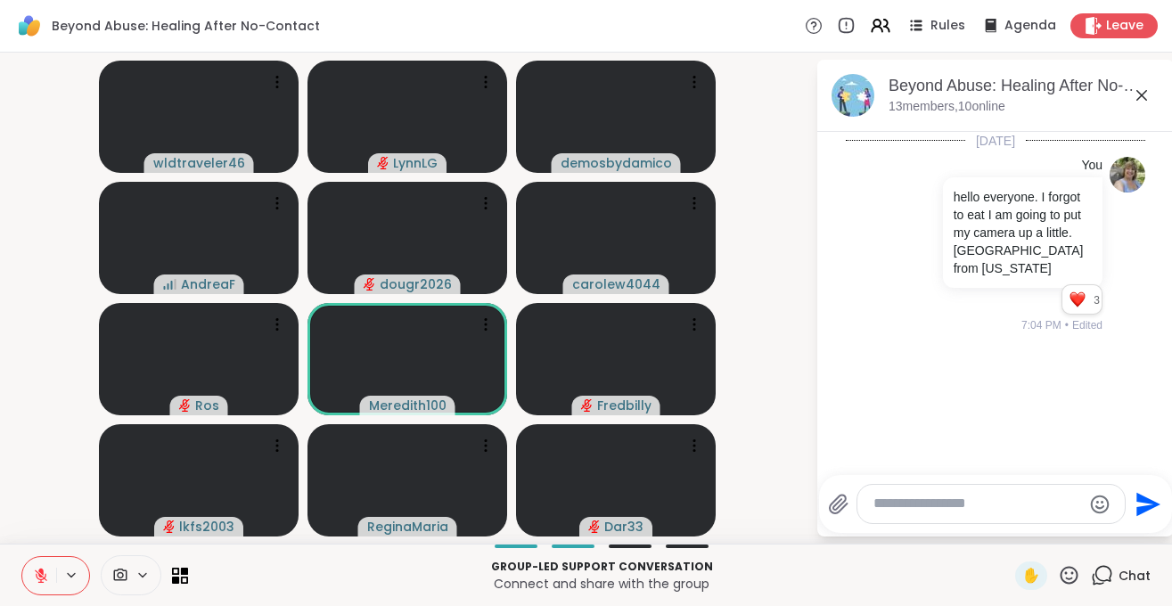
click at [1067, 581] on icon at bounding box center [1069, 575] width 22 height 22
click at [1124, 533] on div "🎉" at bounding box center [1134, 528] width 32 height 29
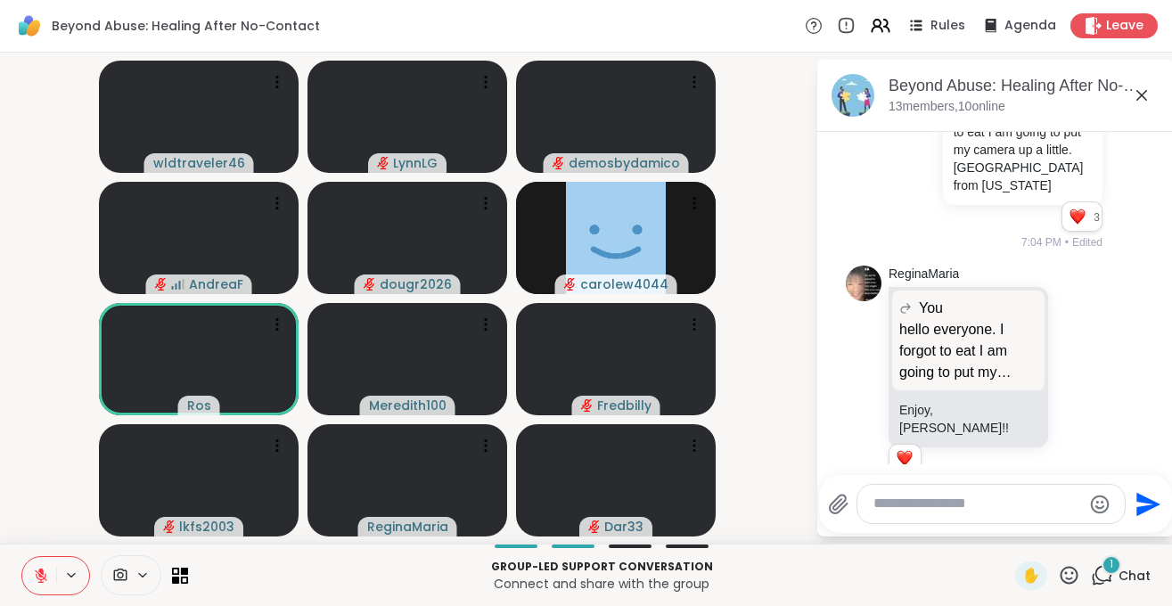
scroll to position [178, 0]
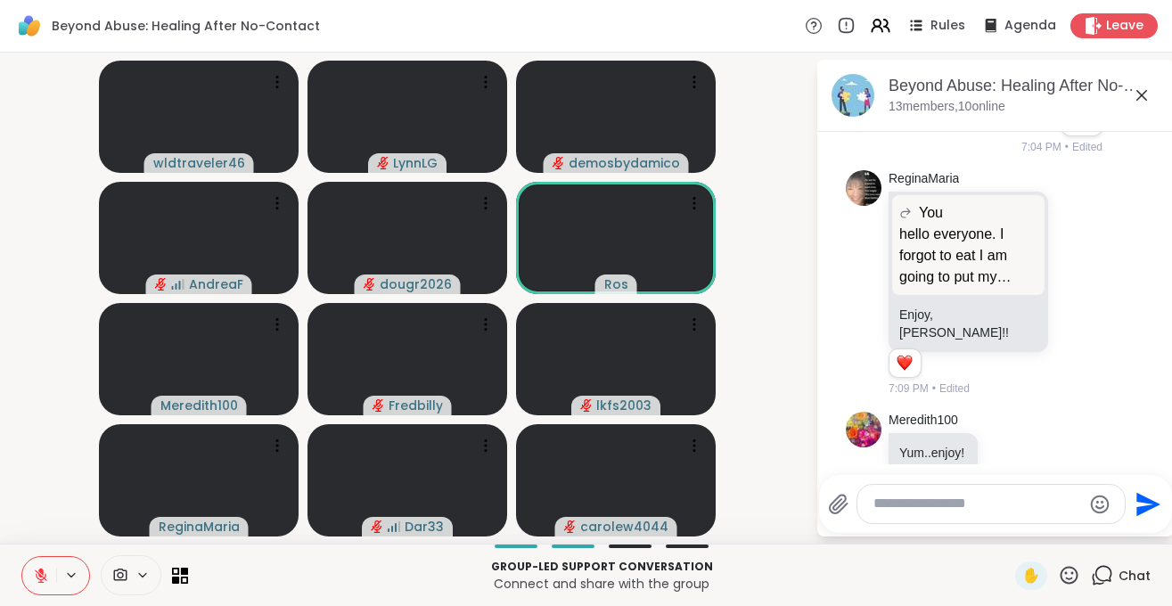
click at [1067, 567] on icon at bounding box center [1069, 575] width 22 height 22
click at [1013, 531] on span "❤️" at bounding box center [1017, 528] width 18 height 21
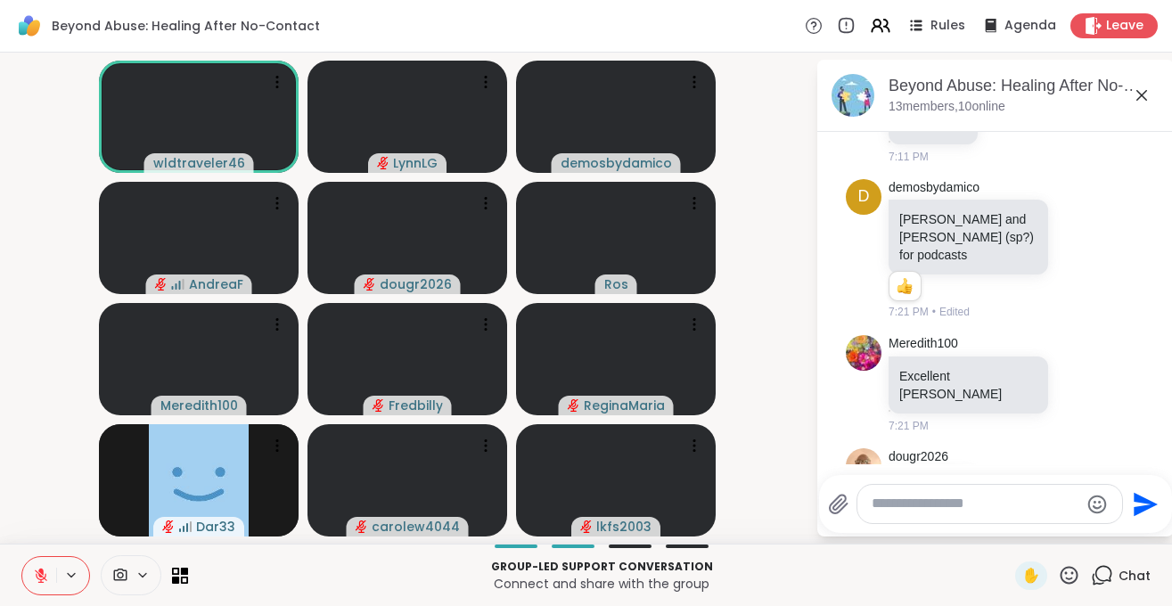
scroll to position [532, 0]
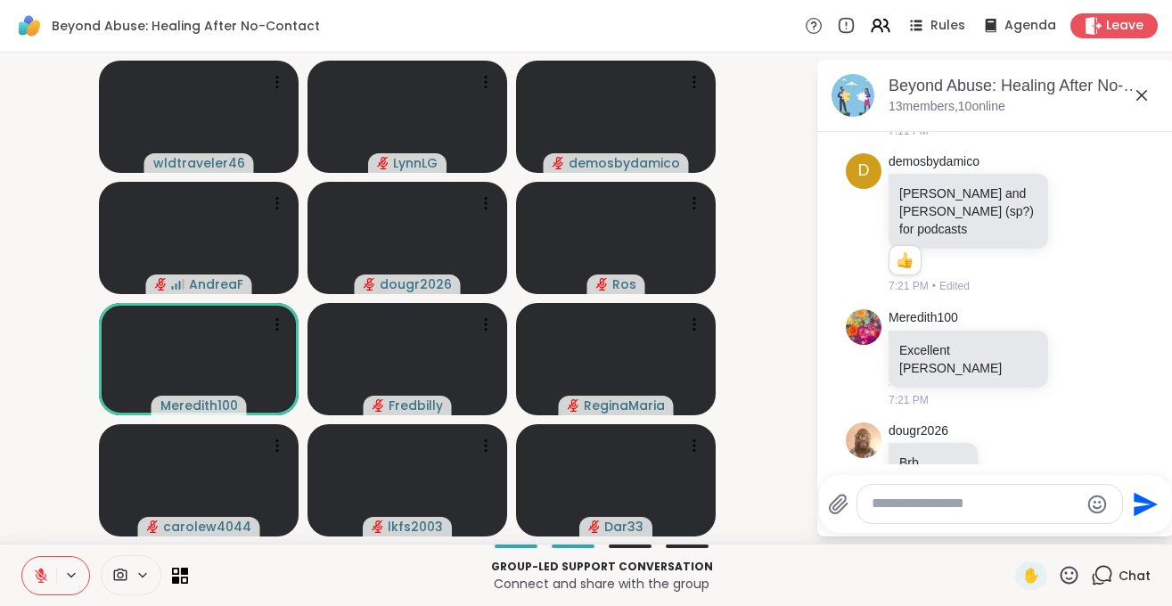
click at [34, 579] on icon at bounding box center [41, 576] width 16 height 16
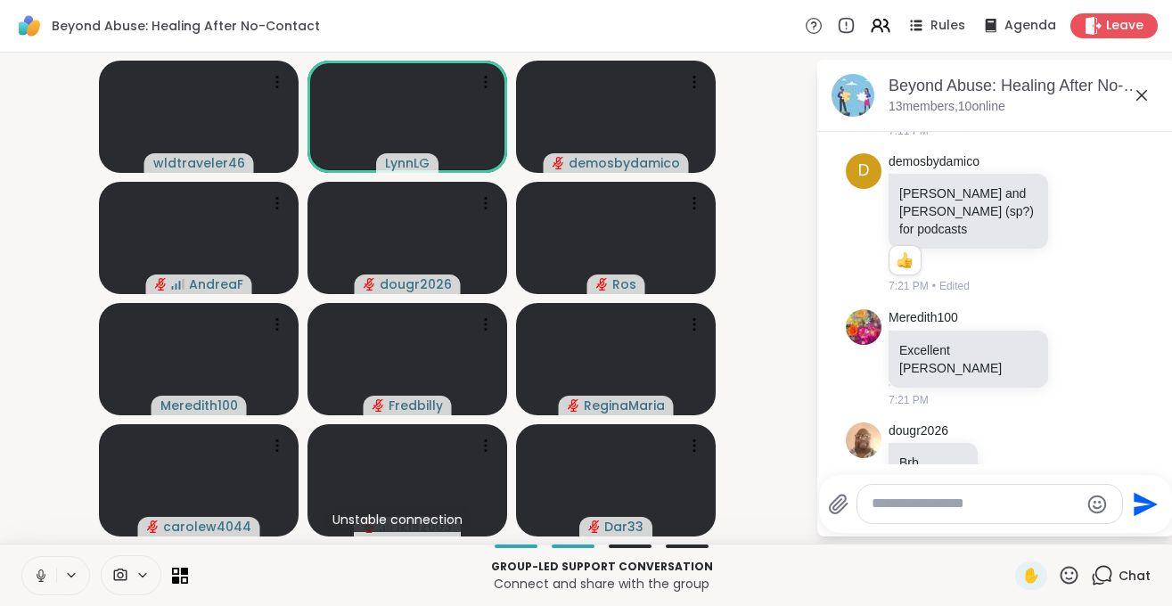
click at [42, 581] on icon at bounding box center [40, 580] width 4 height 1
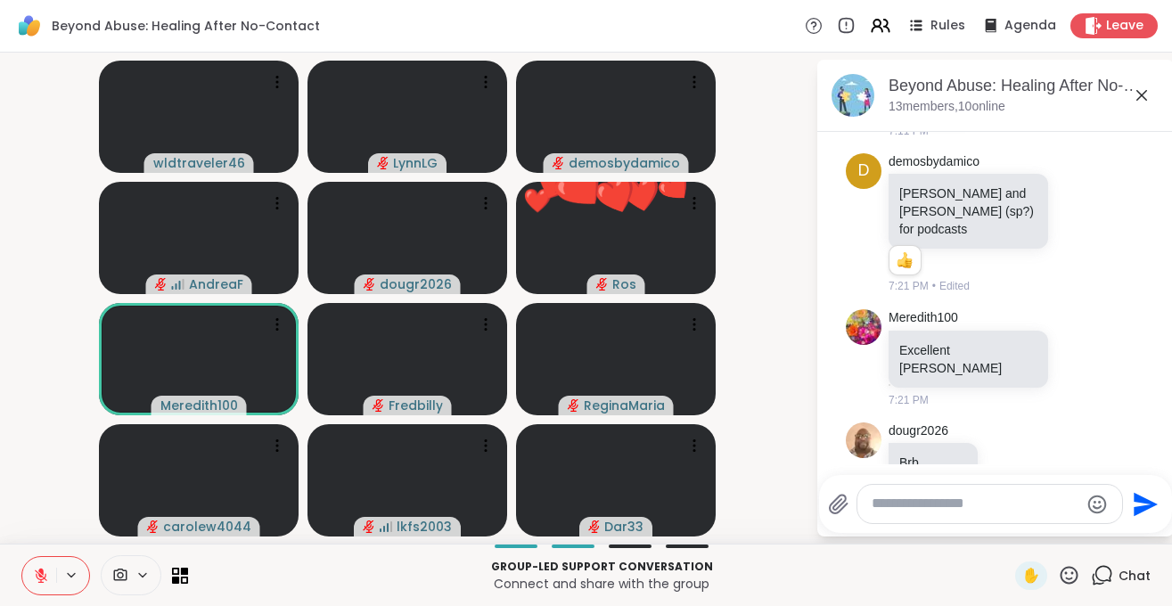
click at [30, 583] on button at bounding box center [39, 575] width 34 height 37
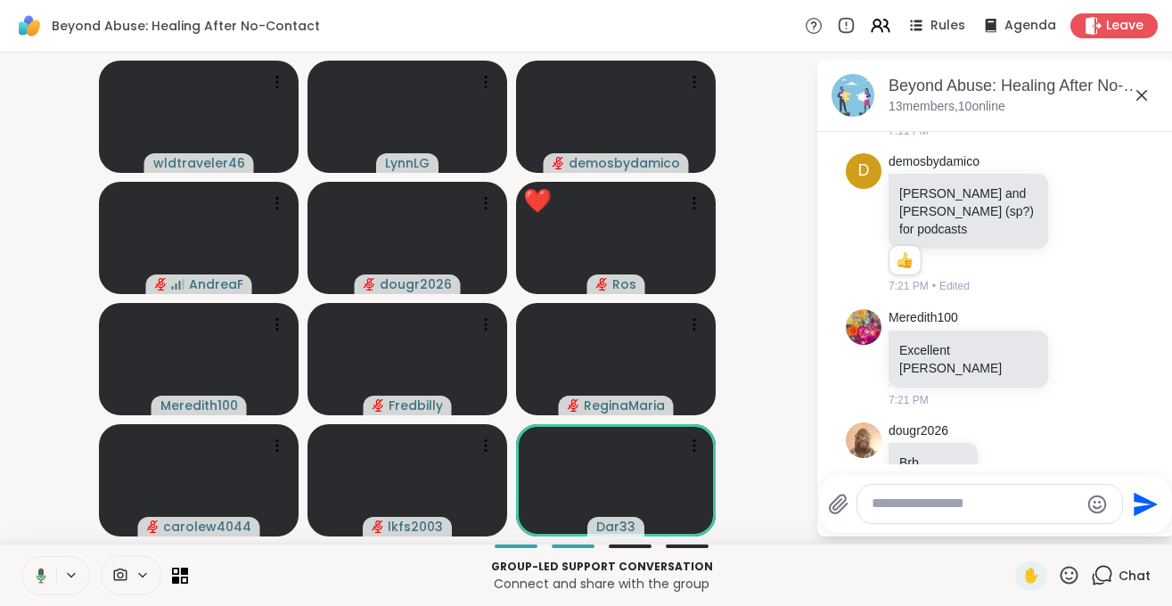
drag, startPoint x: 34, startPoint y: 585, endPoint x: 46, endPoint y: 528, distance: 57.5
click at [36, 585] on button at bounding box center [38, 575] width 37 height 37
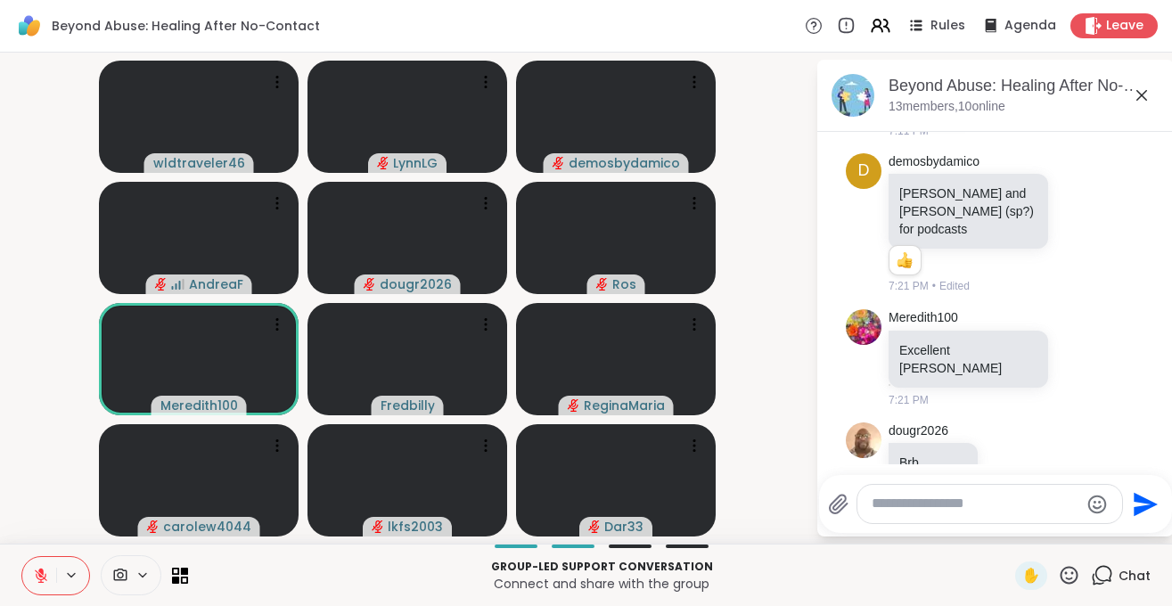
click at [938, 503] on textarea "Type your message" at bounding box center [975, 504] width 208 height 19
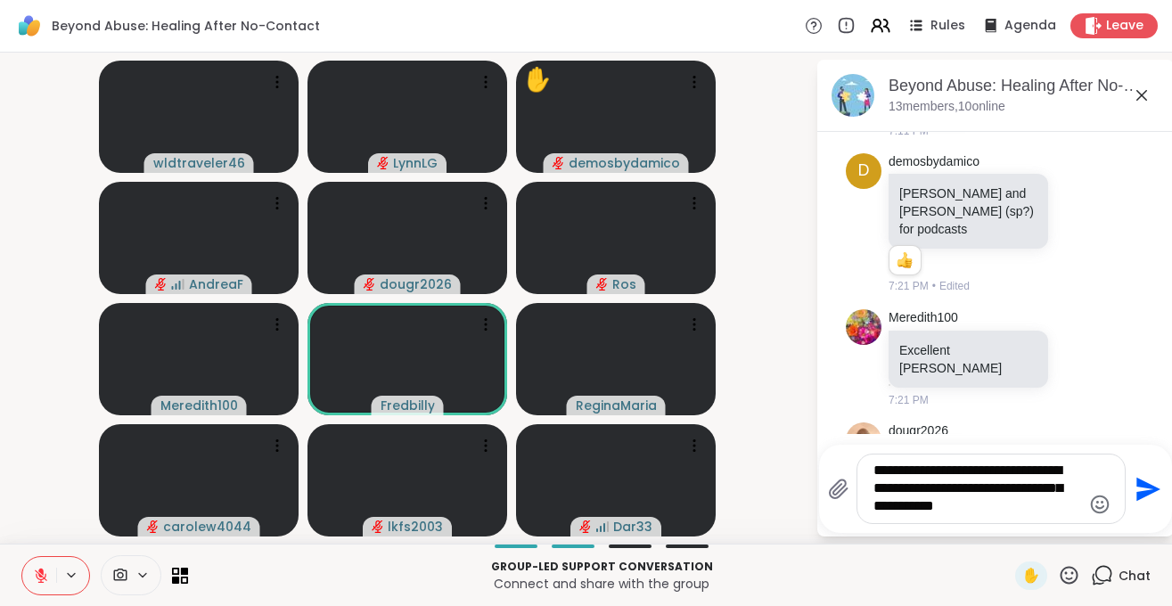
type textarea "**********"
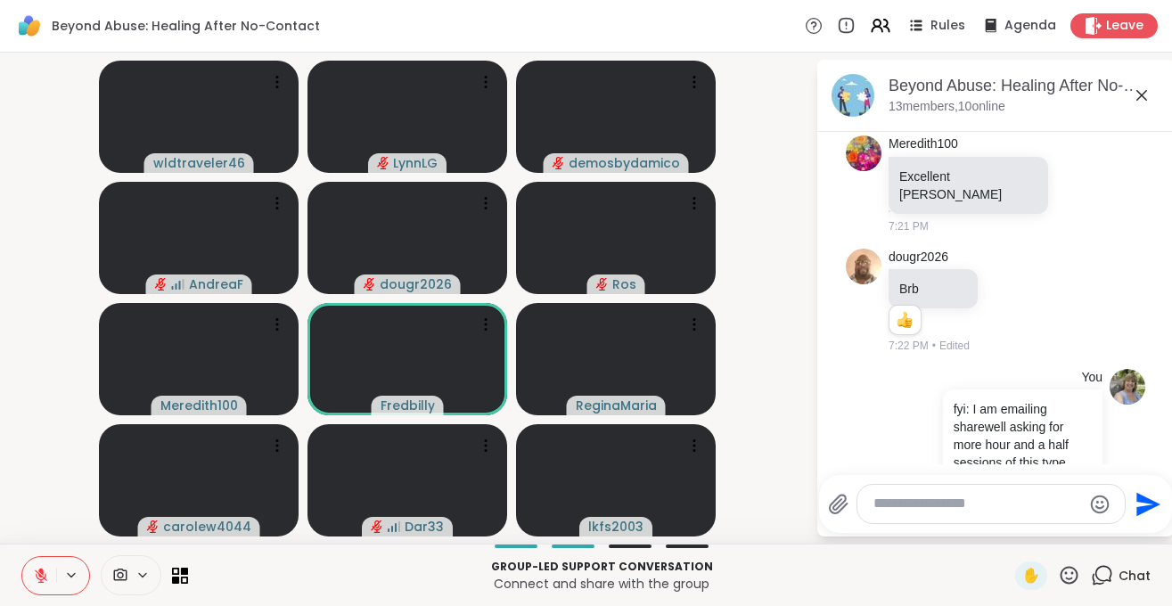
scroll to position [819, 0]
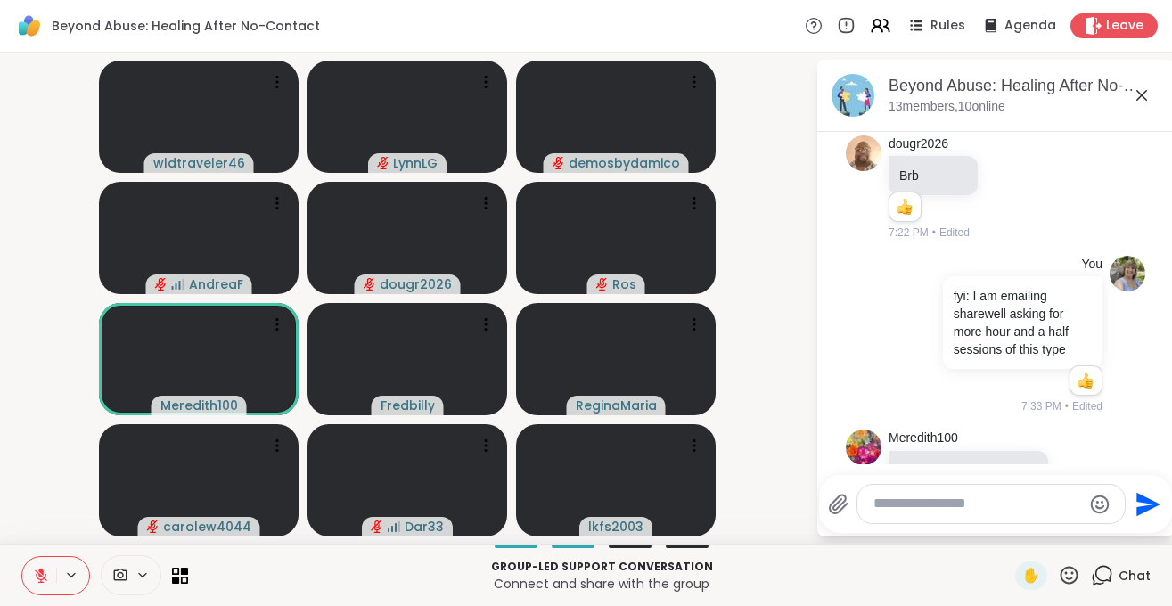
click at [35, 585] on button at bounding box center [39, 575] width 34 height 37
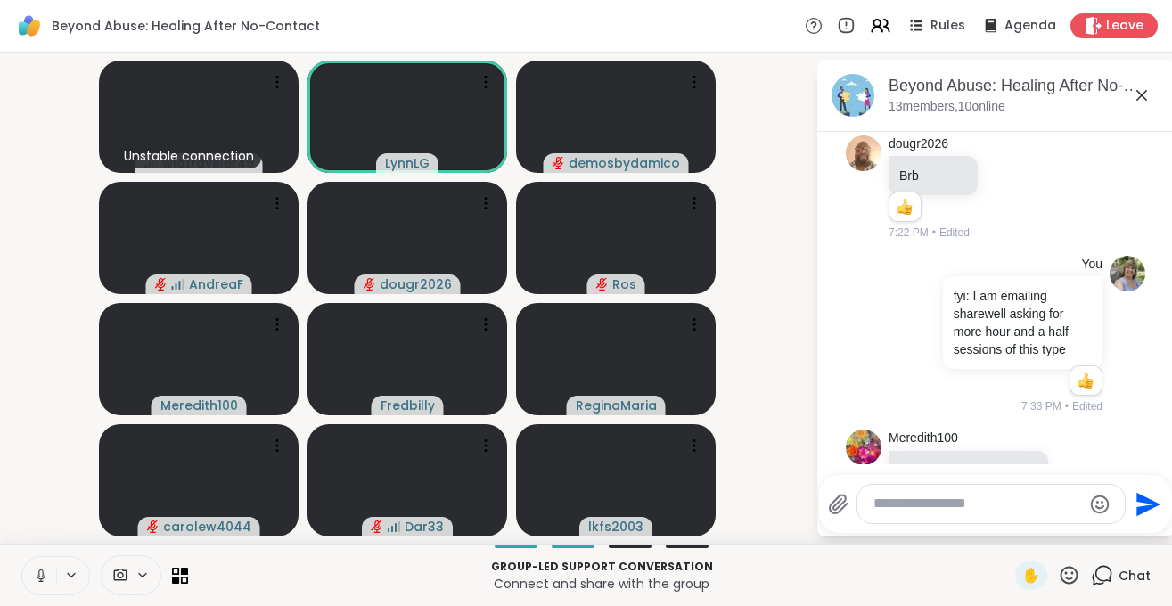
click at [45, 575] on icon at bounding box center [41, 575] width 9 height 5
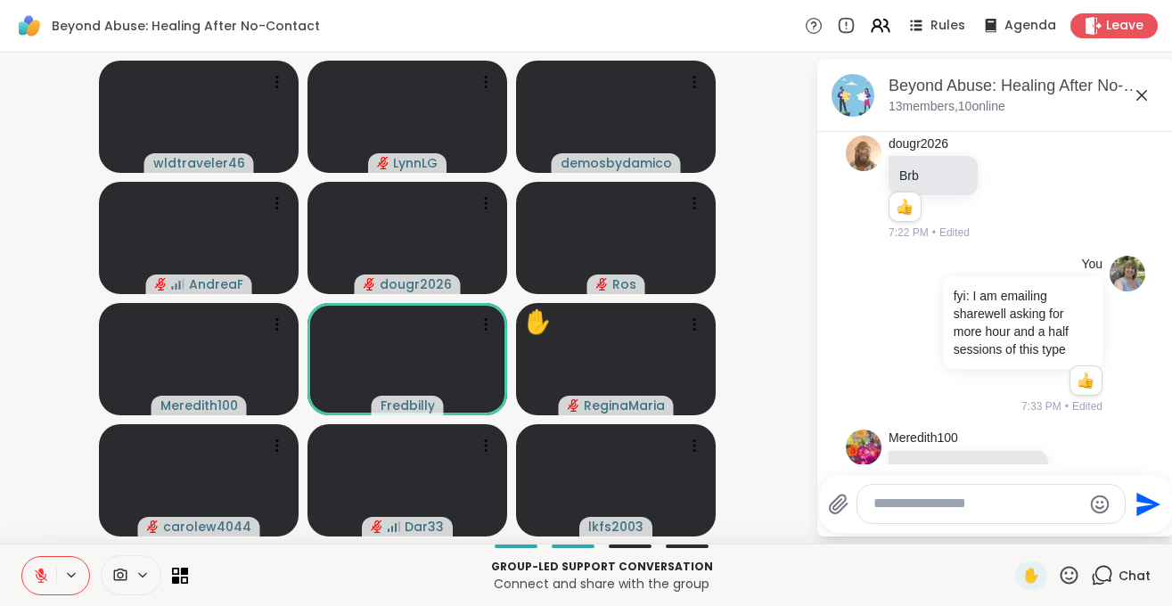
click at [921, 505] on textarea "Type your message" at bounding box center [977, 504] width 208 height 19
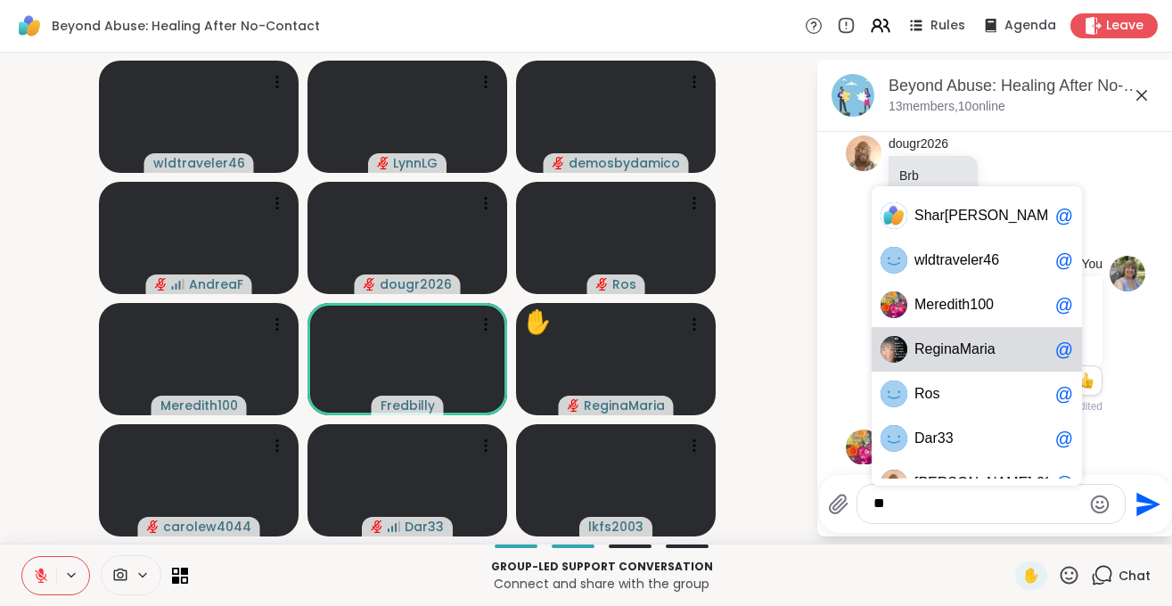
click at [961, 350] on span "eginaMa" at bounding box center [952, 349] width 54 height 18
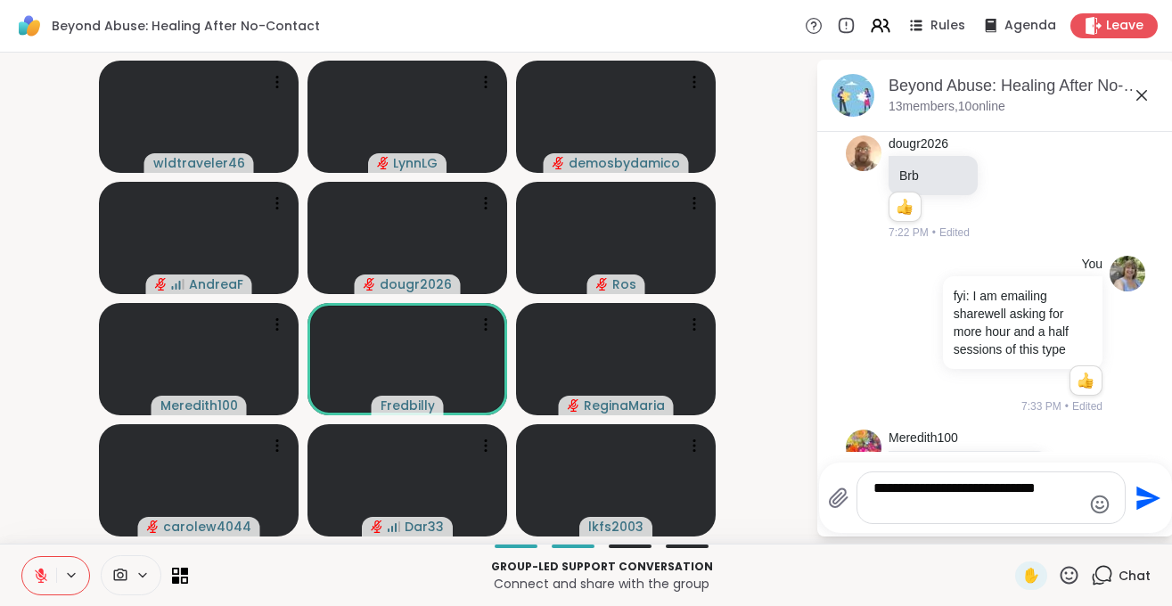
type textarea "**********"
click at [1150, 492] on icon "Send" at bounding box center [1146, 498] width 29 height 29
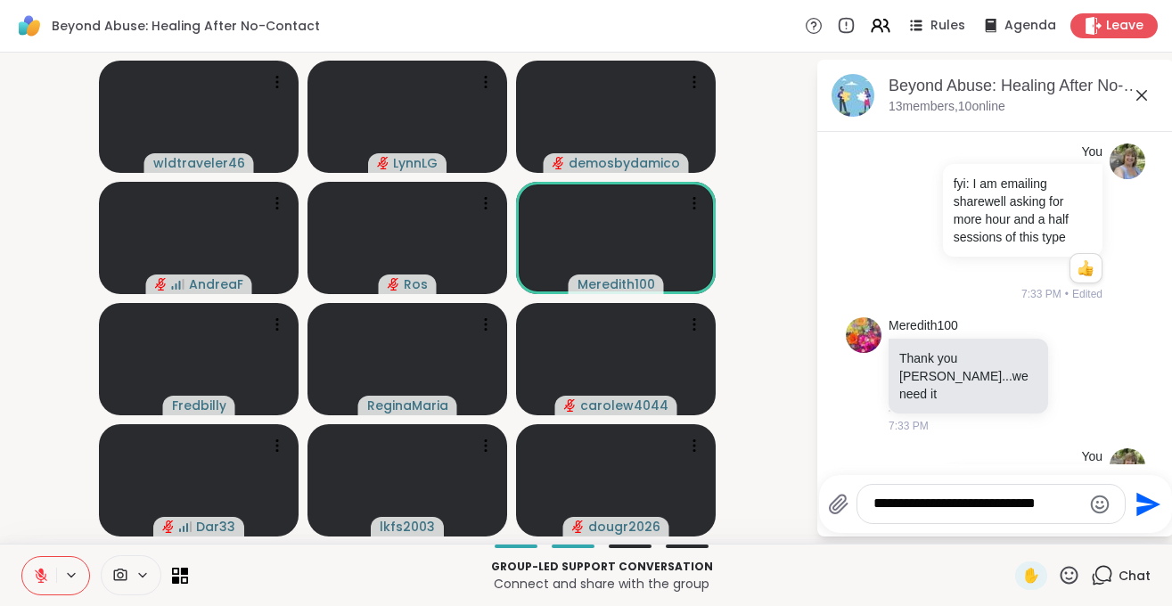
click at [39, 576] on icon at bounding box center [41, 575] width 12 height 12
click at [35, 579] on icon at bounding box center [41, 576] width 16 height 16
click at [44, 583] on icon at bounding box center [41, 576] width 16 height 16
click at [52, 168] on video-player-container "wldtraveler46 LynnLG demosbydamico AndreaF Ros Meredith100 Fredbilly ReginaMari…" at bounding box center [408, 298] width 794 height 477
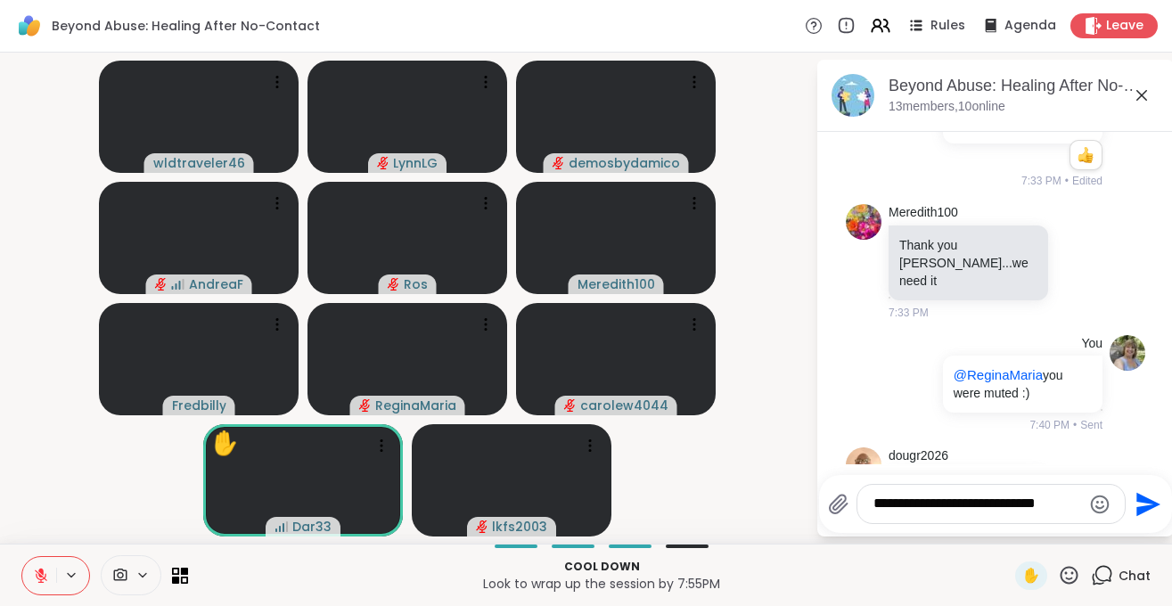
scroll to position [1070, 0]
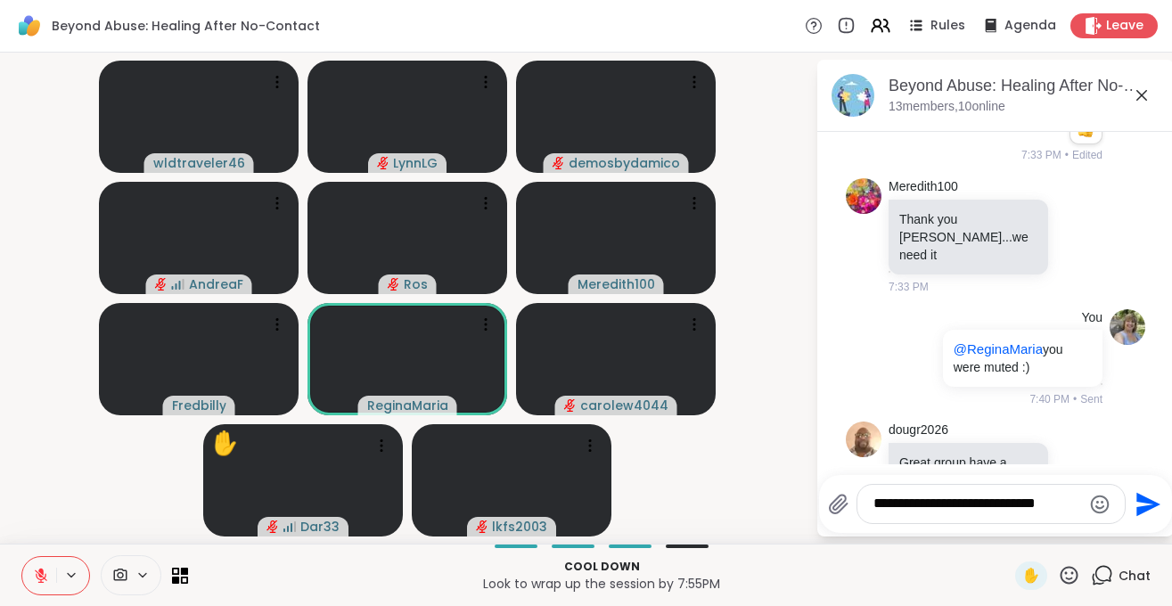
click at [941, 507] on textarea "**********" at bounding box center [977, 504] width 208 height 19
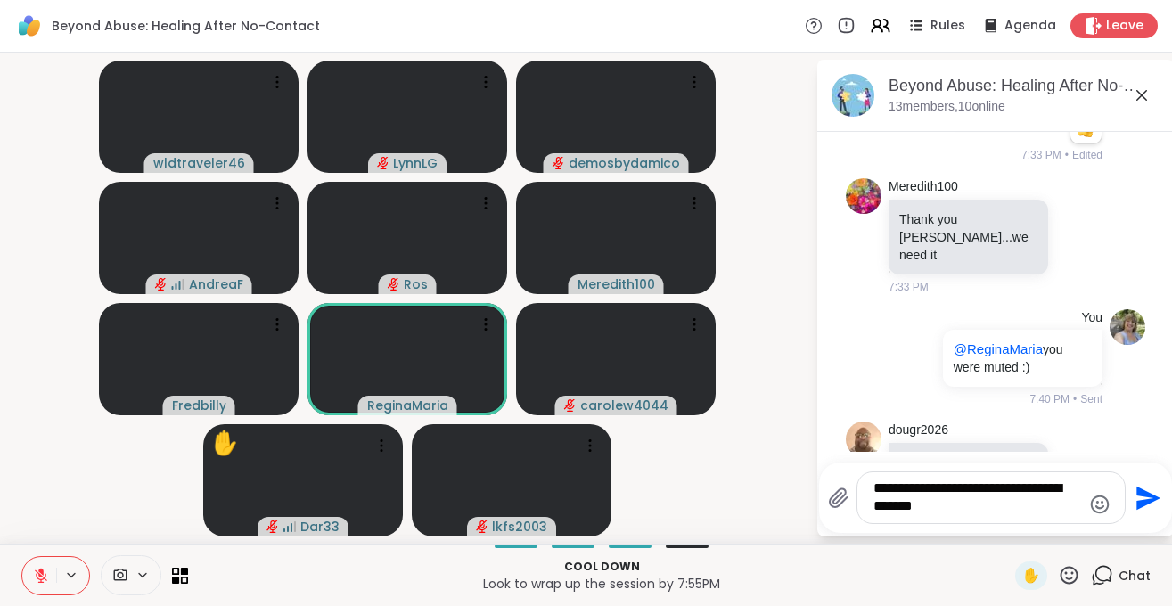
type textarea "**********"
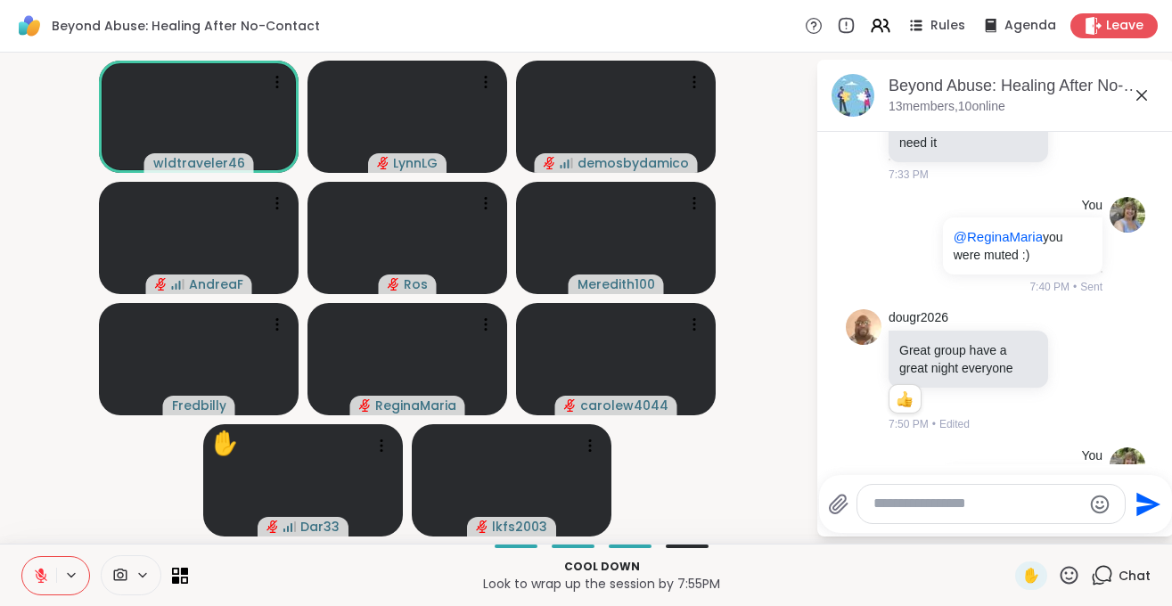
scroll to position [1208, 0]
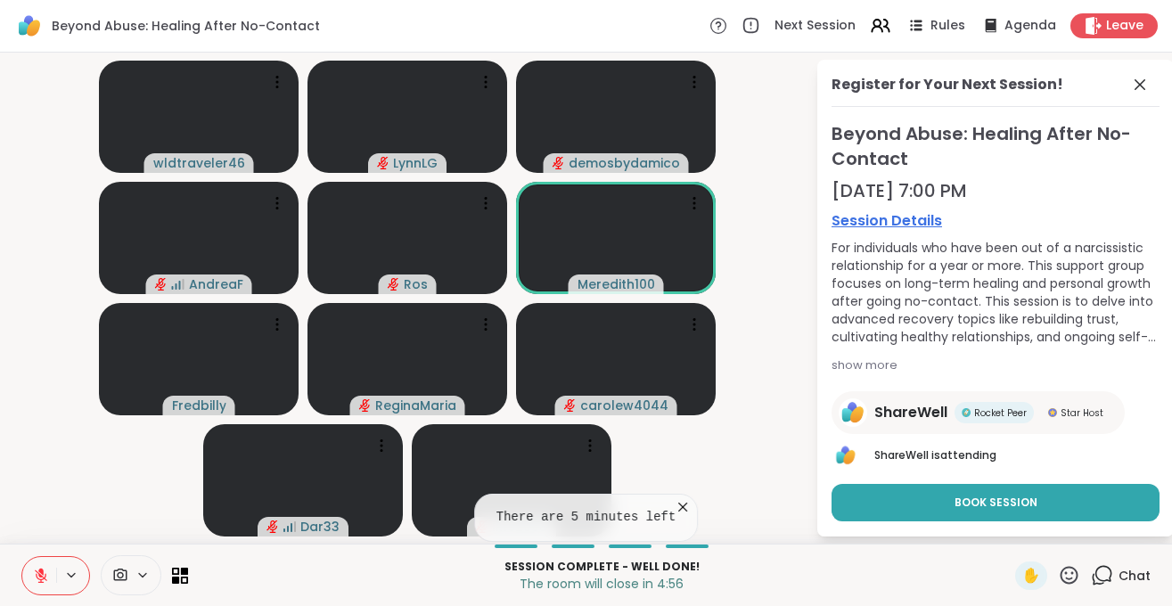
click at [676, 502] on icon at bounding box center [683, 507] width 18 height 18
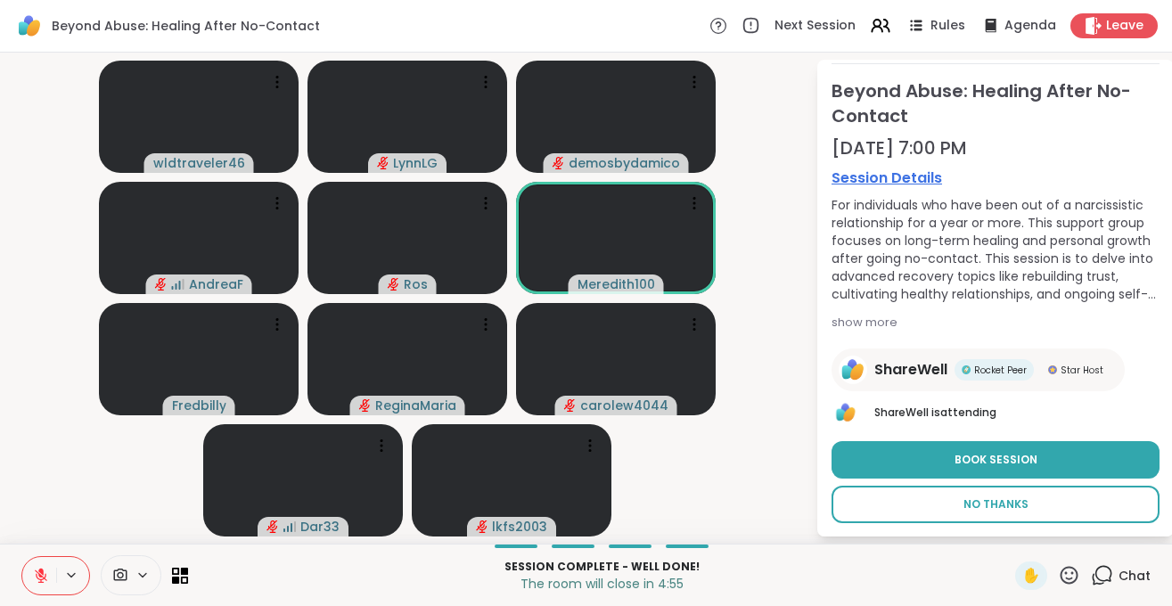
scroll to position [45, 0]
click at [991, 502] on span "No Thanks" at bounding box center [995, 503] width 65 height 16
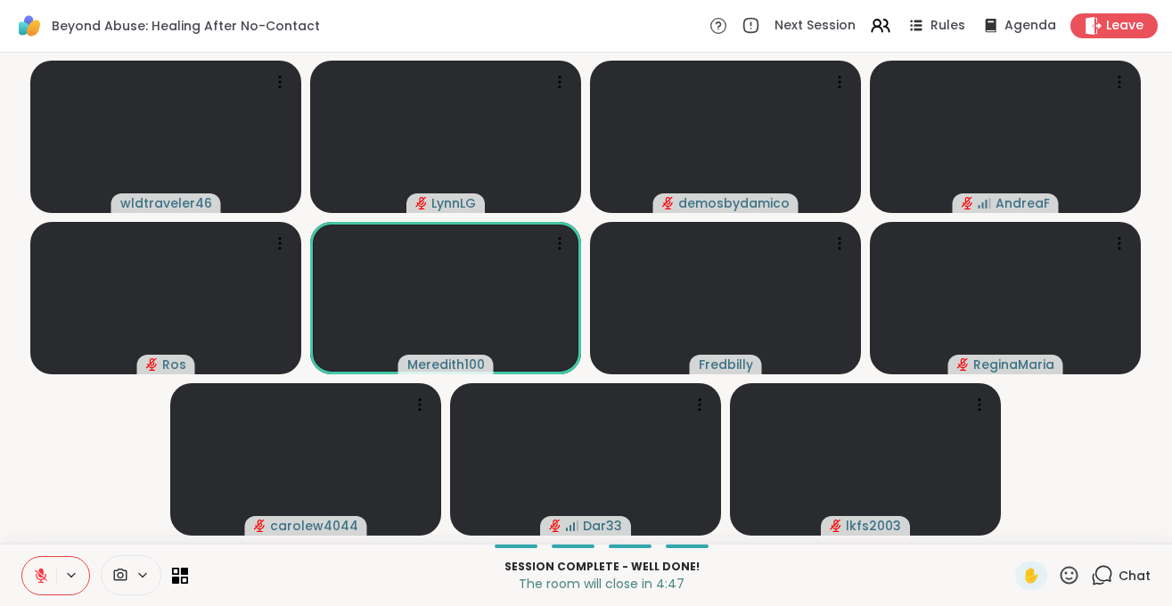
click at [1132, 571] on span "Chat" at bounding box center [1134, 576] width 32 height 18
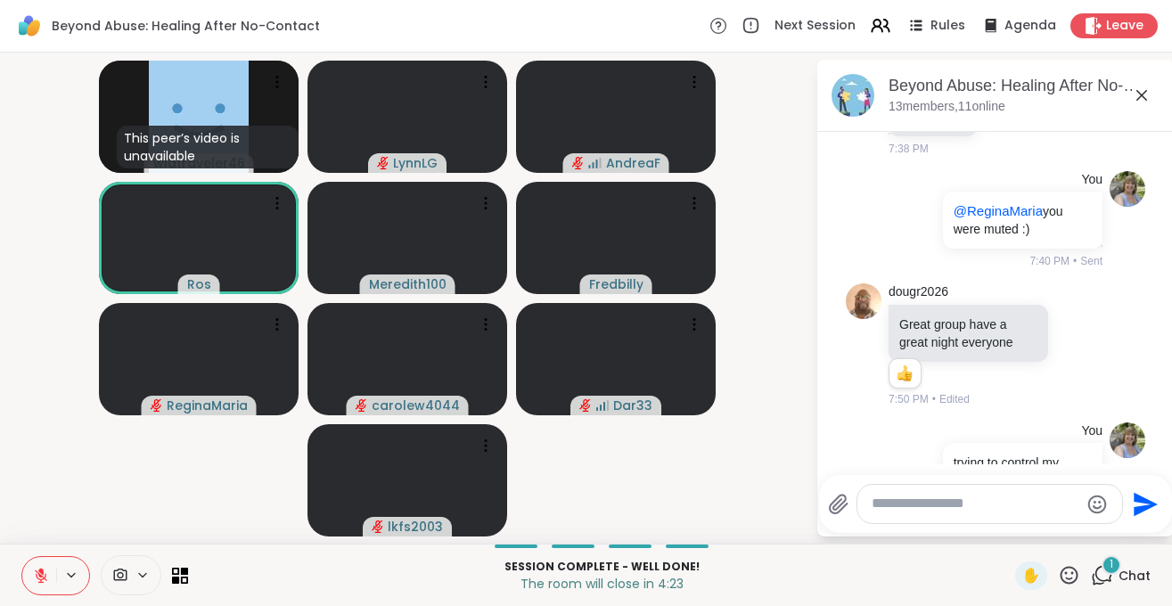
scroll to position [1632, 0]
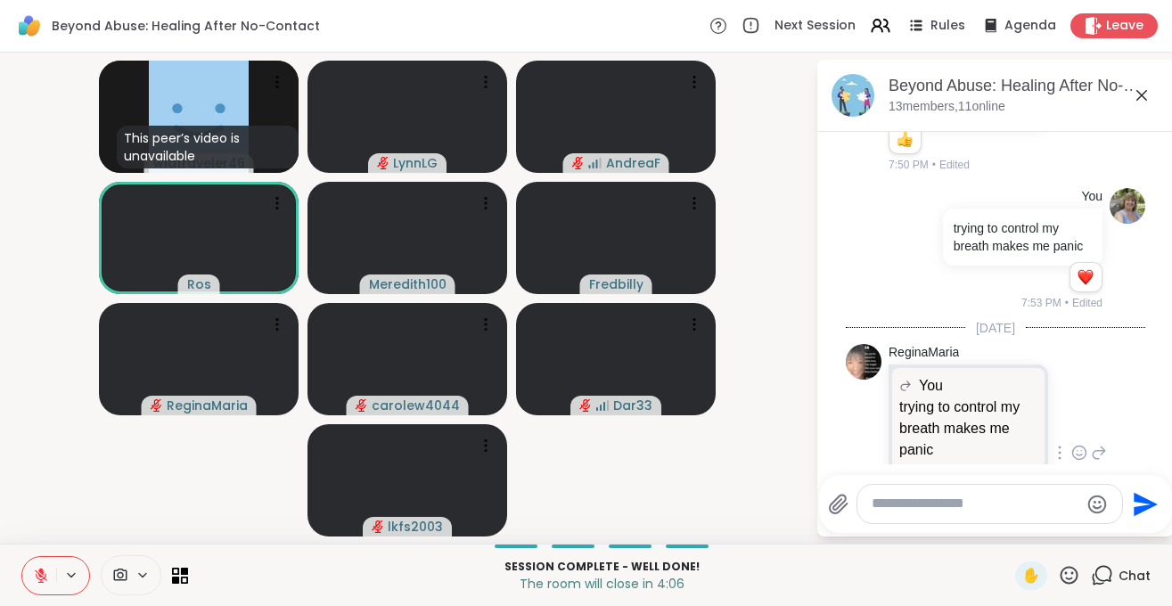
click at [1101, 442] on icon at bounding box center [1099, 452] width 16 height 21
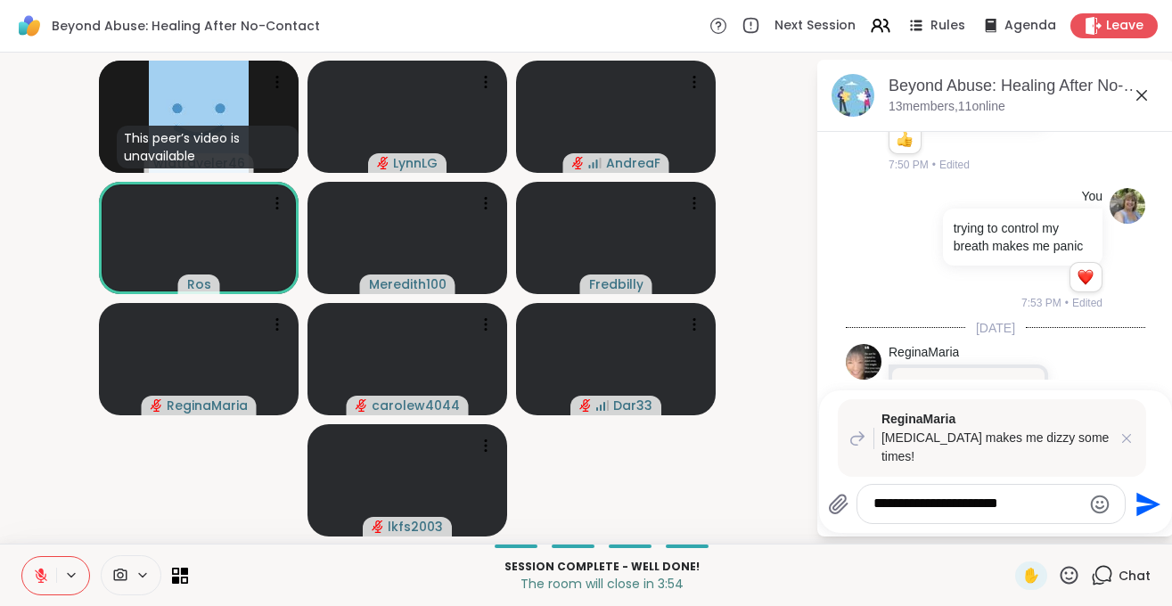
type textarea "**********"
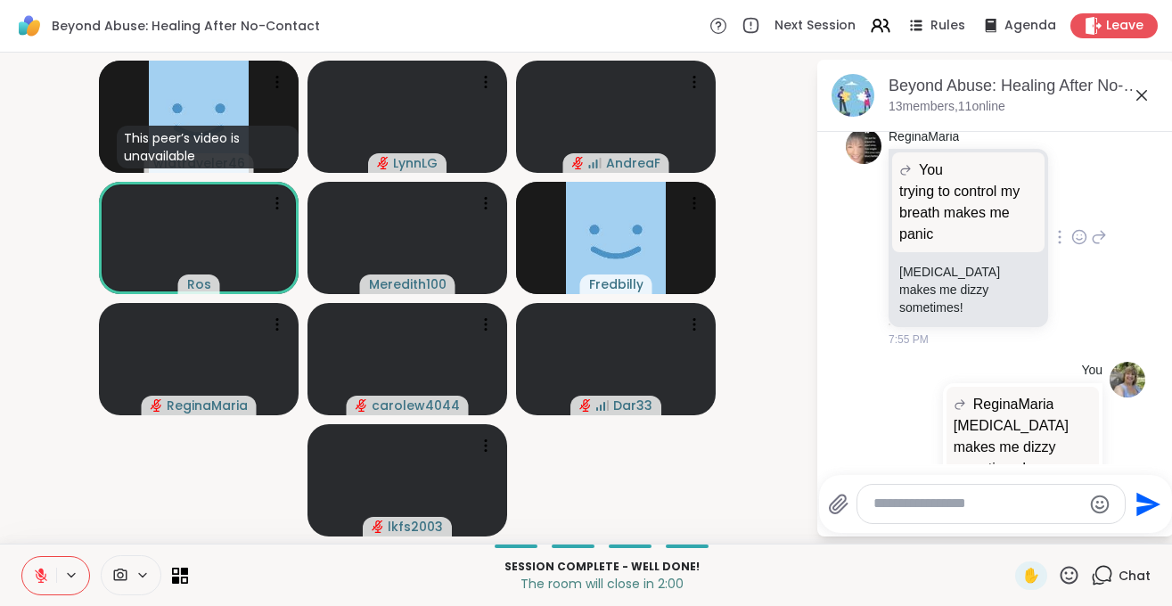
scroll to position [1874, 0]
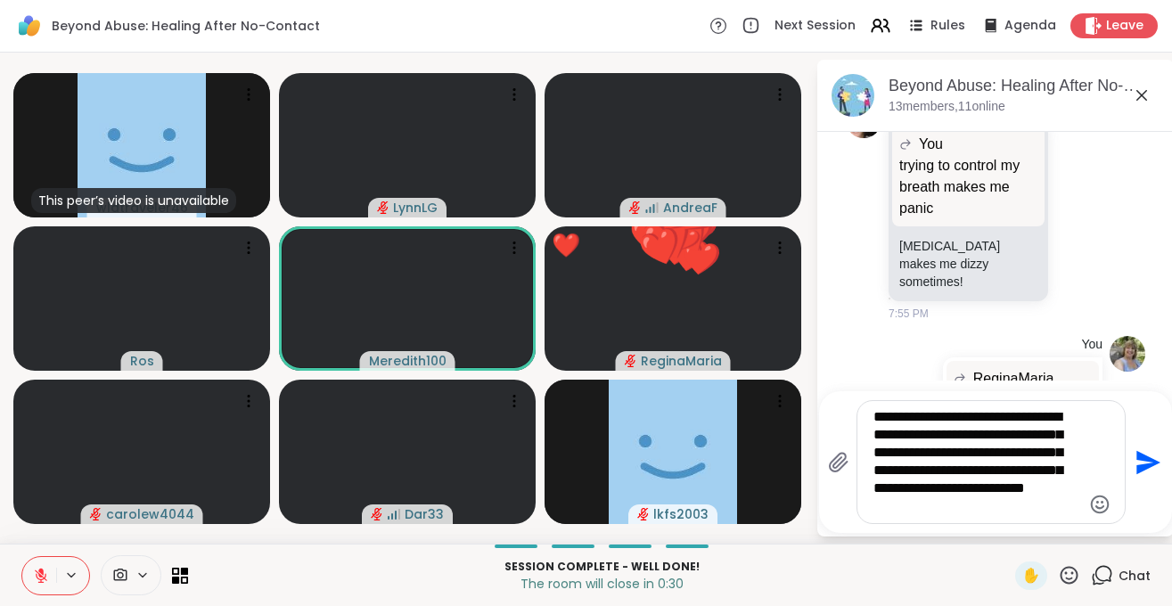
type textarea "**********"
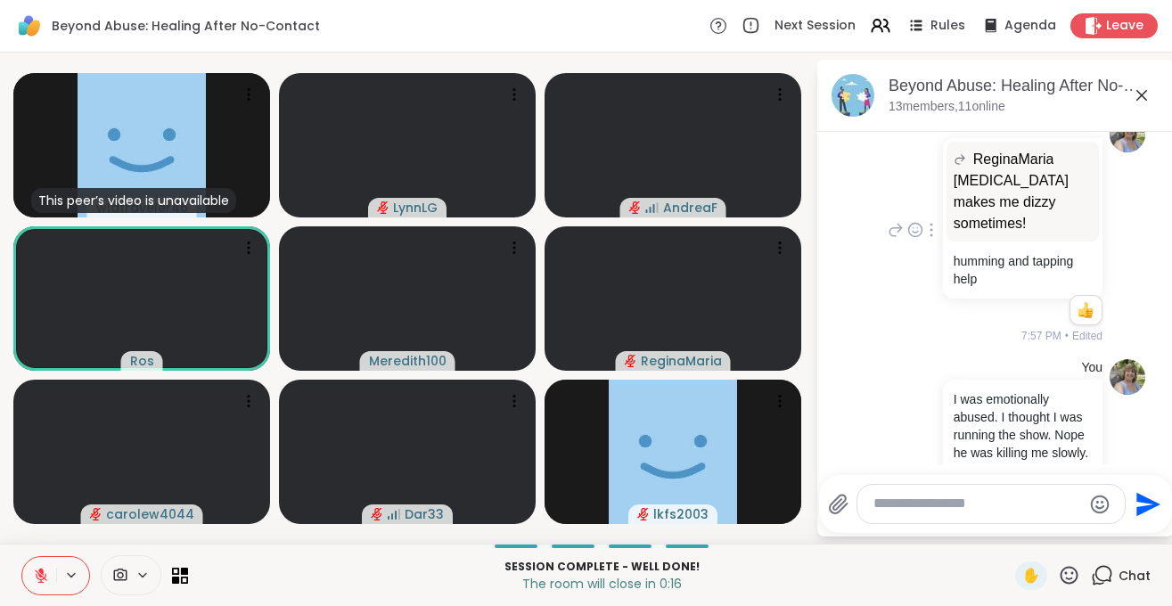
scroll to position [2119, 0]
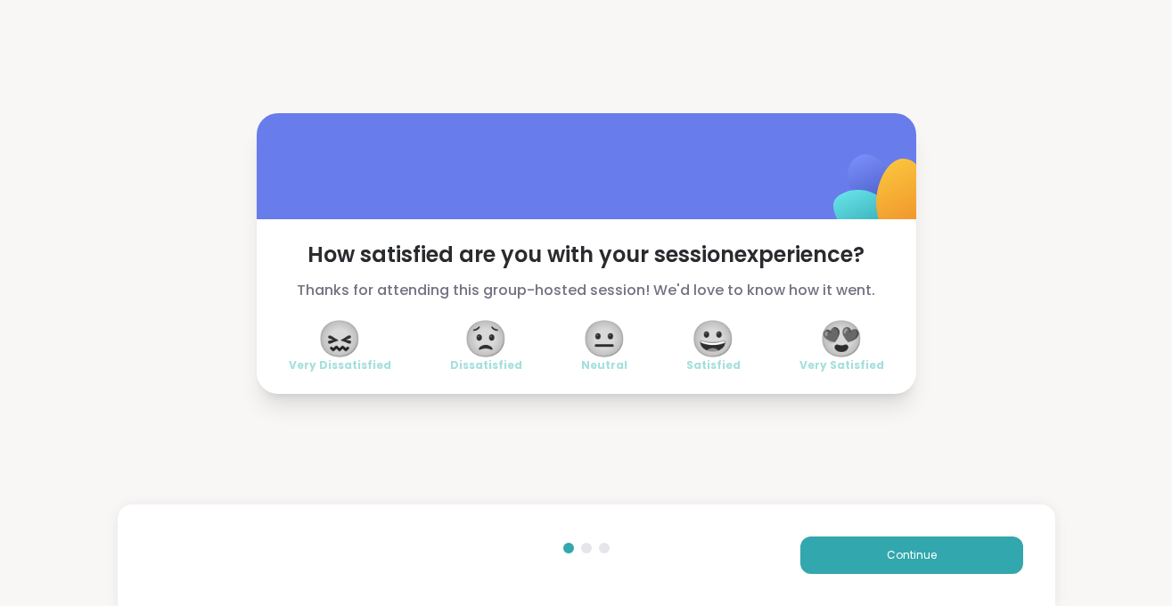
click at [836, 339] on span "😍" at bounding box center [841, 339] width 45 height 32
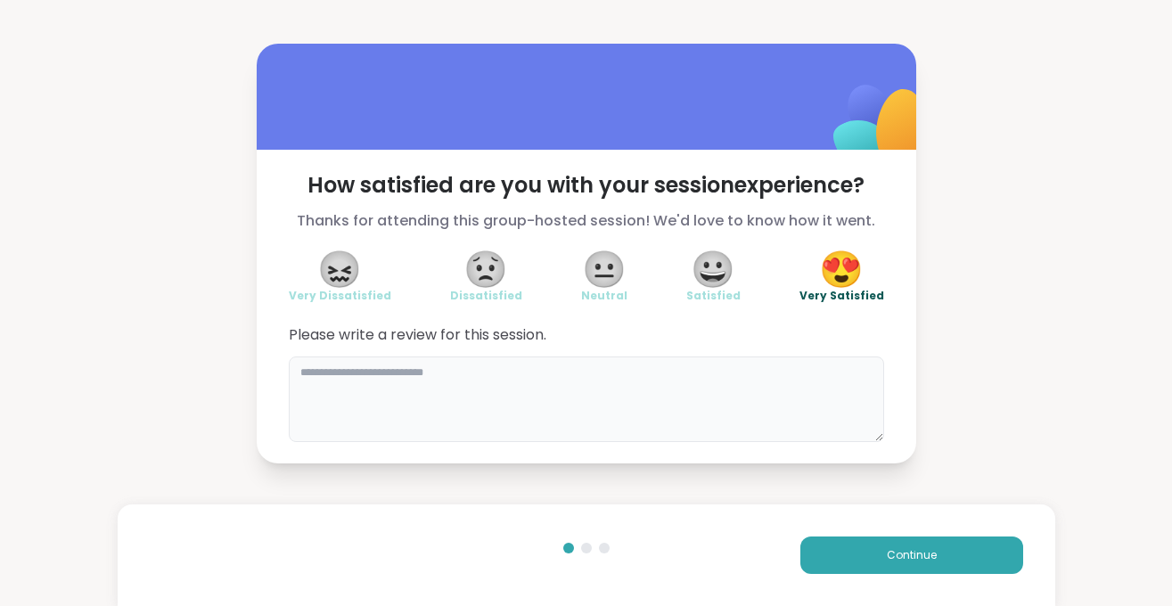
click at [323, 376] on textarea at bounding box center [586, 399] width 595 height 86
type textarea "**********"
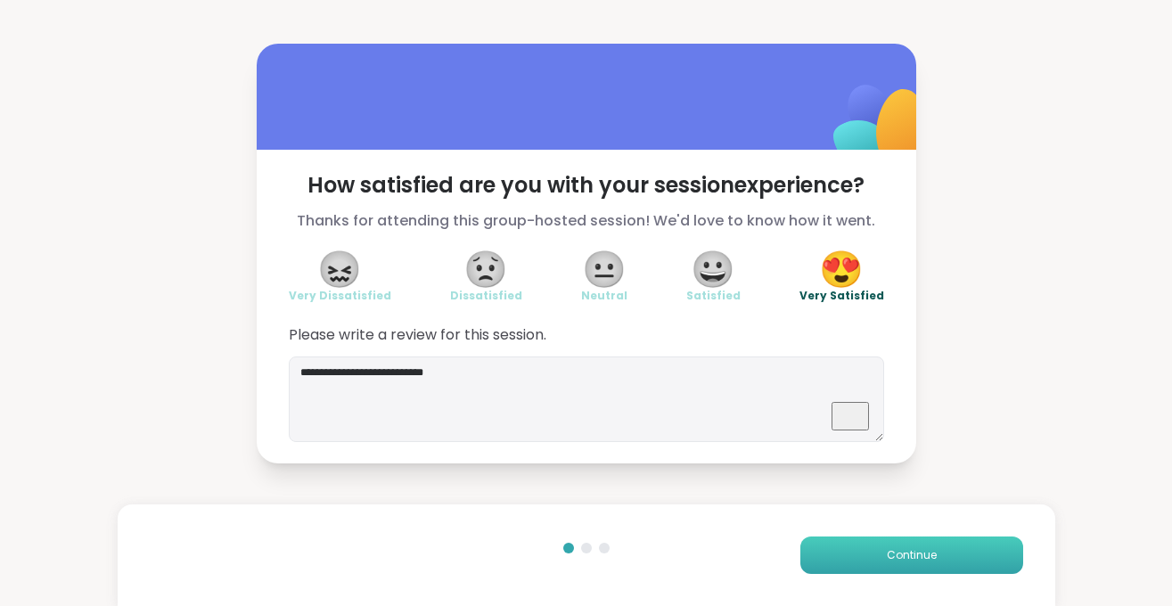
click at [905, 560] on span "Continue" at bounding box center [912, 555] width 50 height 16
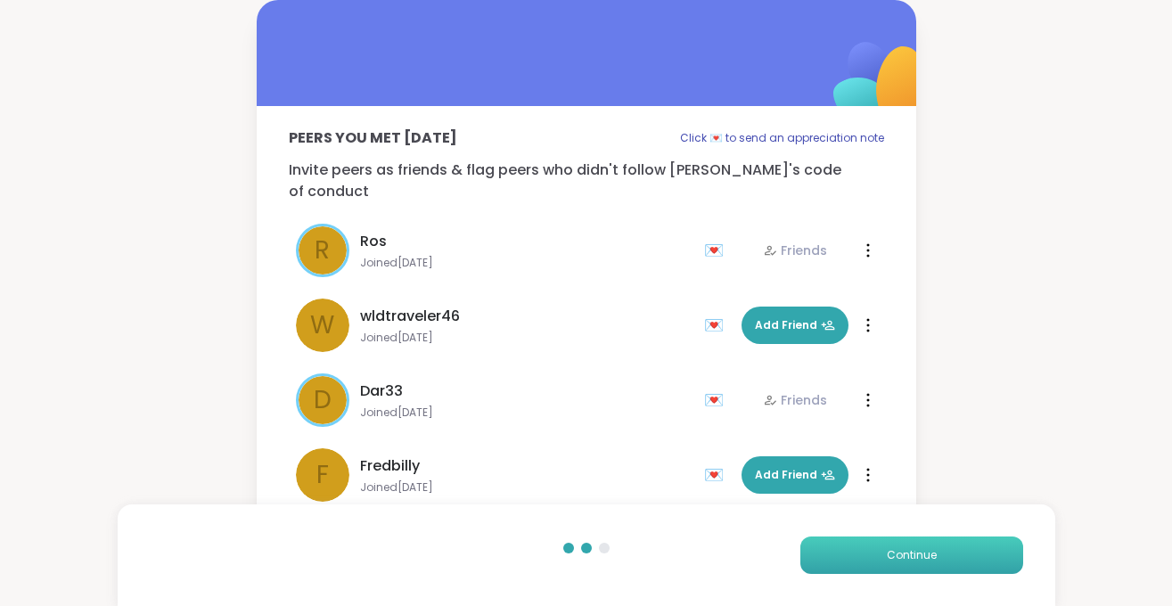
click at [897, 553] on span "Continue" at bounding box center [912, 555] width 50 height 16
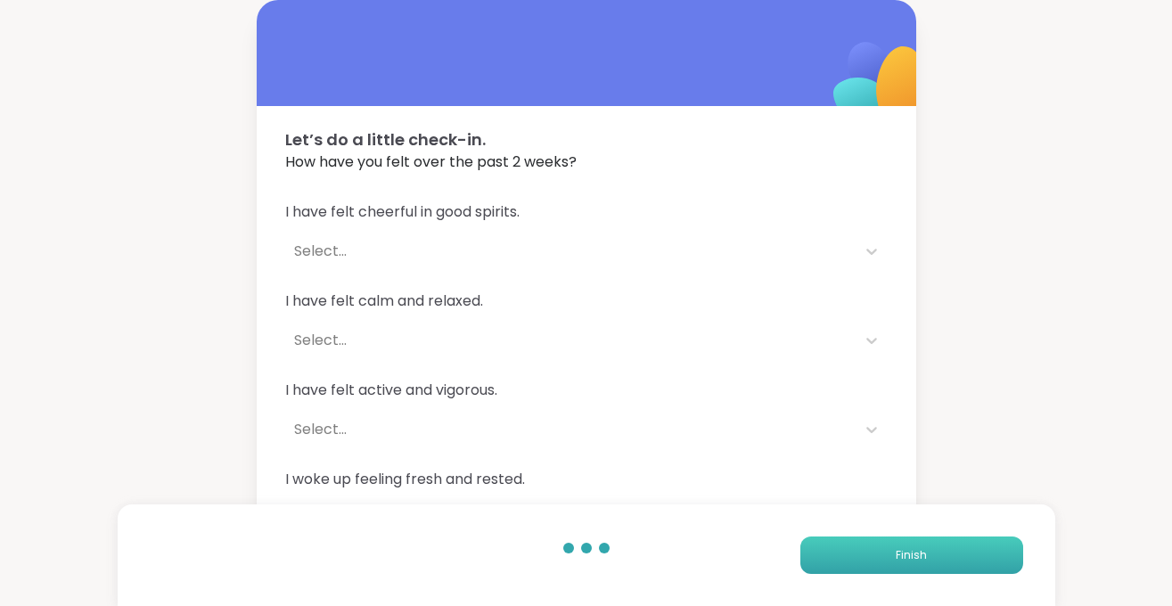
click at [890, 552] on button "Finish" at bounding box center [911, 554] width 223 height 37
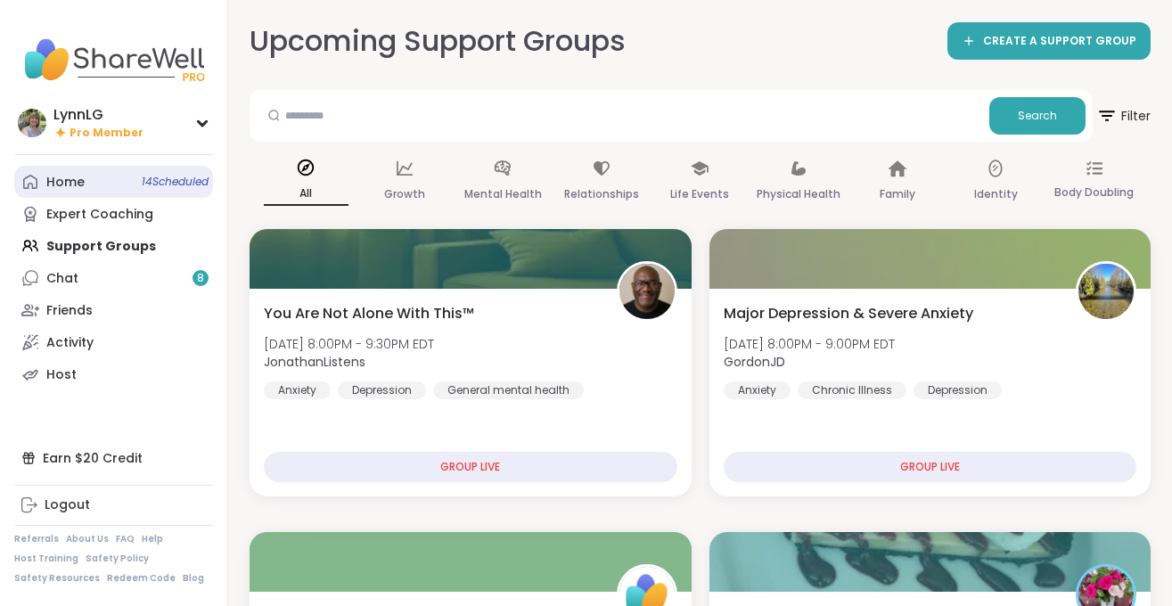
click at [143, 181] on span "14 Scheduled" at bounding box center [175, 182] width 67 height 14
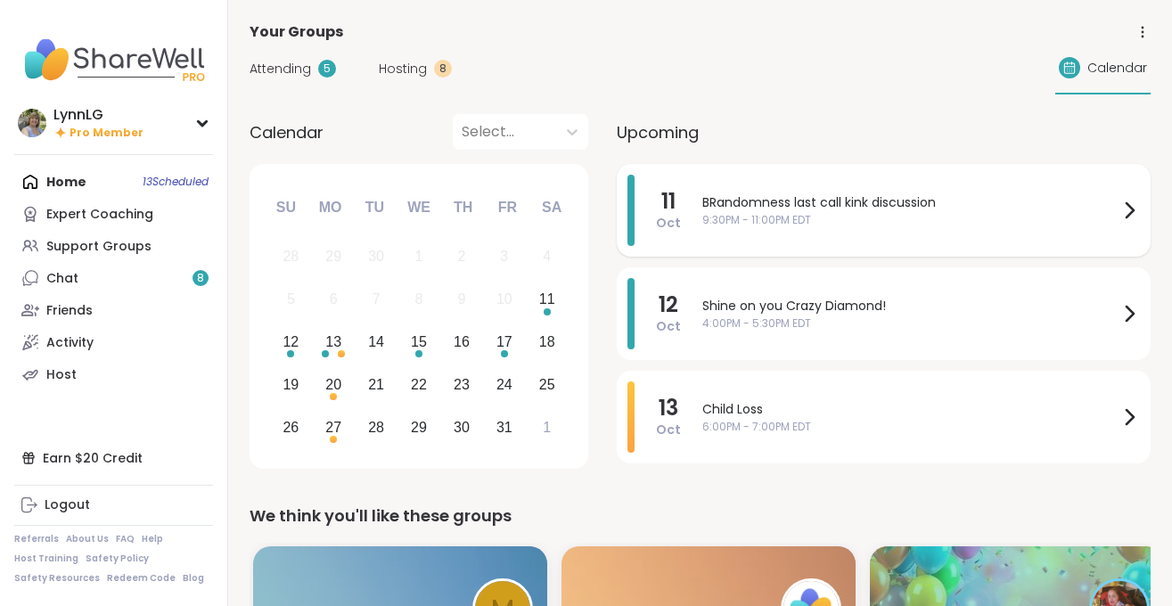
drag, startPoint x: 953, startPoint y: 206, endPoint x: 898, endPoint y: 222, distance: 56.7
drag, startPoint x: 898, startPoint y: 222, endPoint x: 863, endPoint y: 231, distance: 36.7
click at [736, 80] on div "Attending 5 Hosting 8 Calendar" at bounding box center [700, 69] width 901 height 52
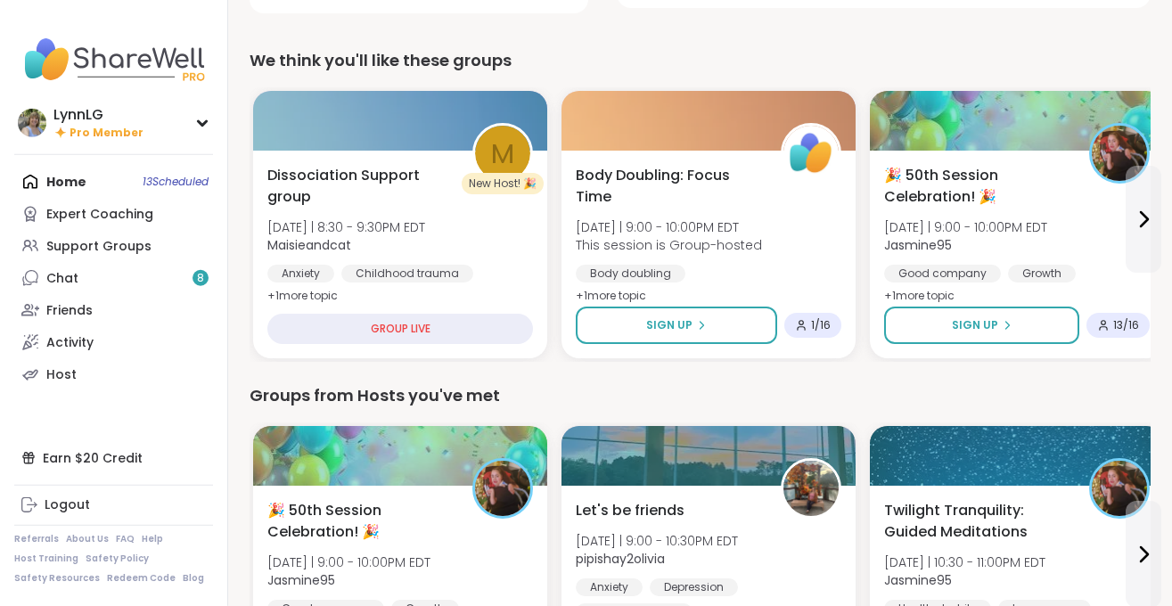
scroll to position [454, 0]
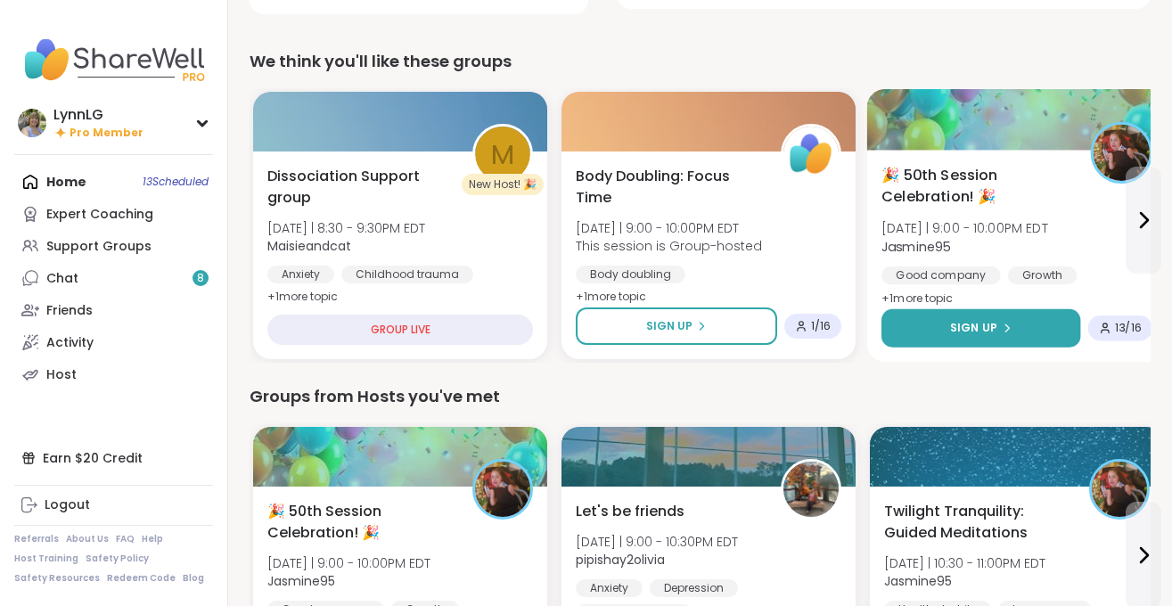
click at [962, 322] on span "Sign Up" at bounding box center [973, 328] width 47 height 16
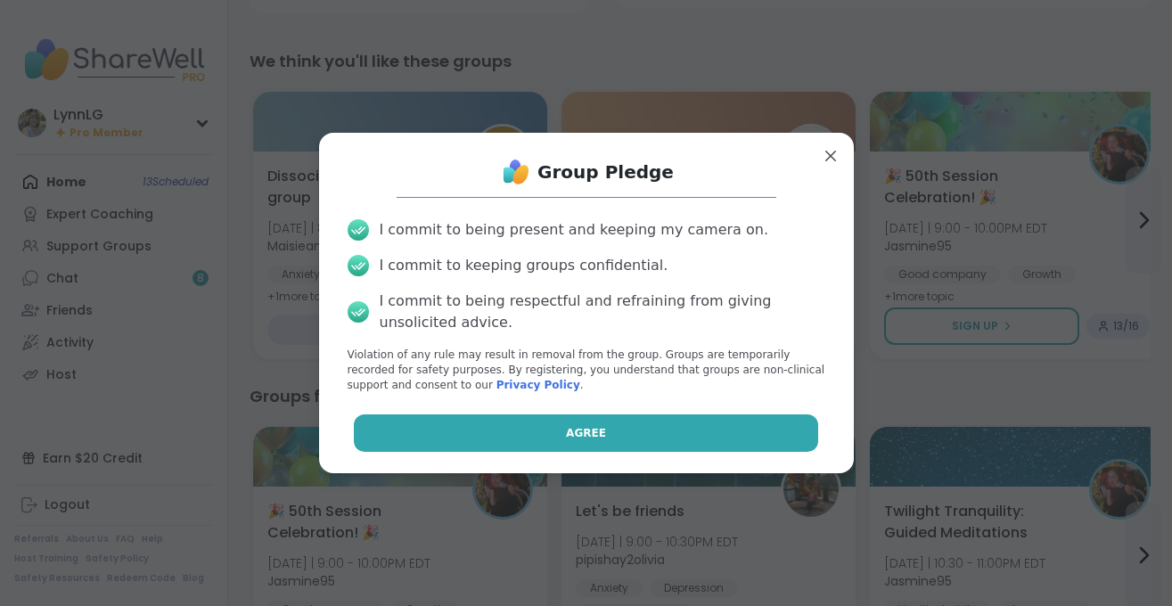
click at [590, 433] on span "Agree" at bounding box center [586, 433] width 40 height 16
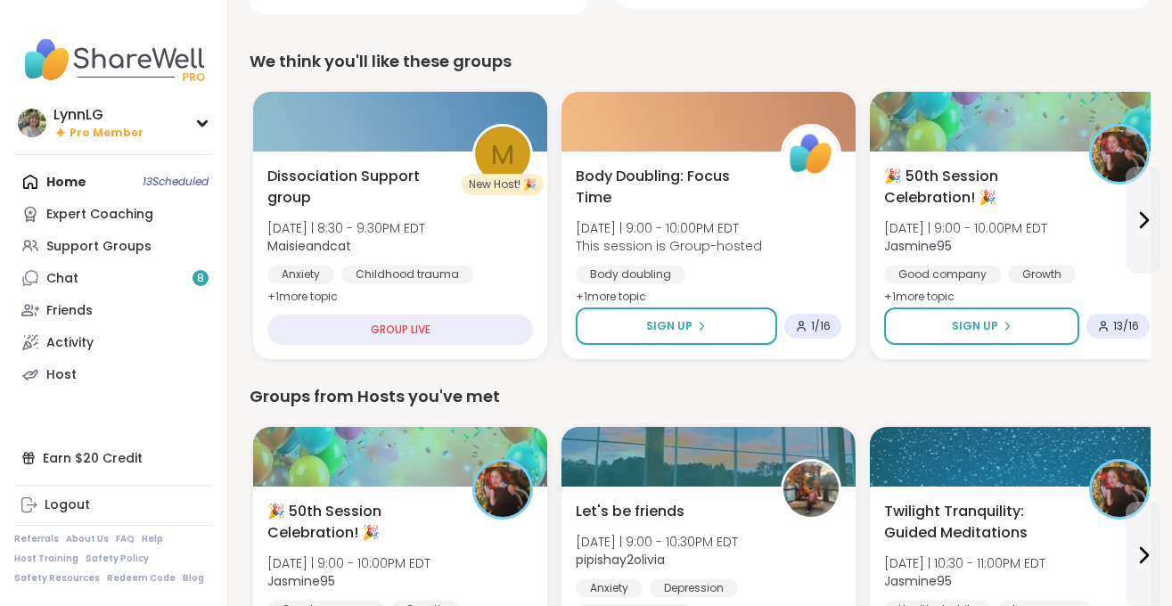
click at [624, 58] on div "We think you'll like these groups" at bounding box center [700, 61] width 901 height 25
